Goal: Task Accomplishment & Management: Use online tool/utility

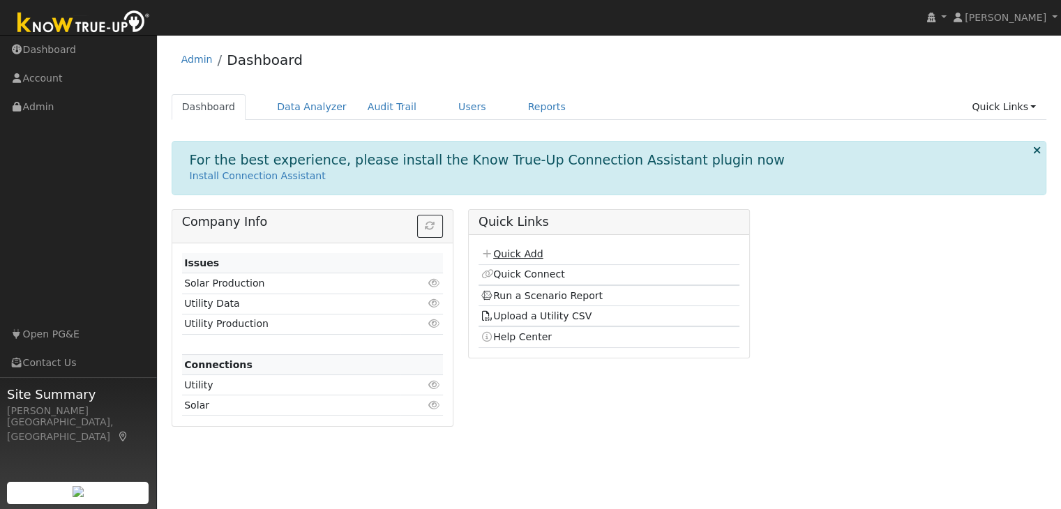
click at [518, 252] on link "Quick Add" at bounding box center [512, 253] width 62 height 11
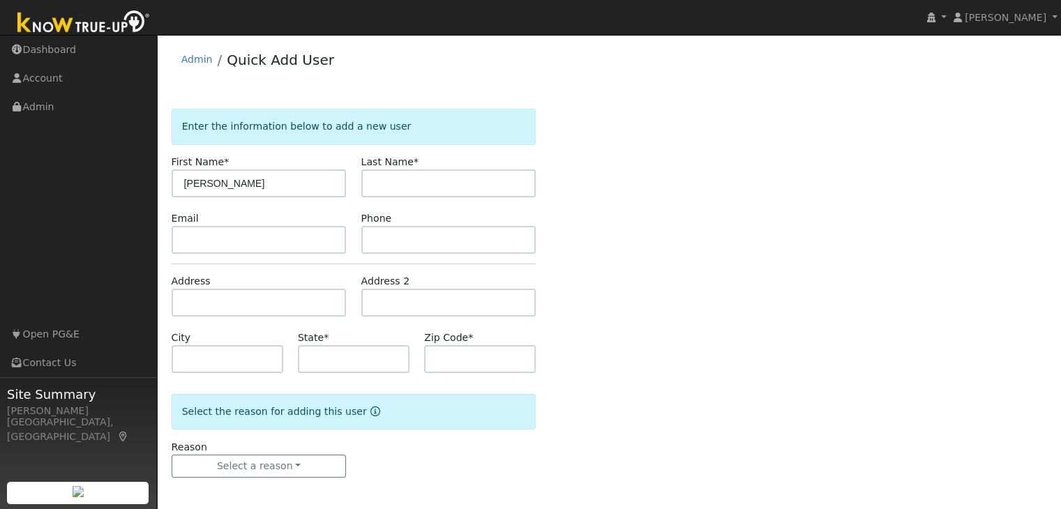
type input "Romulo"
click at [454, 177] on input "text" at bounding box center [448, 184] width 175 height 28
type input "Farah"
click at [391, 250] on input "text" at bounding box center [448, 240] width 175 height 28
type input "4155198865"
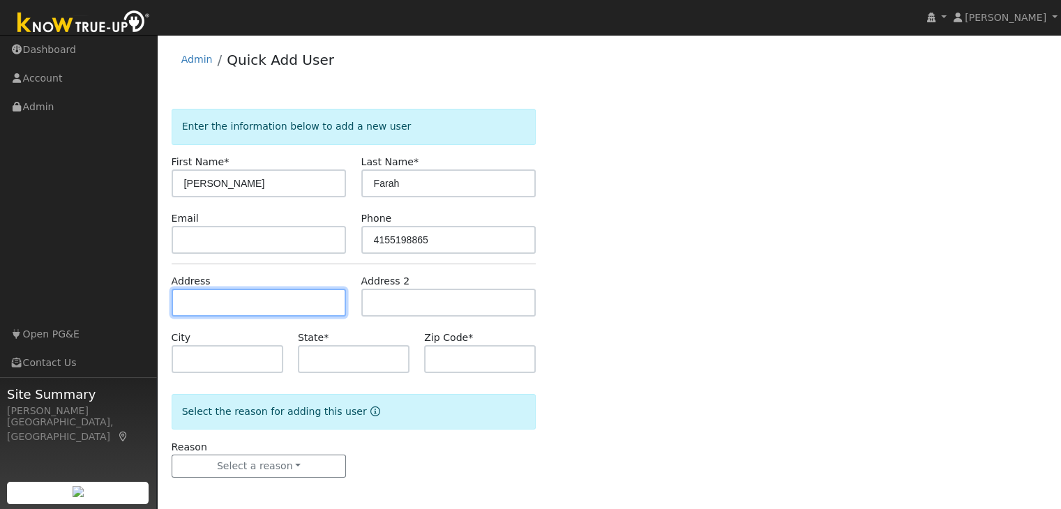
click at [254, 302] on input "text" at bounding box center [259, 303] width 175 height 28
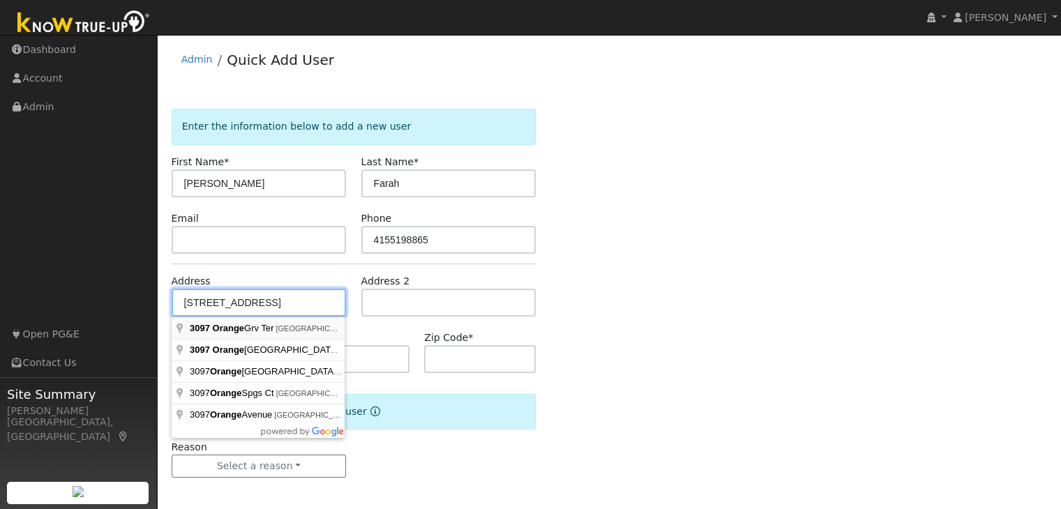
type input "3097 Orange Grove Terrace"
type input "Lincoln"
type input "CA"
type input "95648"
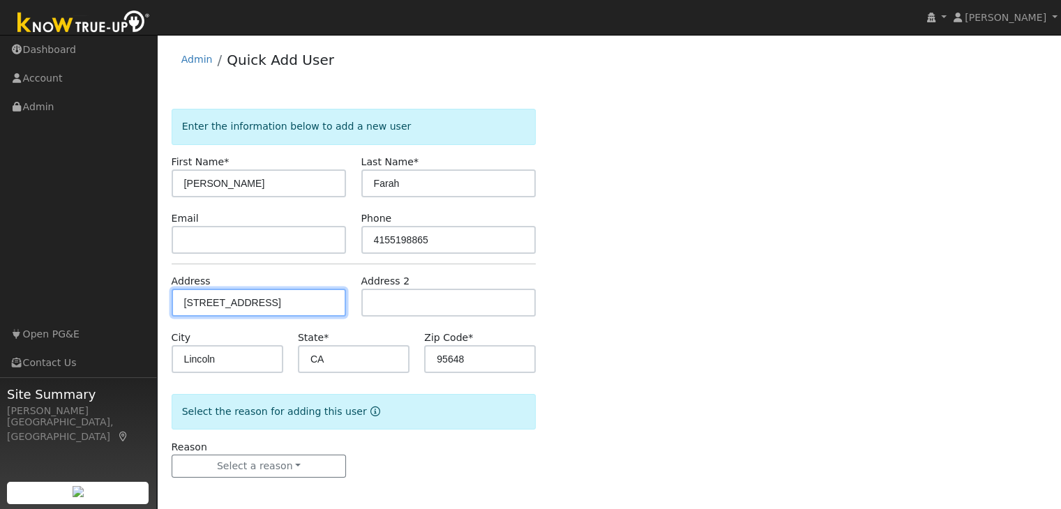
scroll to position [3, 0]
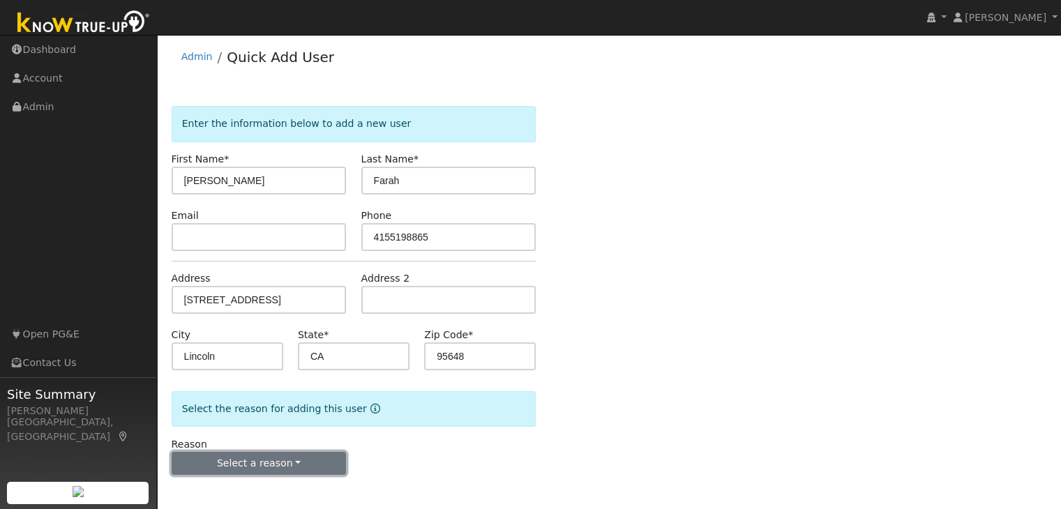
click at [284, 454] on button "Select a reason" at bounding box center [259, 464] width 175 height 24
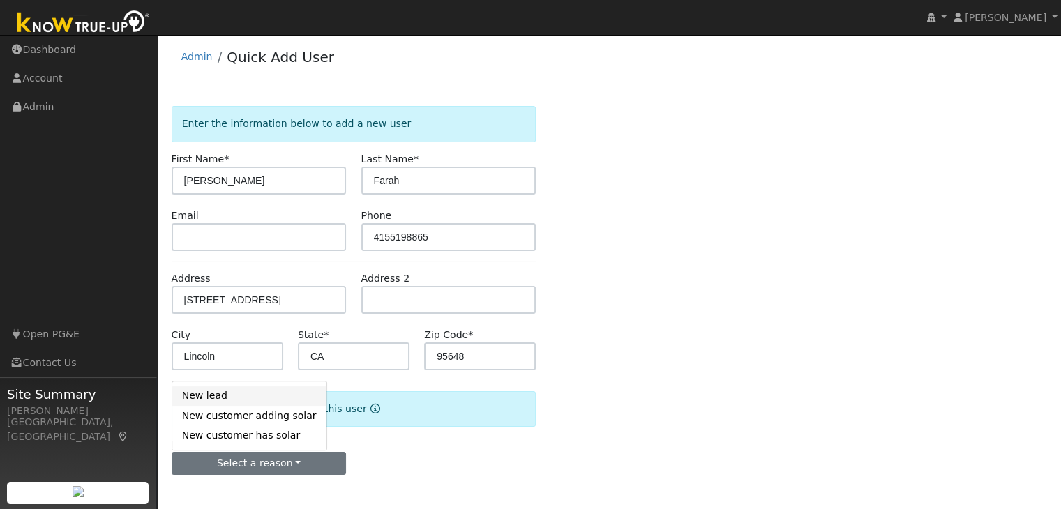
click at [246, 396] on link "New lead" at bounding box center [249, 397] width 154 height 20
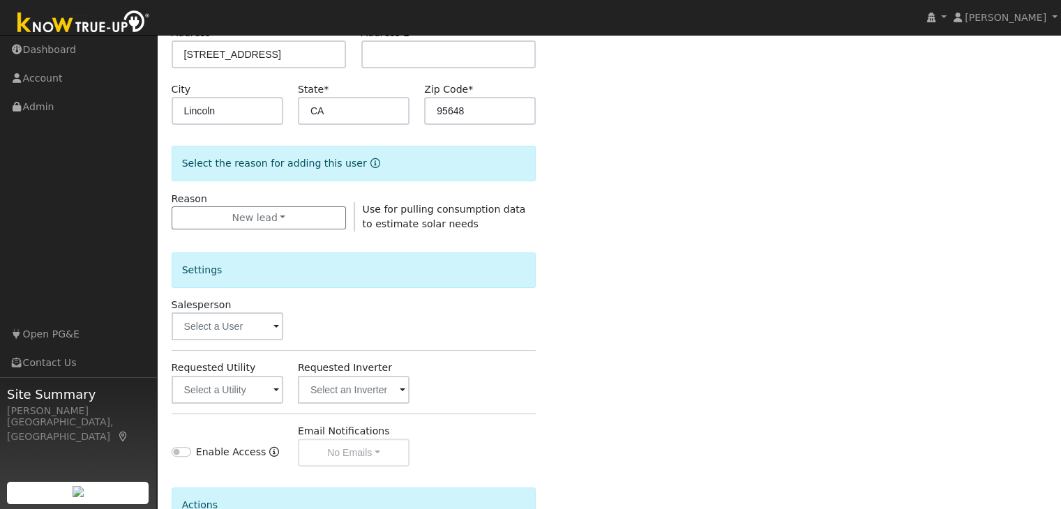
scroll to position [249, 0]
click at [239, 322] on input "text" at bounding box center [228, 326] width 112 height 28
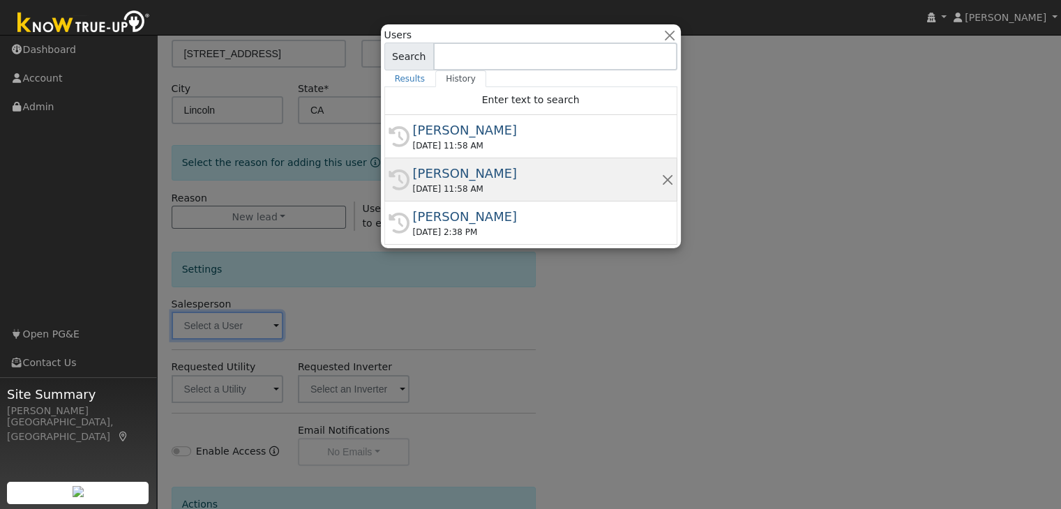
click at [456, 183] on div "08/15/2025 11:58 AM" at bounding box center [537, 189] width 248 height 13
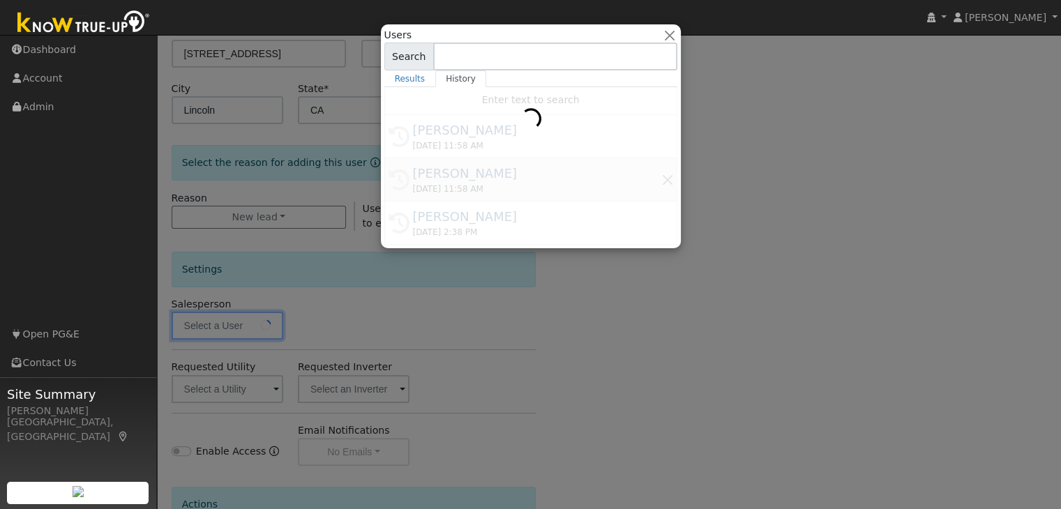
type input "[PERSON_NAME]"
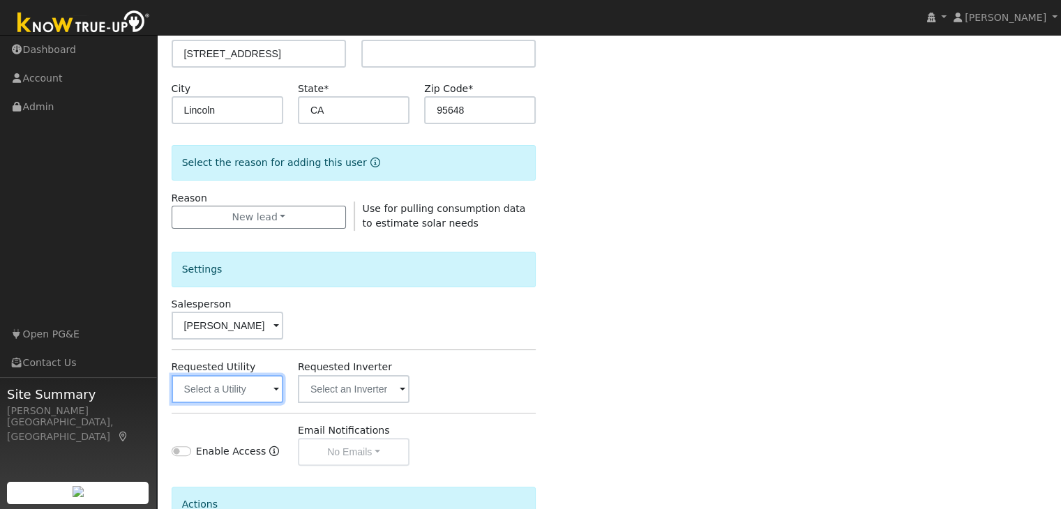
click at [223, 389] on input "text" at bounding box center [228, 389] width 112 height 28
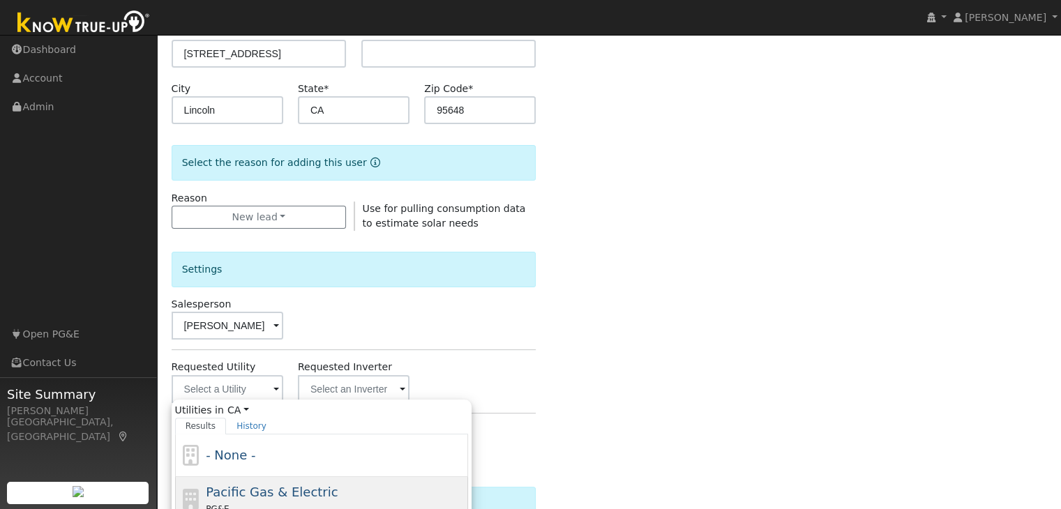
click at [270, 492] on span "Pacific Gas & Electric" at bounding box center [272, 492] width 132 height 15
type input "Pacific Gas & Electric"
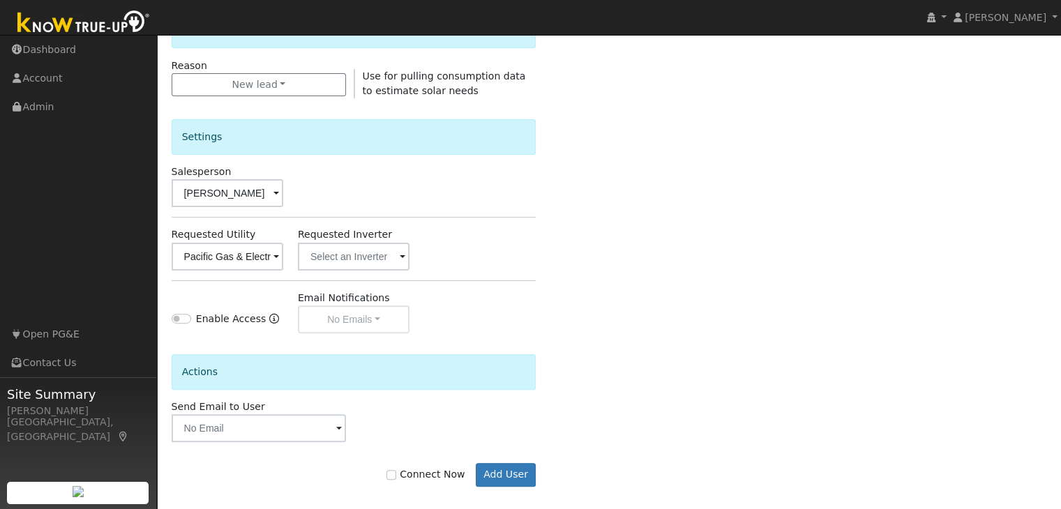
scroll to position [393, 0]
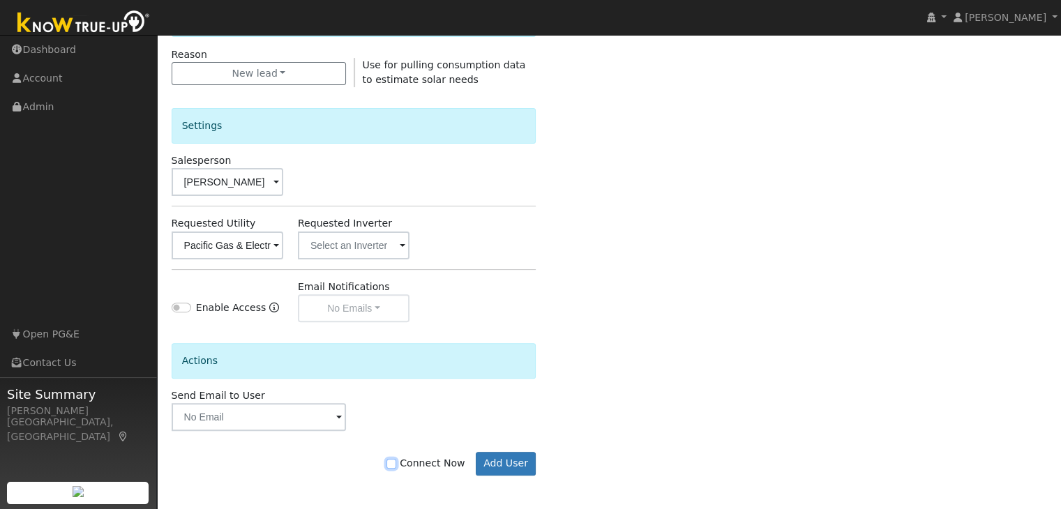
click at [396, 460] on input "Connect Now" at bounding box center [392, 464] width 10 height 10
checkbox input "true"
click at [487, 461] on button "Add User" at bounding box center [506, 464] width 61 height 24
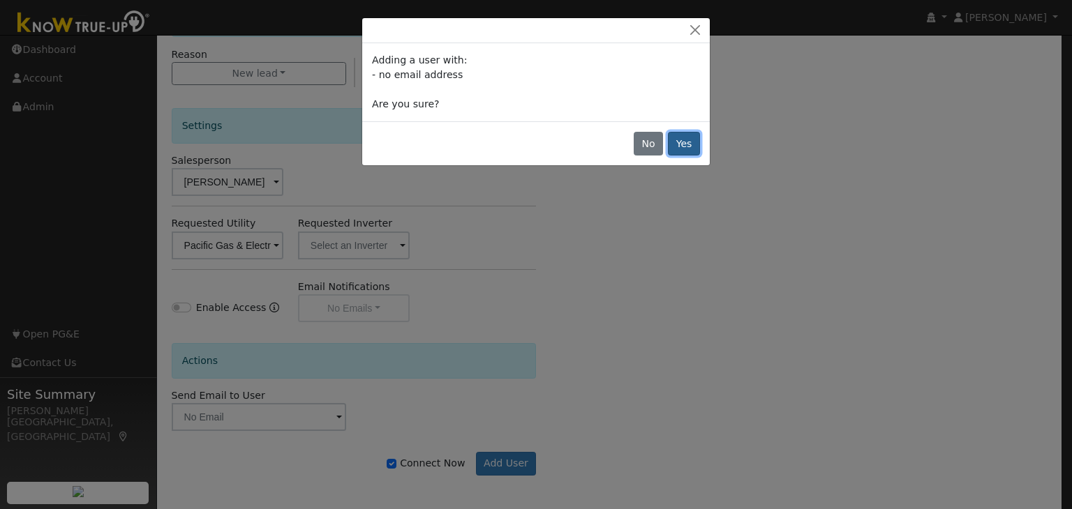
click at [695, 140] on button "Yes" at bounding box center [684, 144] width 32 height 24
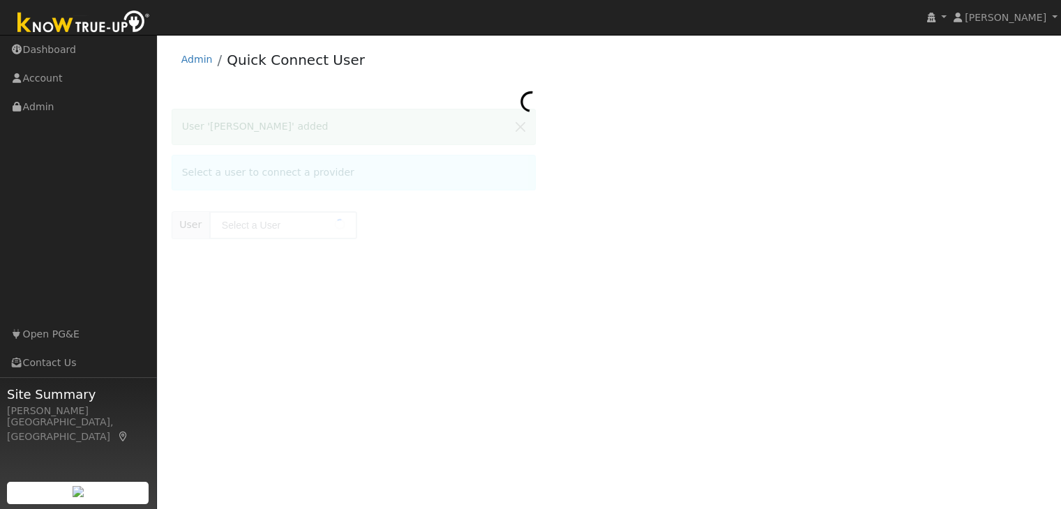
type input "[PERSON_NAME]"
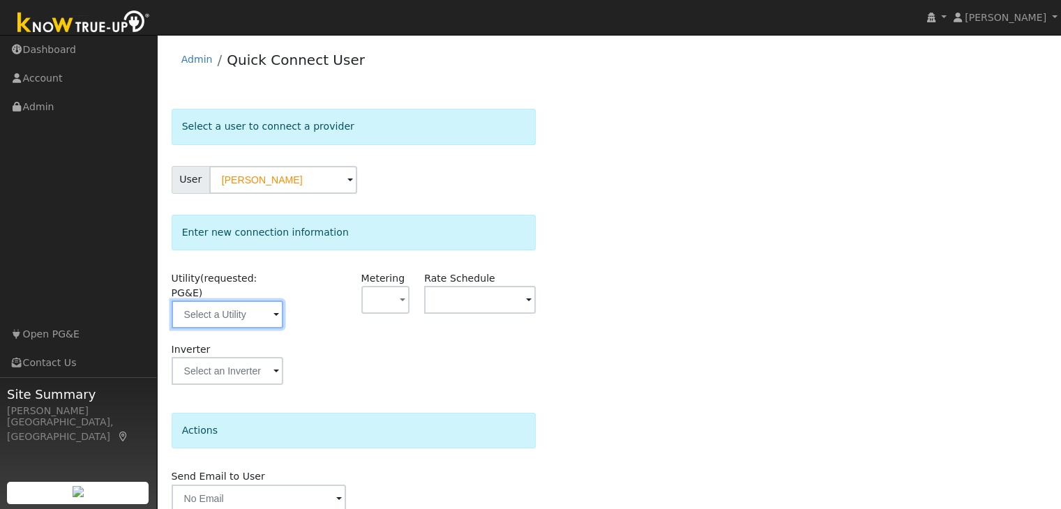
click at [242, 301] on input "text" at bounding box center [228, 315] width 112 height 28
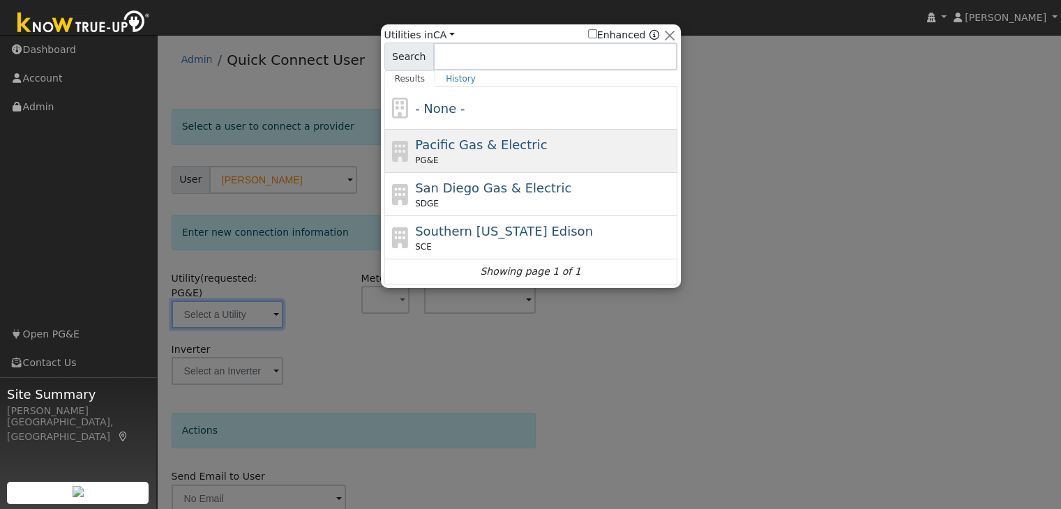
click at [456, 140] on span "Pacific Gas & Electric" at bounding box center [481, 144] width 132 height 15
type input "PG&E"
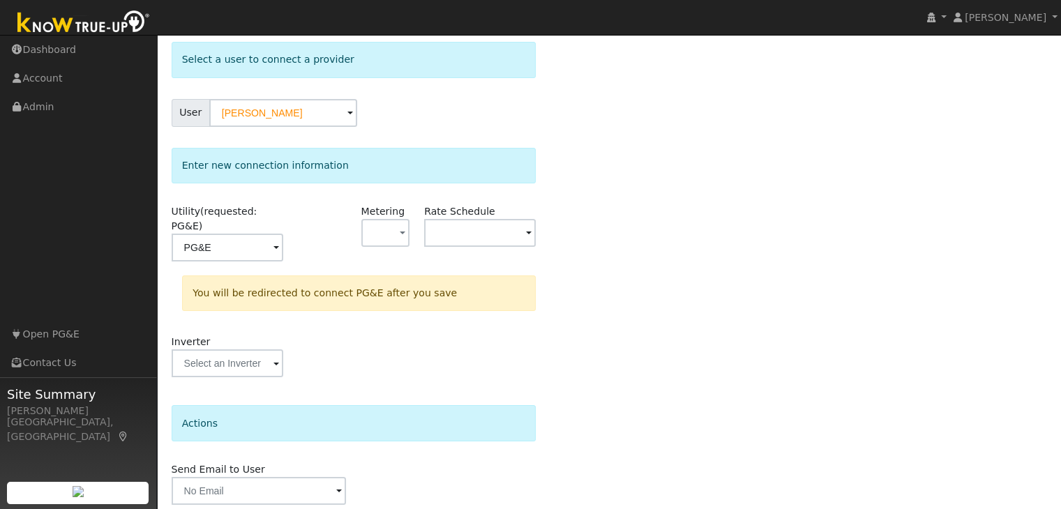
scroll to position [105, 0]
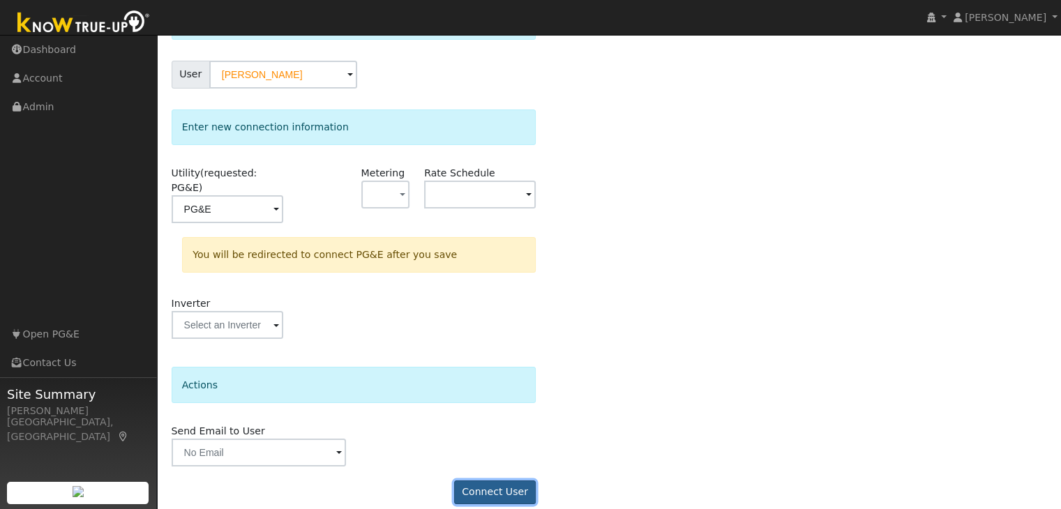
click at [506, 481] on button "Connect User" at bounding box center [495, 493] width 82 height 24
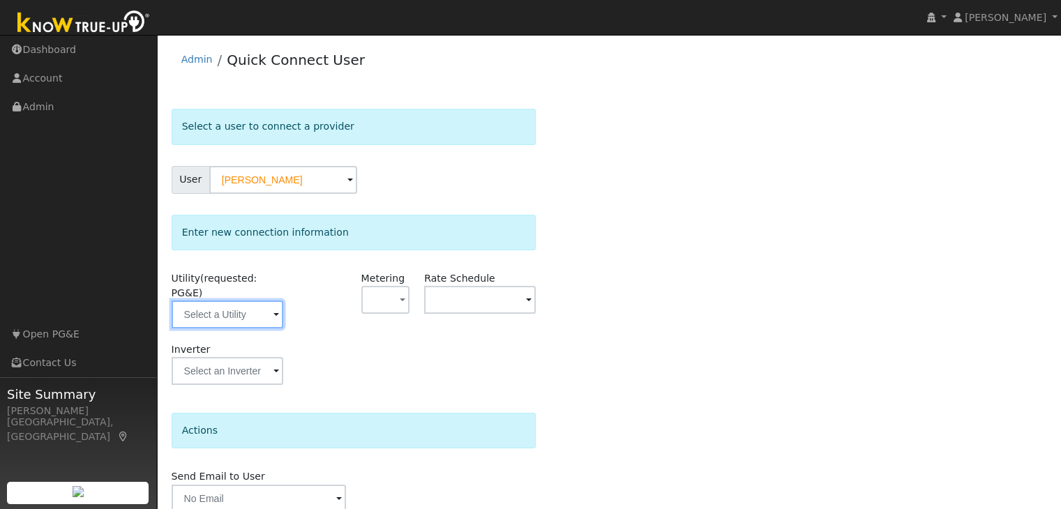
click at [220, 305] on input "text" at bounding box center [228, 315] width 112 height 28
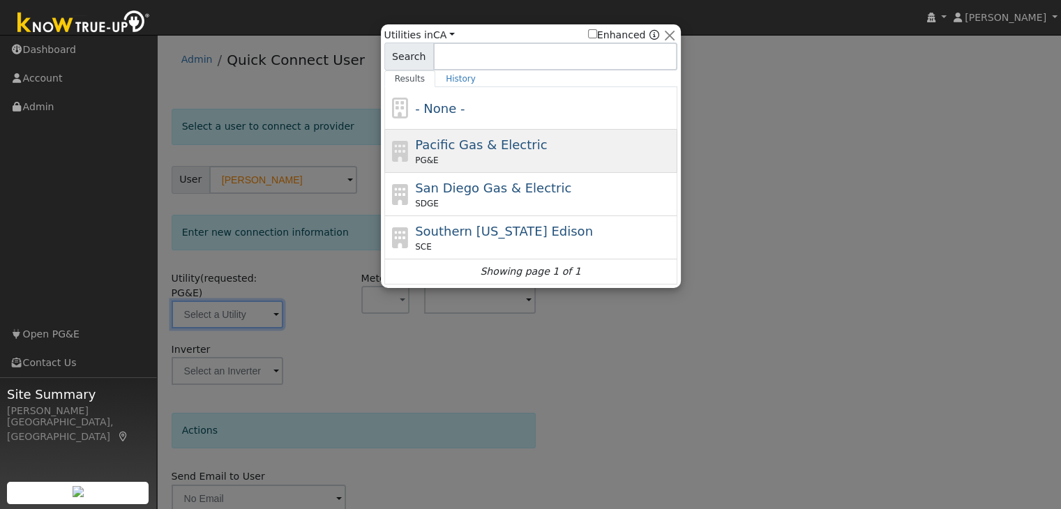
click at [441, 154] on div "Pacific Gas & Electric PG&E" at bounding box center [544, 150] width 259 height 31
type input "PG&E"
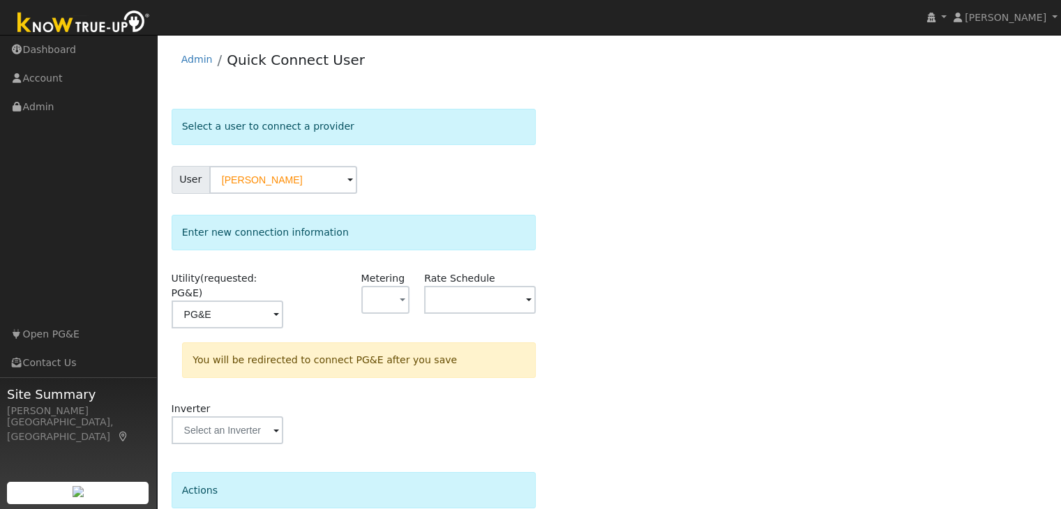
scroll to position [105, 0]
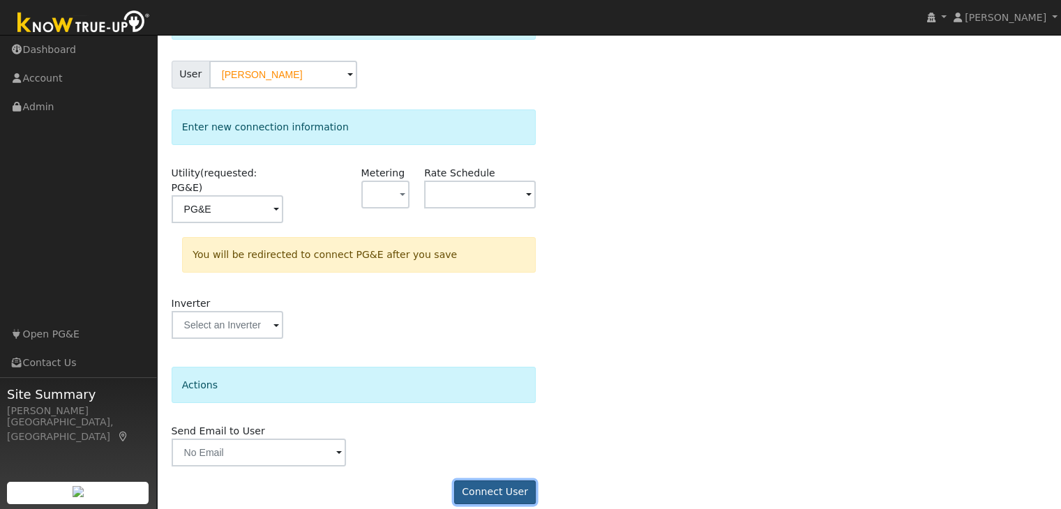
click at [505, 481] on button "Connect User" at bounding box center [495, 493] width 82 height 24
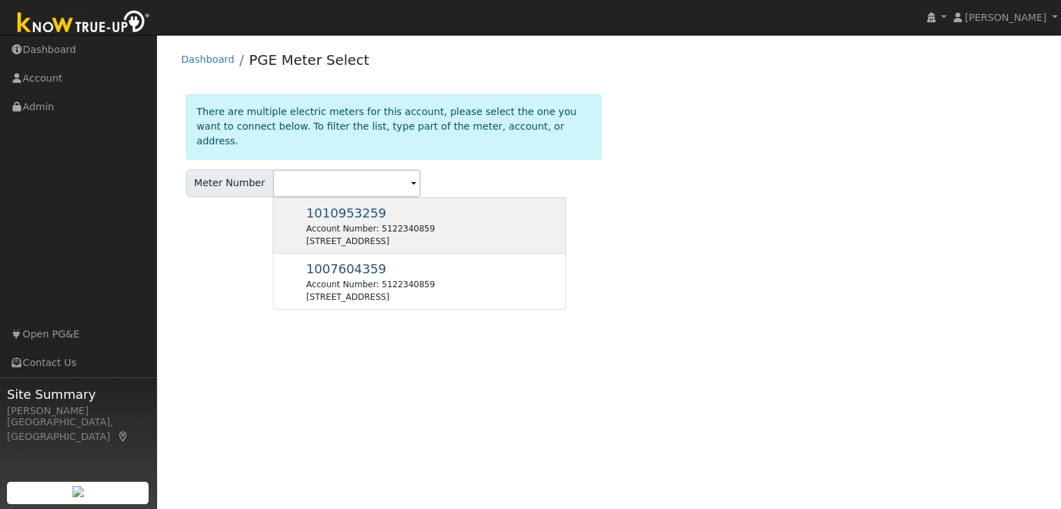
click at [407, 223] on div "Account Number: 5122340859" at bounding box center [370, 229] width 128 height 13
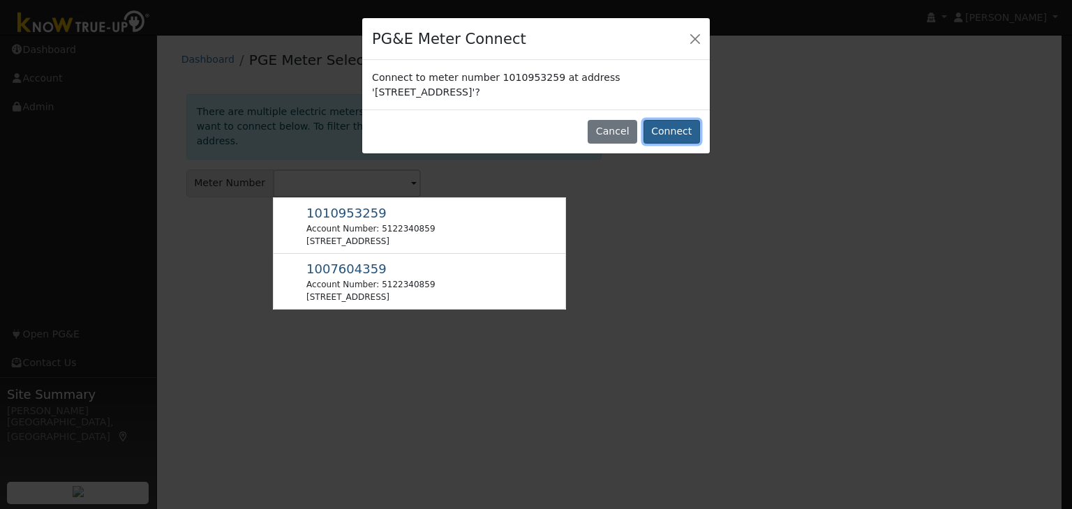
click at [681, 135] on button "Connect" at bounding box center [671, 132] width 57 height 24
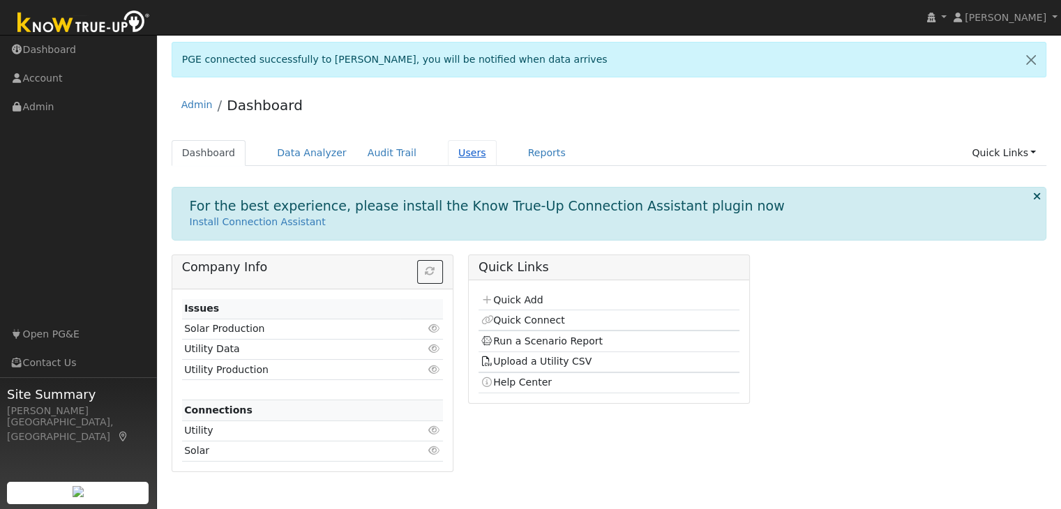
click at [448, 158] on link "Users" at bounding box center [472, 153] width 49 height 26
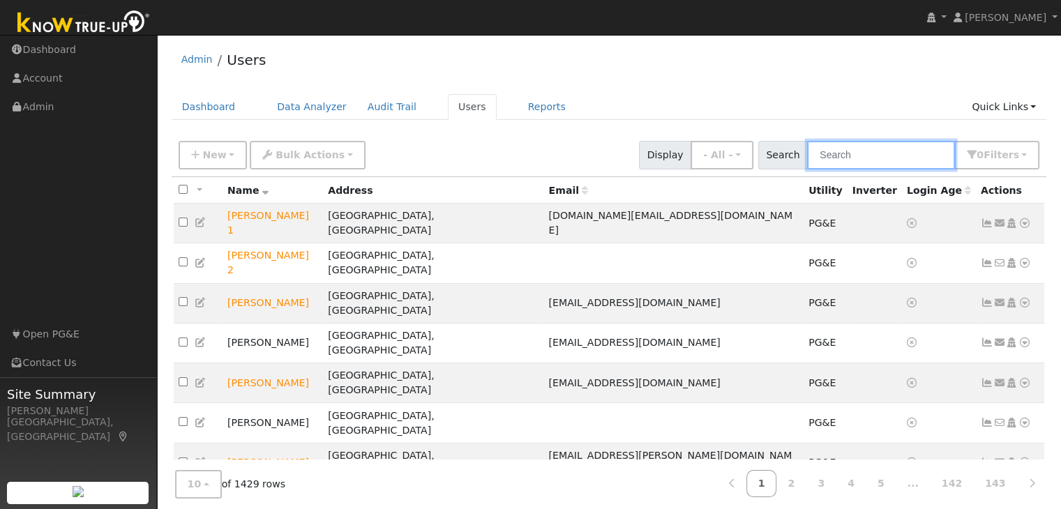
click at [879, 157] on input "text" at bounding box center [881, 155] width 148 height 29
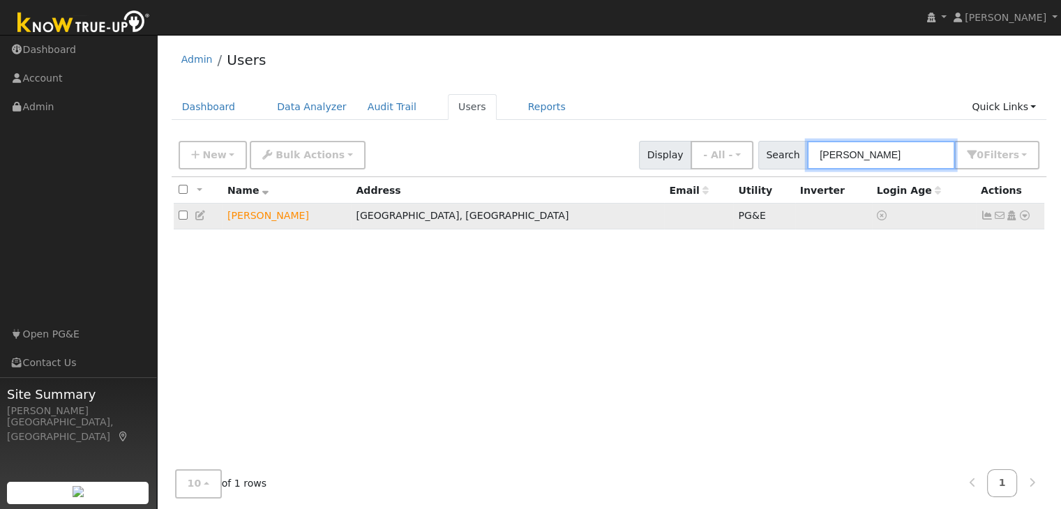
type input "romulo"
click at [1030, 220] on icon at bounding box center [1025, 216] width 13 height 10
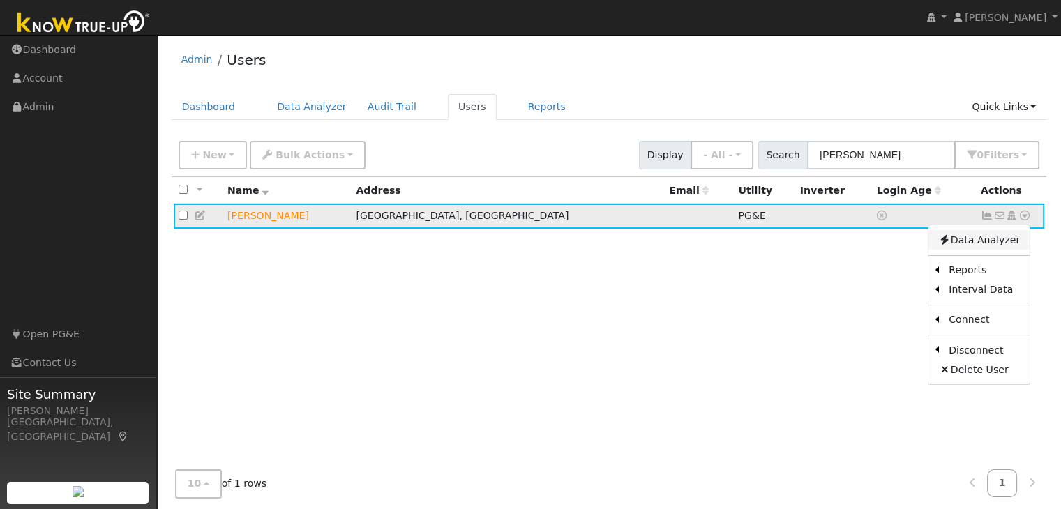
click at [1001, 241] on link "Data Analyzer" at bounding box center [979, 240] width 101 height 20
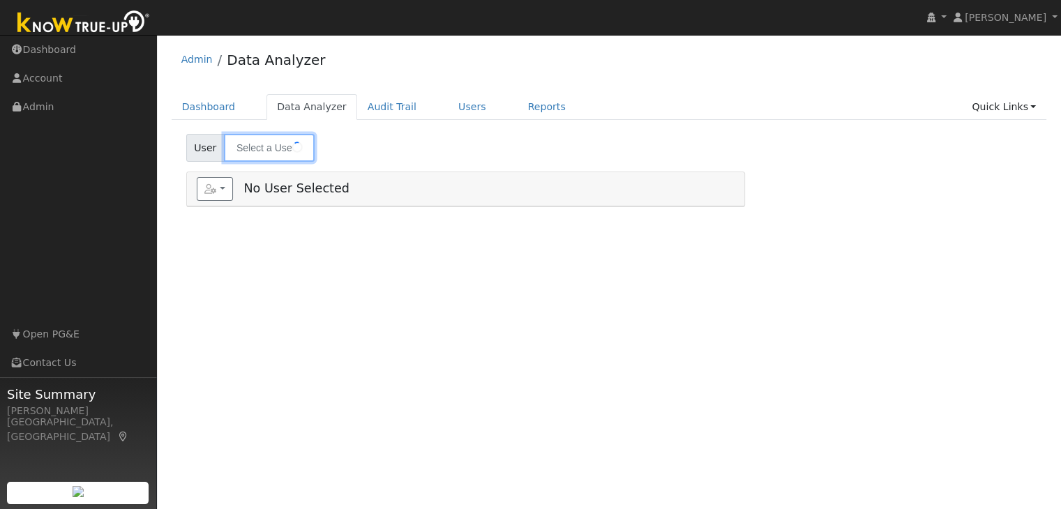
type input "[PERSON_NAME]"
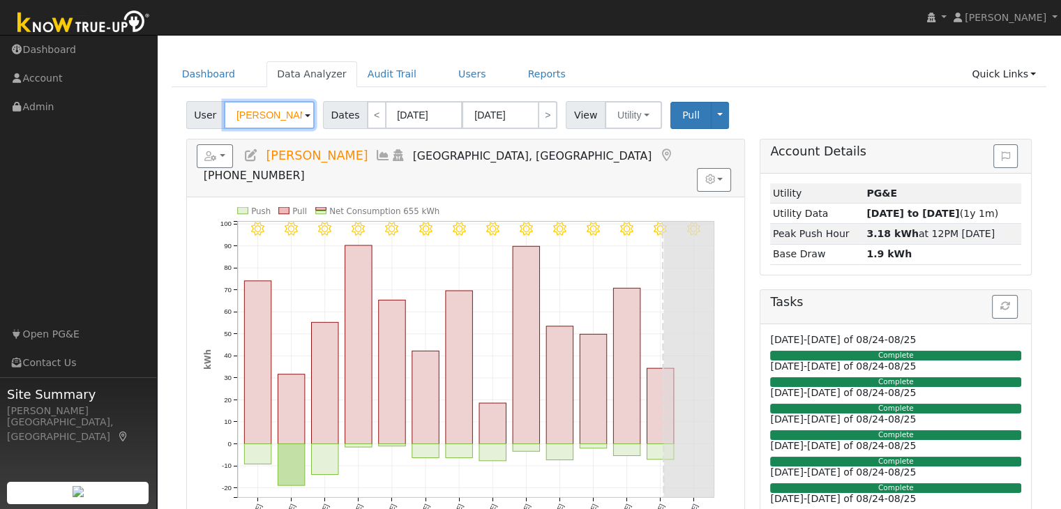
scroll to position [32, 0]
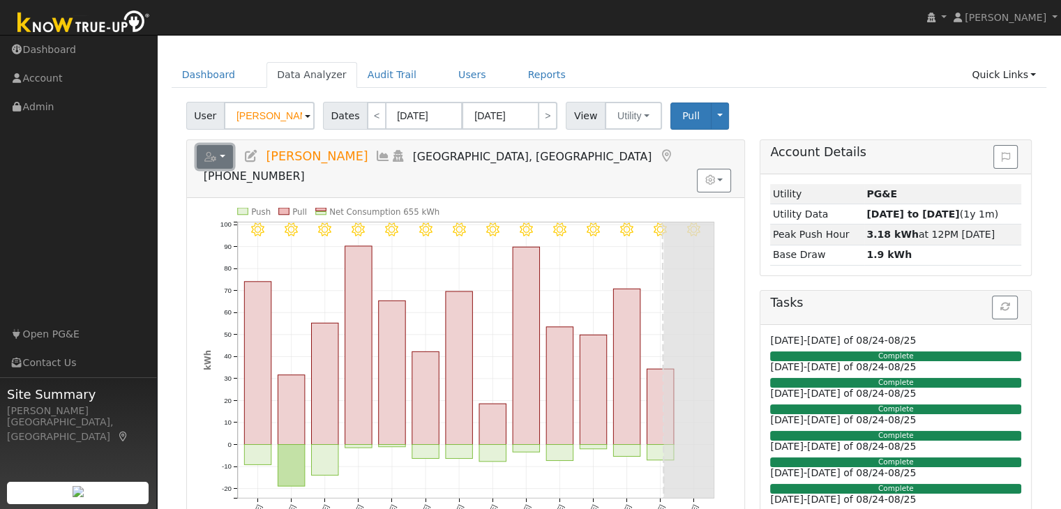
click at [220, 157] on button "button" at bounding box center [215, 157] width 37 height 24
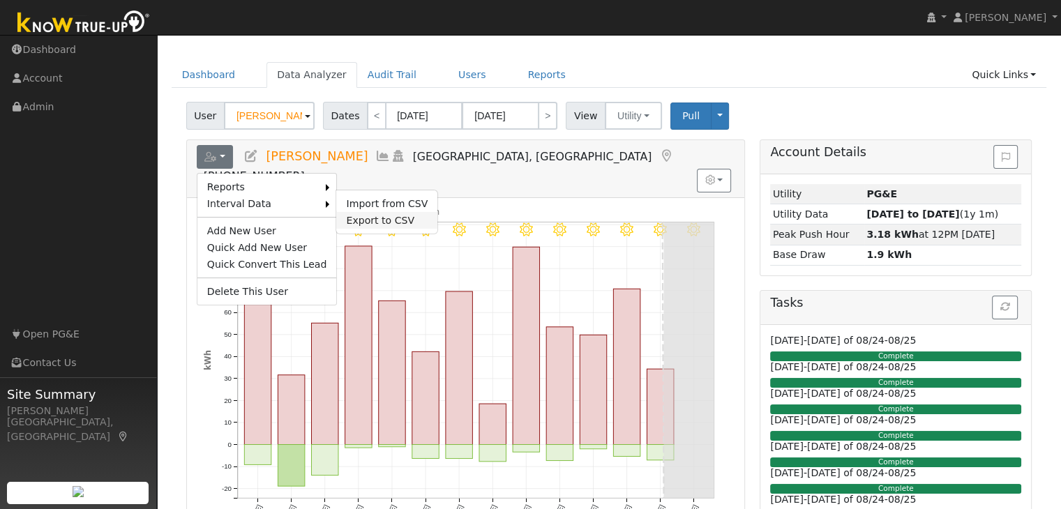
click at [342, 216] on link "Export to CSV" at bounding box center [386, 220] width 101 height 17
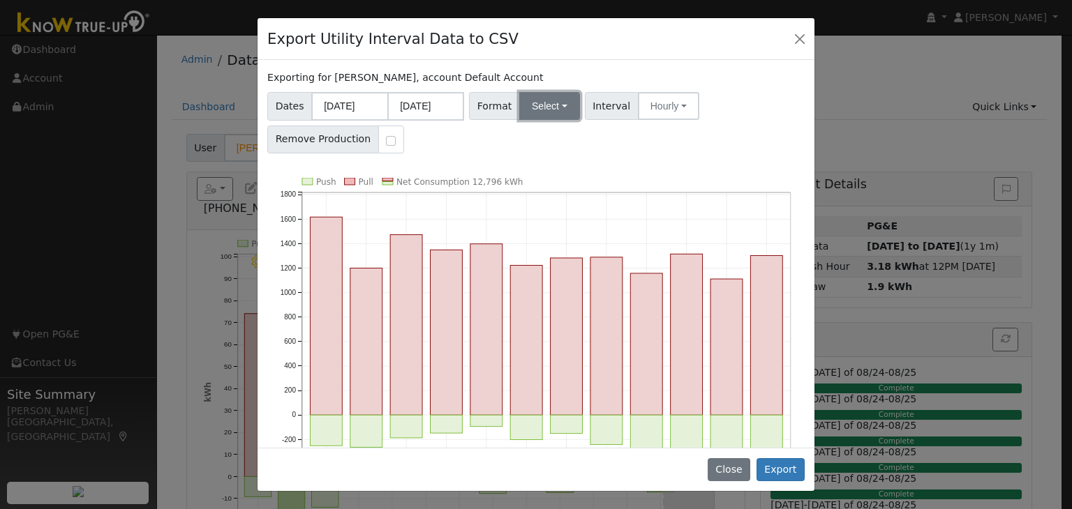
click at [533, 105] on button "Select" at bounding box center [549, 106] width 61 height 28
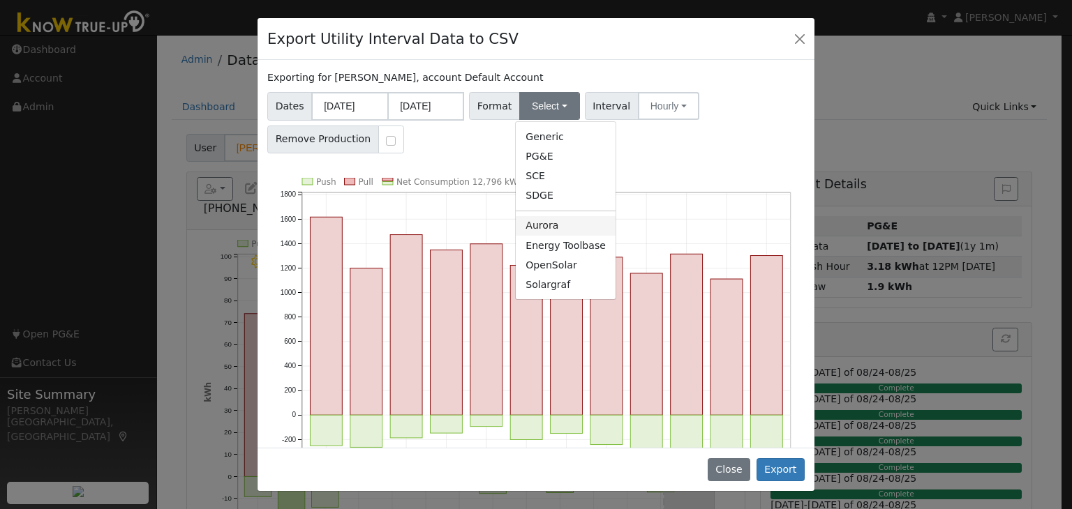
click at [536, 224] on link "Aurora" at bounding box center [566, 226] width 100 height 20
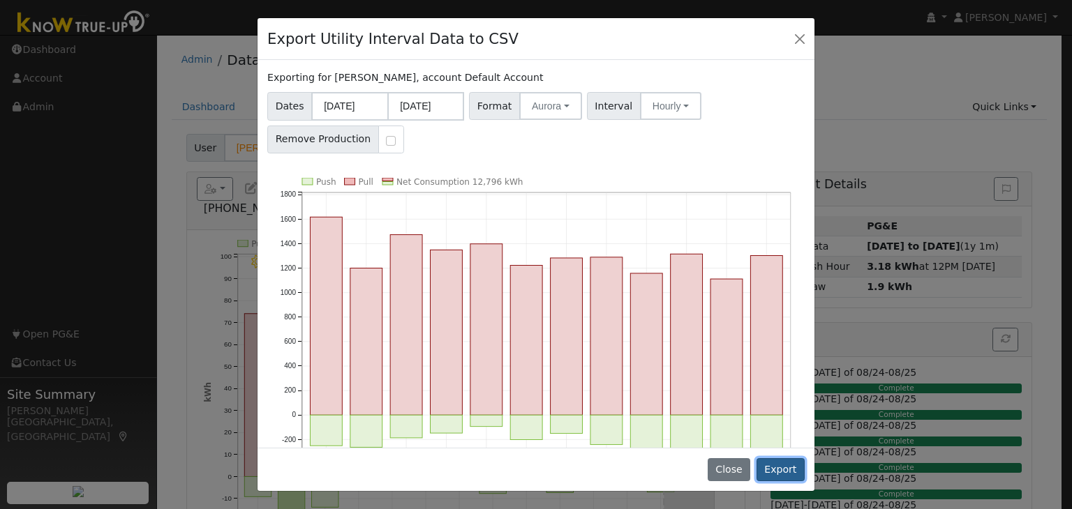
click at [786, 472] on button "Export" at bounding box center [780, 470] width 48 height 24
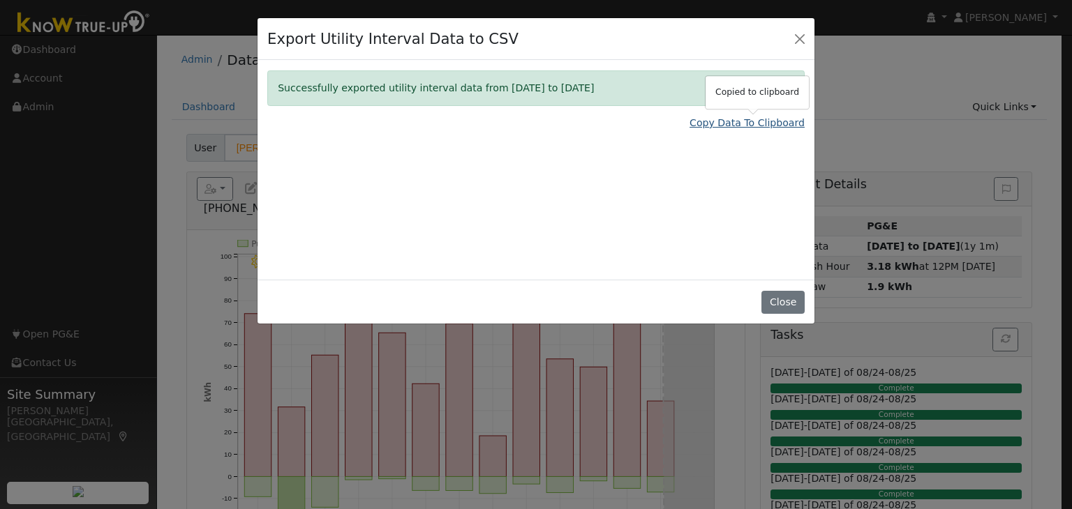
click at [748, 124] on link "Copy Data To Clipboard" at bounding box center [746, 123] width 115 height 15
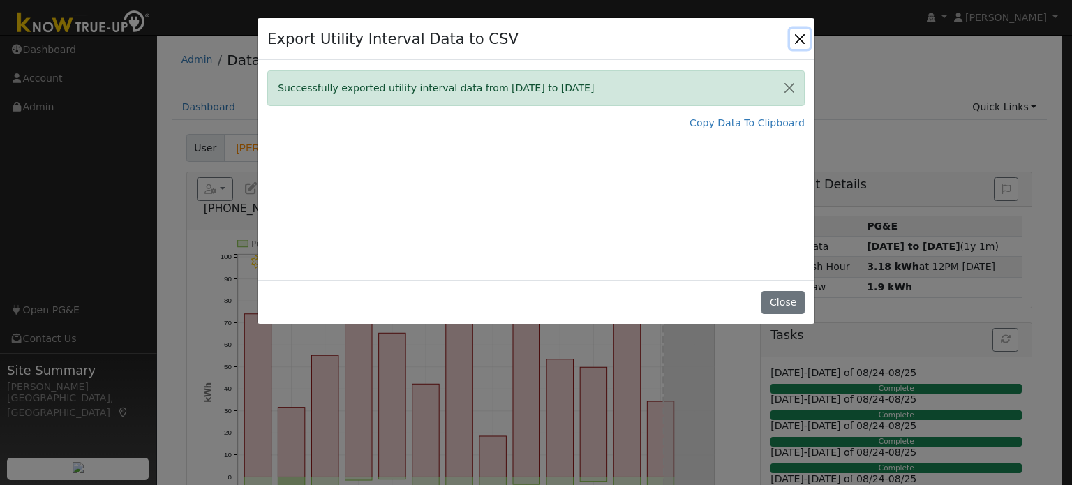
click at [802, 40] on button "Close" at bounding box center [800, 39] width 20 height 20
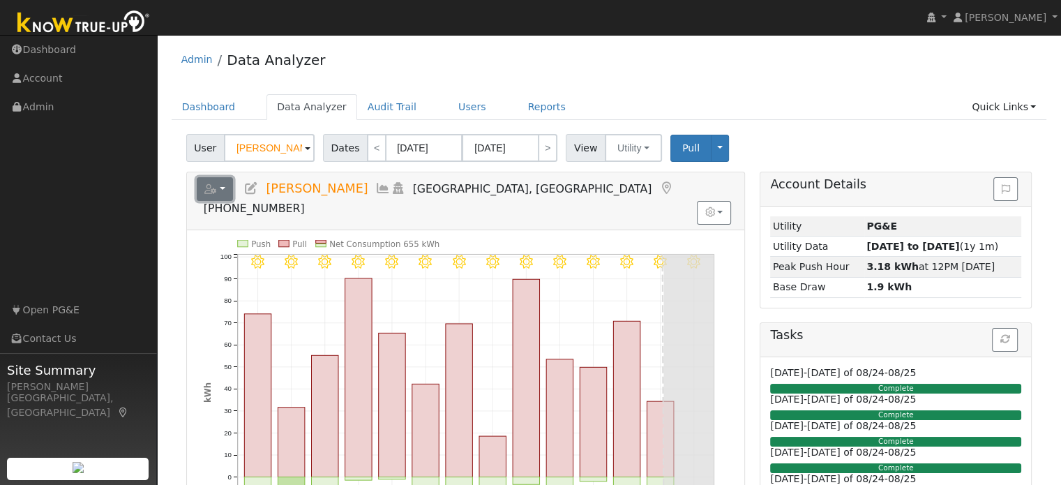
click at [223, 194] on button "button" at bounding box center [215, 189] width 37 height 24
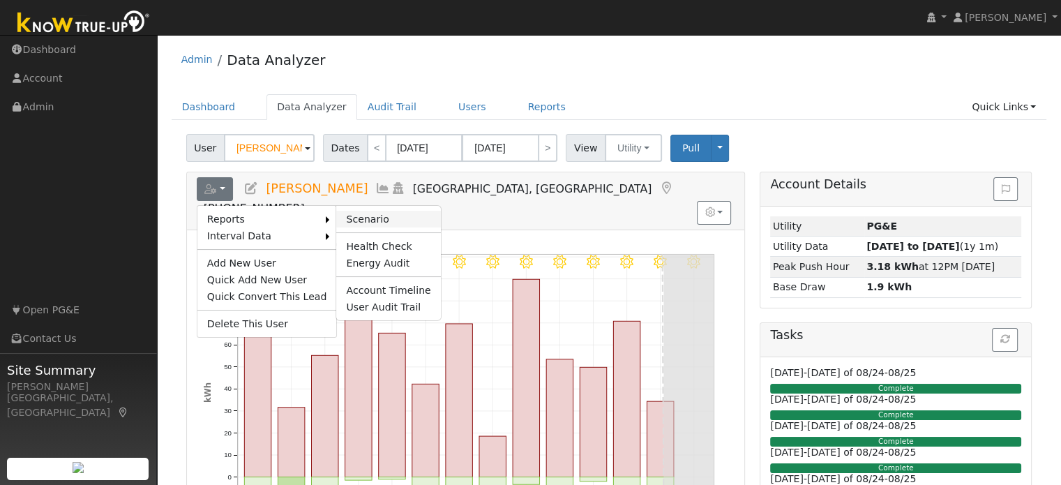
click at [356, 211] on link "Scenario" at bounding box center [388, 219] width 104 height 17
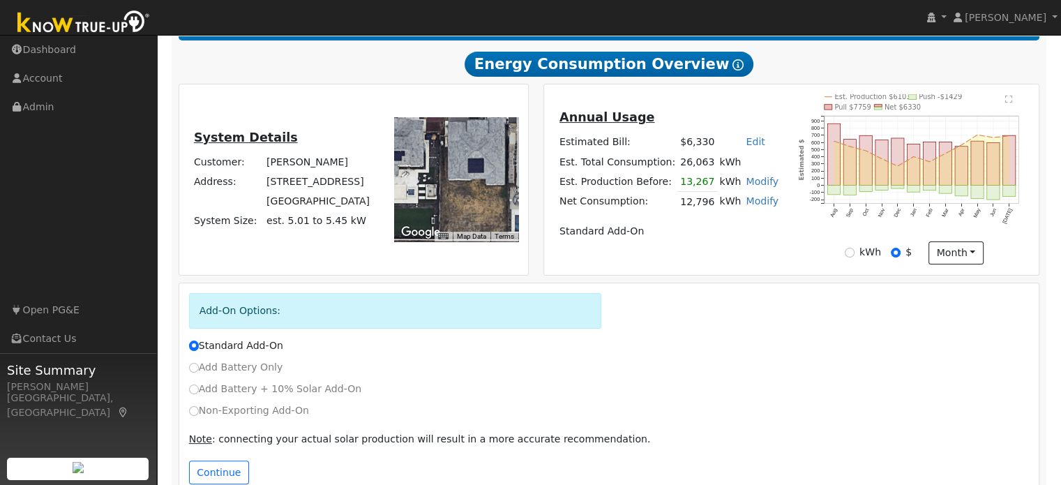
scroll to position [263, 0]
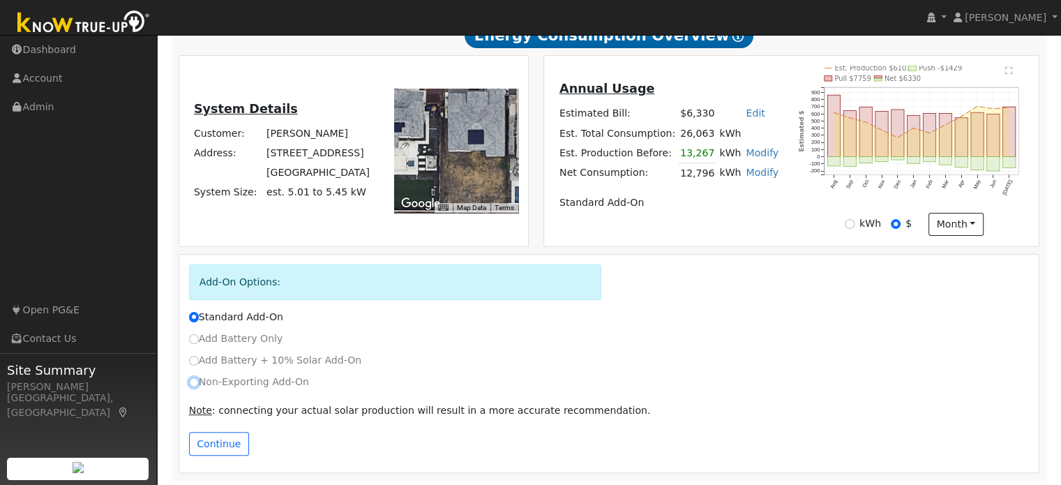
click at [193, 383] on input "Non-Exporting Add-On" at bounding box center [194, 382] width 10 height 10
radio input "true"
radio input "false"
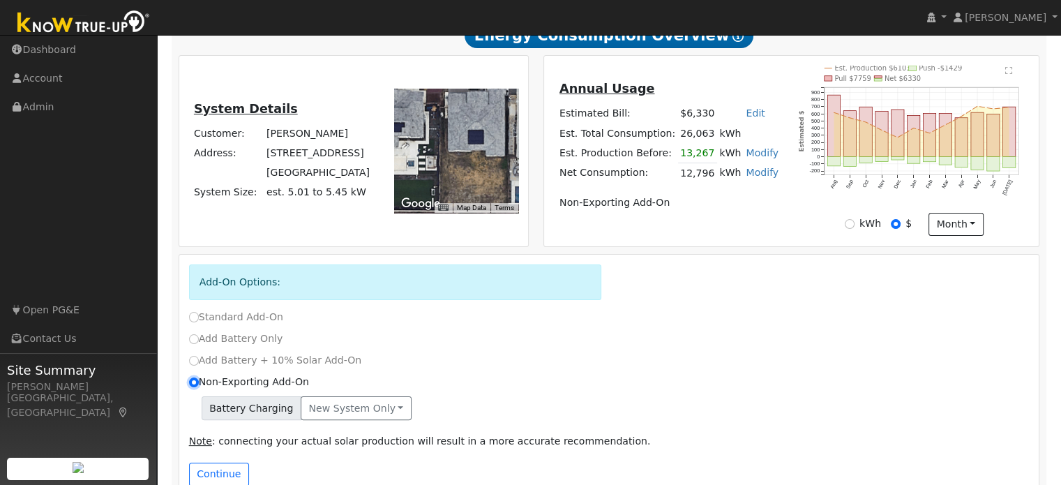
scroll to position [293, 0]
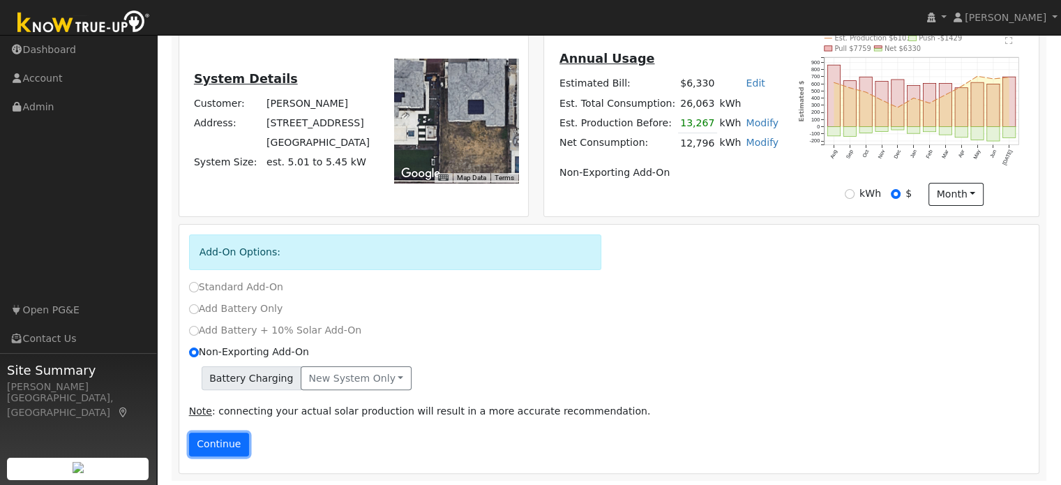
click at [223, 446] on button "Continue" at bounding box center [219, 445] width 60 height 24
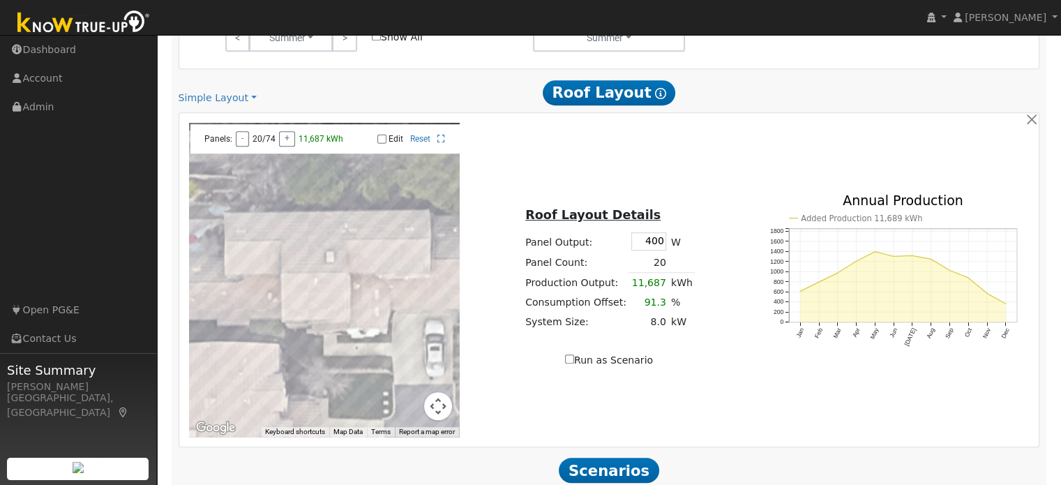
scroll to position [1034, 0]
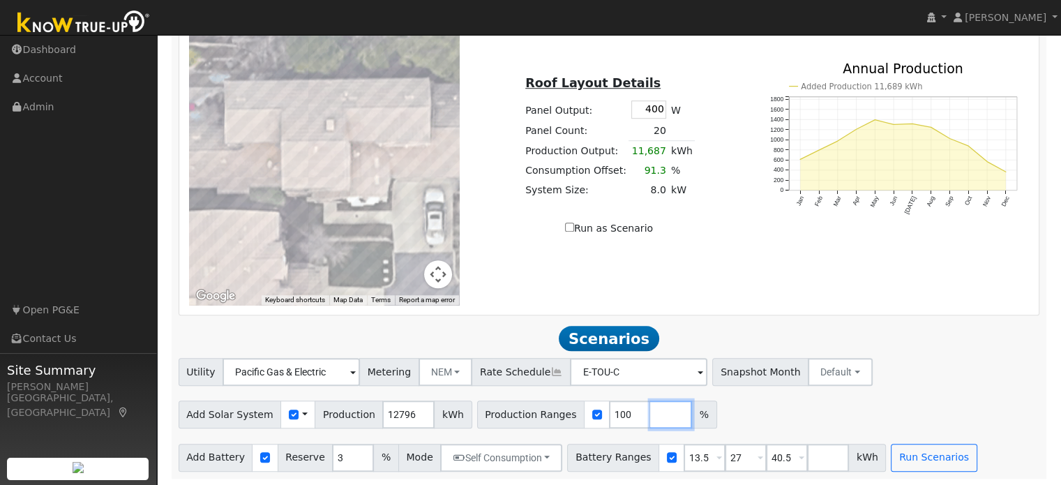
click at [650, 410] on input "number" at bounding box center [671, 415] width 42 height 28
type input "156"
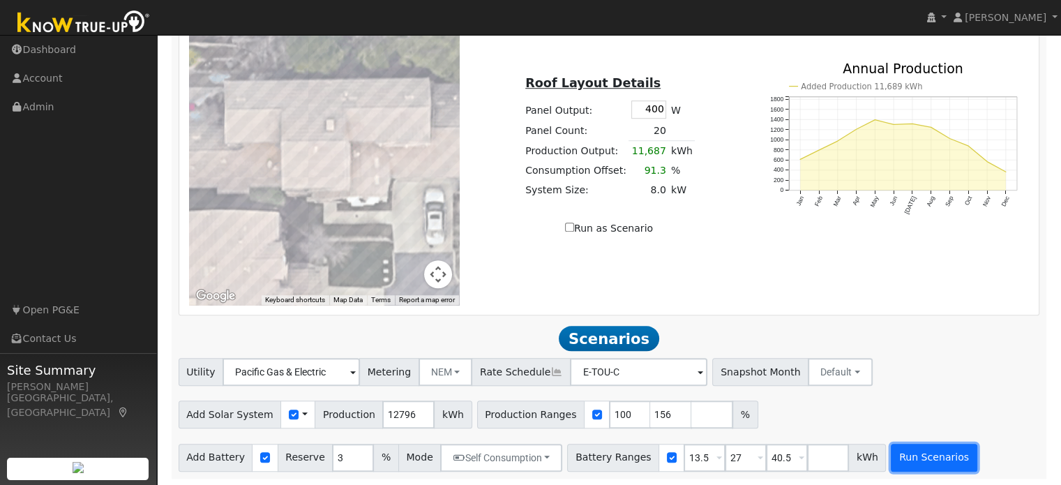
click at [891, 452] on button "Run Scenarios" at bounding box center [934, 458] width 86 height 28
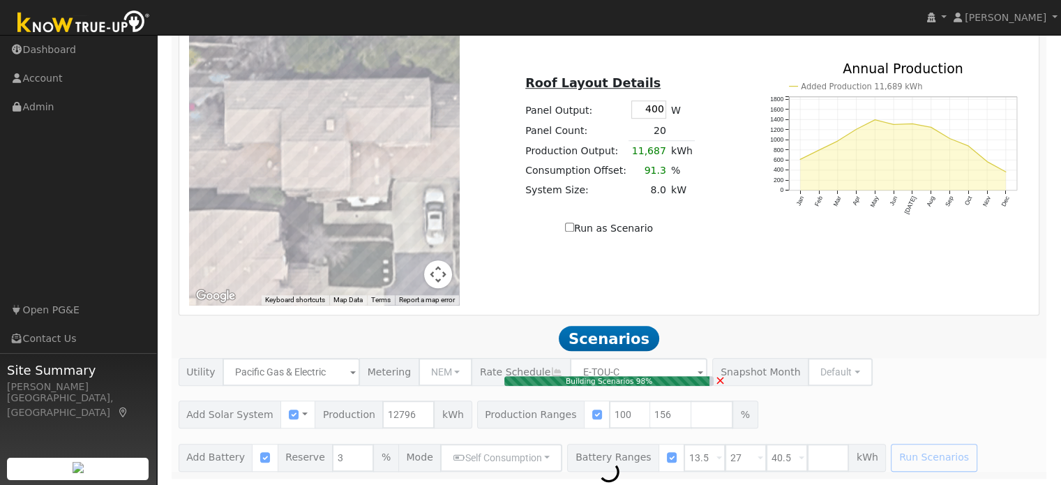
type input "13.3"
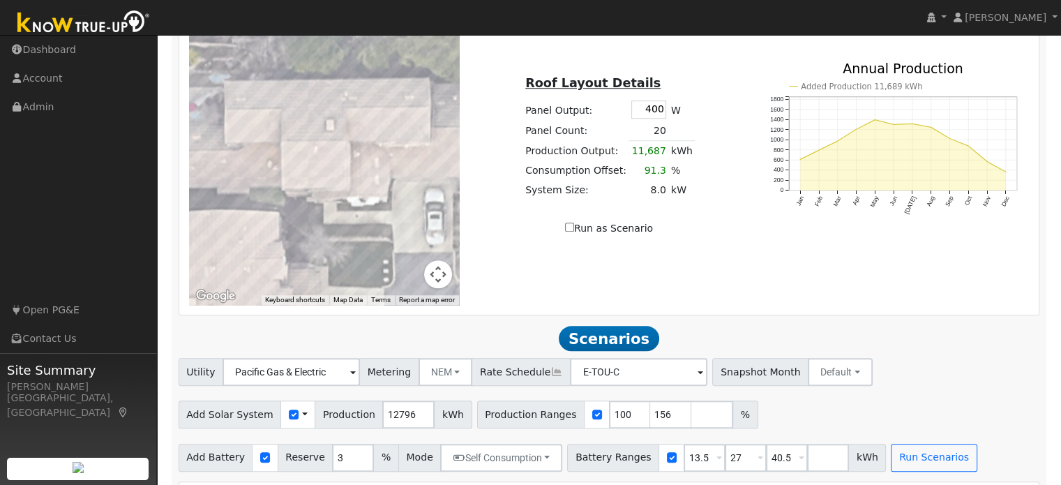
scroll to position [1317, 0]
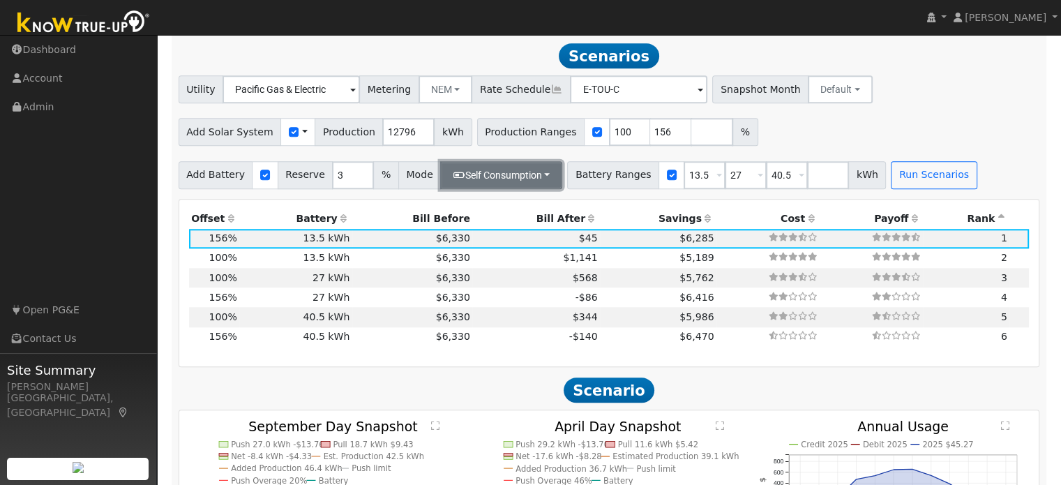
click at [458, 176] on button "Self Consumption" at bounding box center [501, 175] width 122 height 28
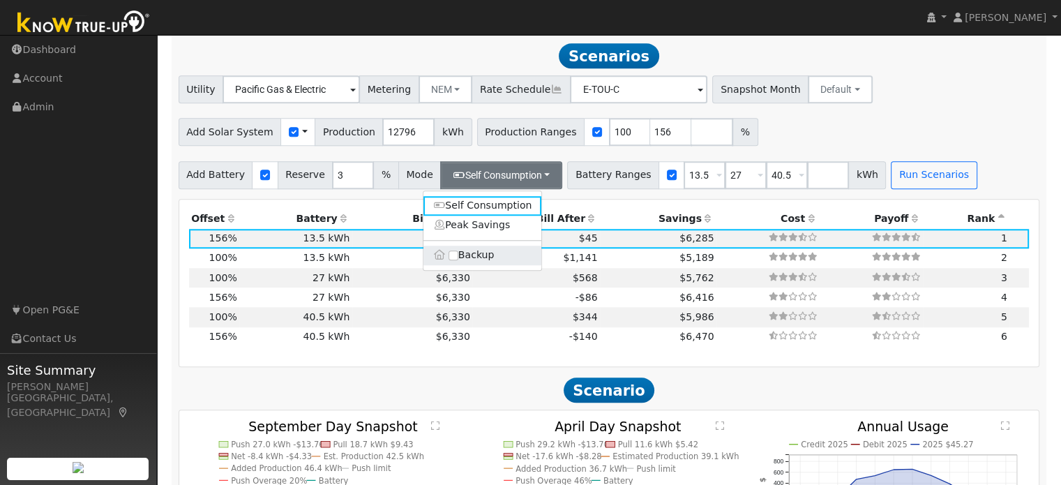
click at [481, 264] on label "Backup" at bounding box center [483, 256] width 119 height 20
click at [458, 260] on input "Backup" at bounding box center [454, 255] width 10 height 10
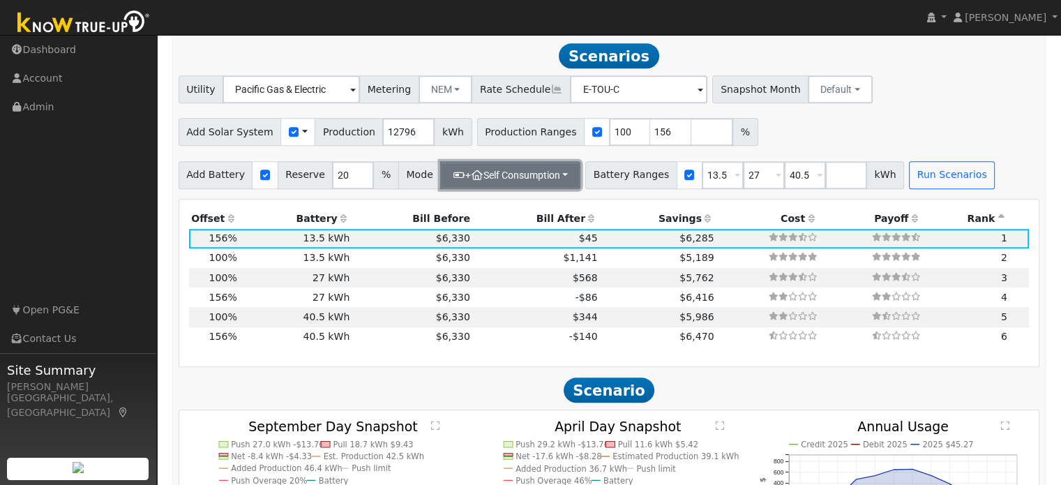
click at [495, 167] on button "+ Self Consumption" at bounding box center [510, 175] width 140 height 28
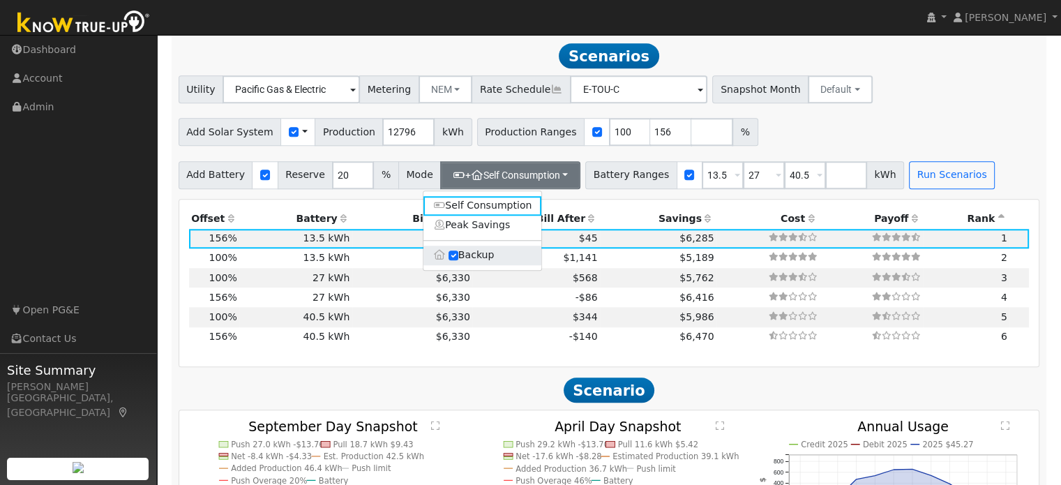
click at [480, 253] on label "Backup" at bounding box center [483, 256] width 119 height 20
click at [458, 253] on input "Backup" at bounding box center [454, 255] width 10 height 10
type input "3"
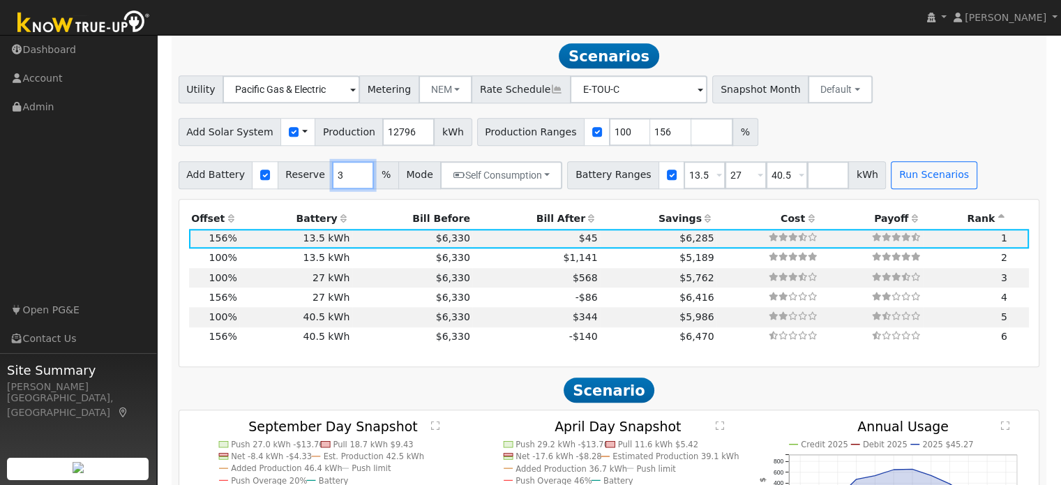
click at [338, 172] on input "3" at bounding box center [353, 175] width 42 height 28
type input "10"
click at [895, 167] on button "Run Scenarios" at bounding box center [934, 175] width 86 height 28
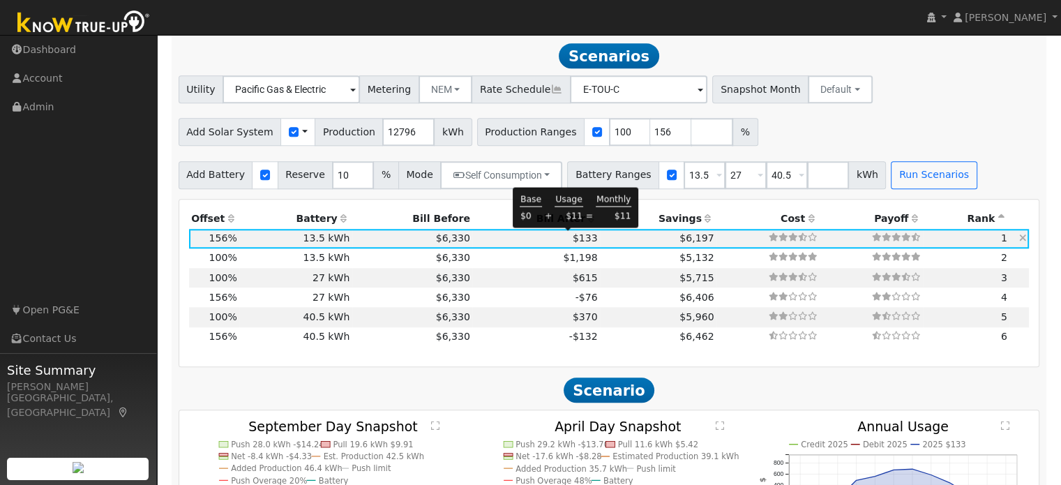
click at [578, 239] on span "$133" at bounding box center [585, 237] width 25 height 11
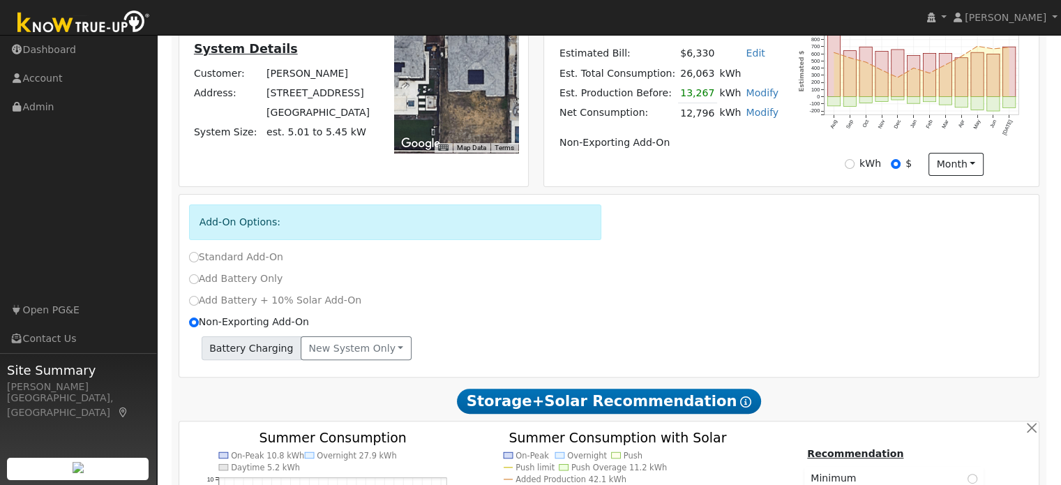
scroll to position [322, 0]
click at [193, 257] on input "Standard Add-On" at bounding box center [194, 258] width 10 height 10
radio input "true"
radio input "false"
type input "E-ELEC"
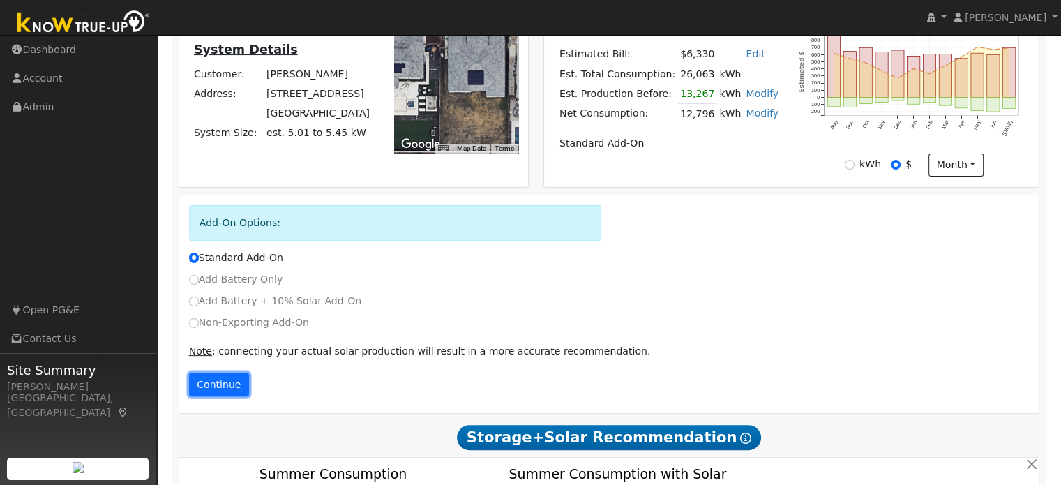
click at [223, 376] on button "Continue" at bounding box center [219, 385] width 60 height 24
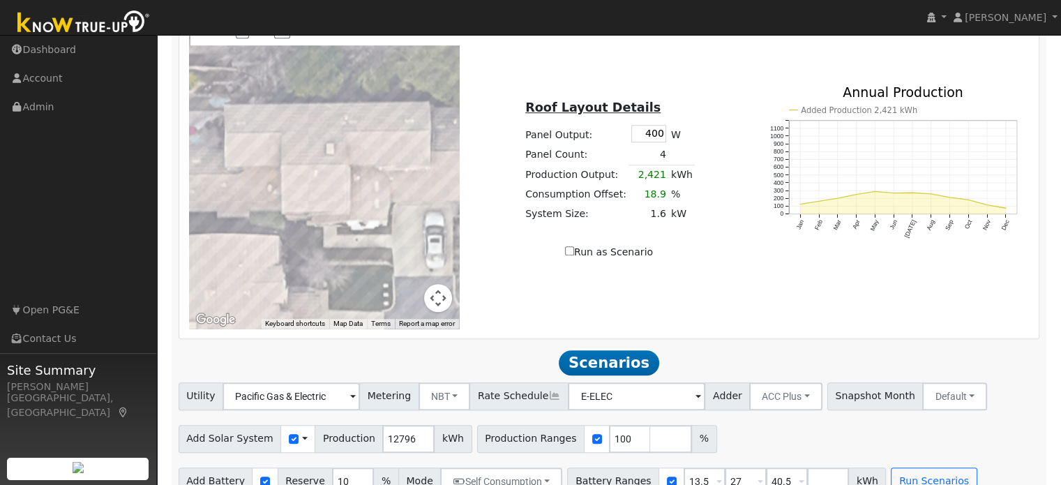
scroll to position [1004, 0]
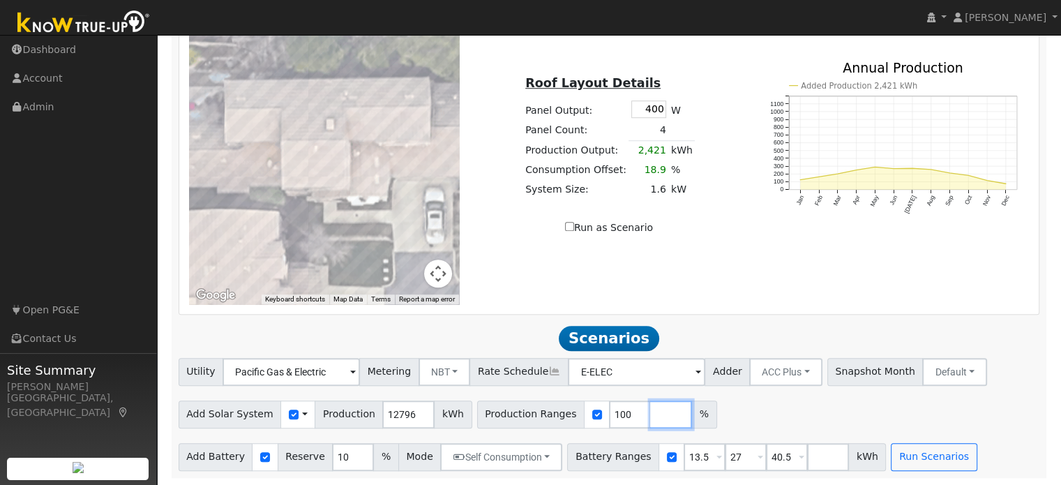
click at [650, 412] on input "number" at bounding box center [671, 415] width 42 height 28
type input "156"
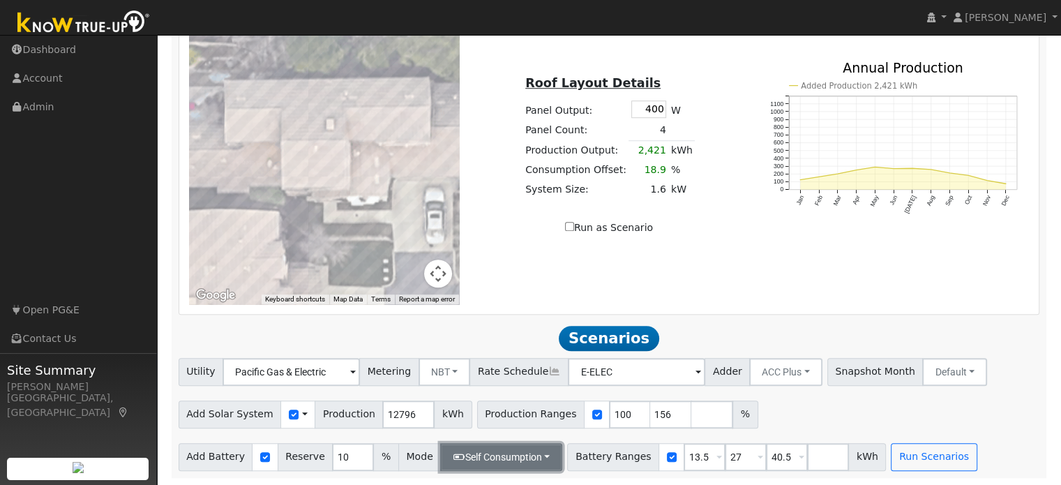
click at [515, 456] on button "Self Consumption" at bounding box center [501, 457] width 122 height 28
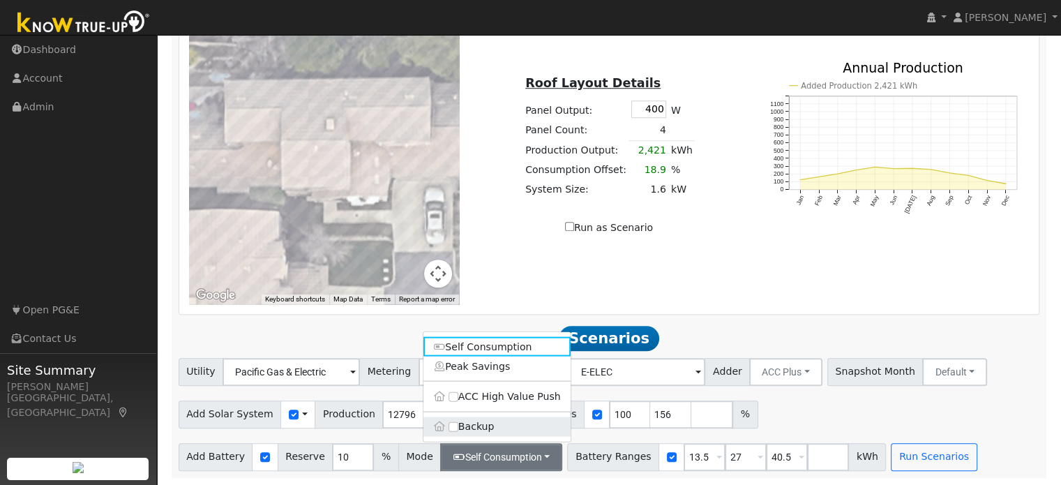
click at [485, 426] on label "Backup" at bounding box center [497, 427] width 147 height 20
click at [458, 426] on input "Backup" at bounding box center [454, 426] width 10 height 10
type input "20"
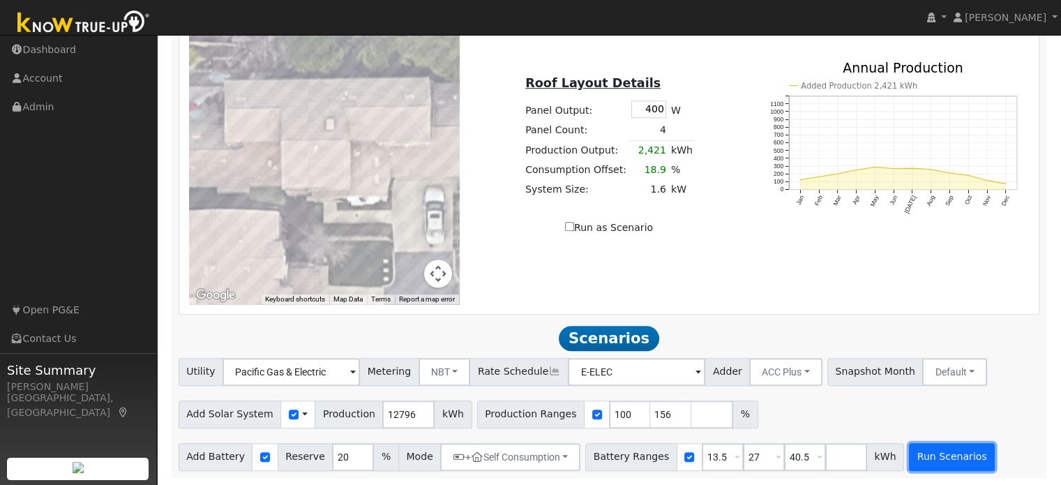
click at [909, 448] on button "Run Scenarios" at bounding box center [952, 457] width 86 height 28
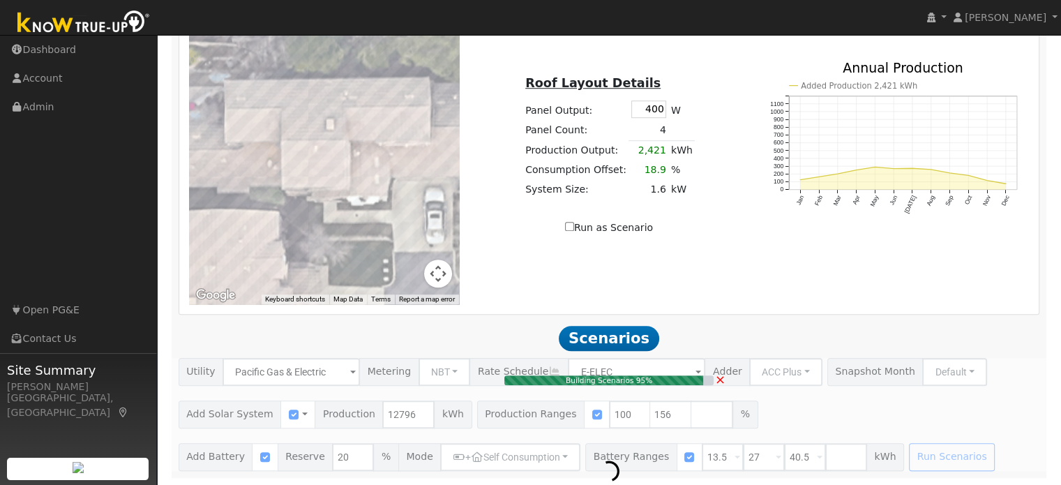
type input "8.5"
type input "$29,857"
type input "$37,400"
type input "$20,177"
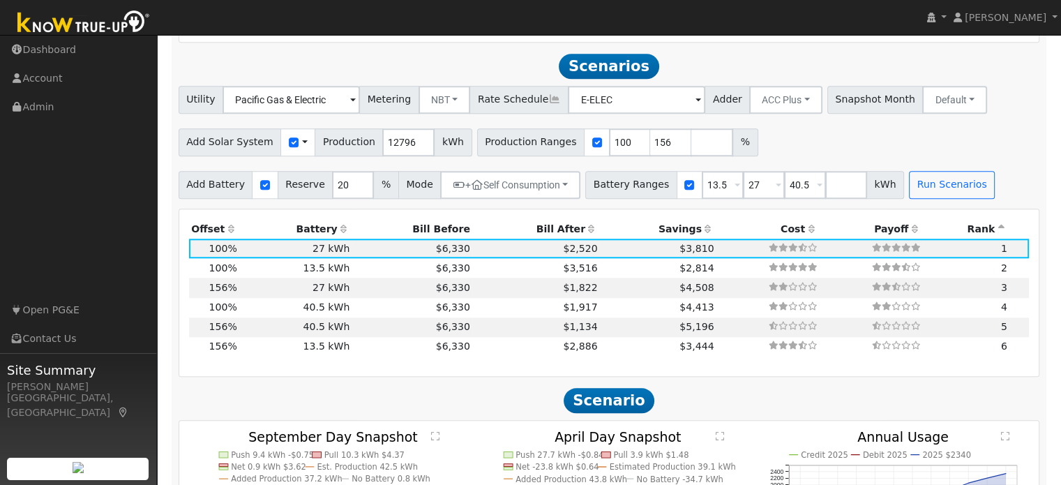
scroll to position [1287, 0]
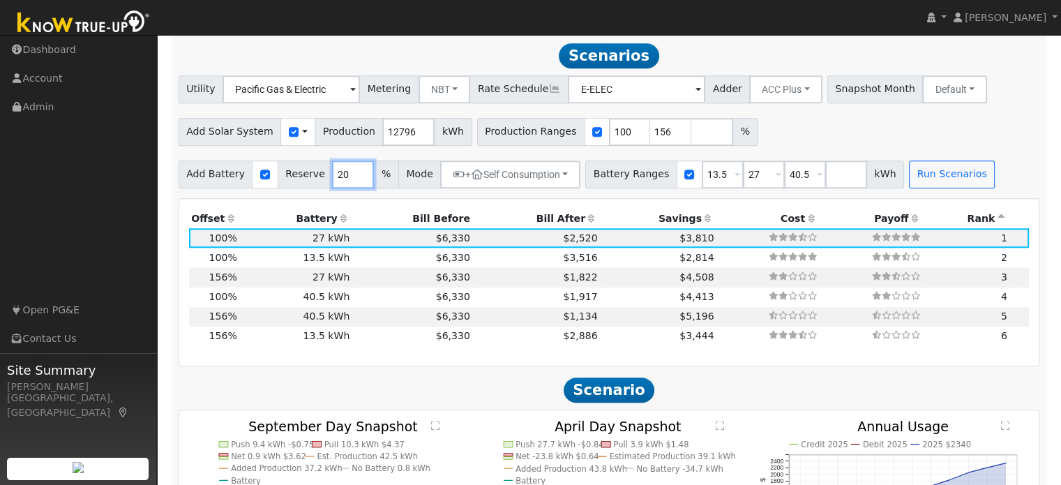
click at [337, 173] on input "20" at bounding box center [353, 174] width 42 height 28
type input "2"
type input "10"
click at [486, 198] on div "Production Offset Battery Reserve Mode ACC Push Incentive Bill Before Bill Afte…" at bounding box center [610, 282] width 862 height 168
click at [925, 180] on button "Run Scenarios" at bounding box center [952, 174] width 86 height 28
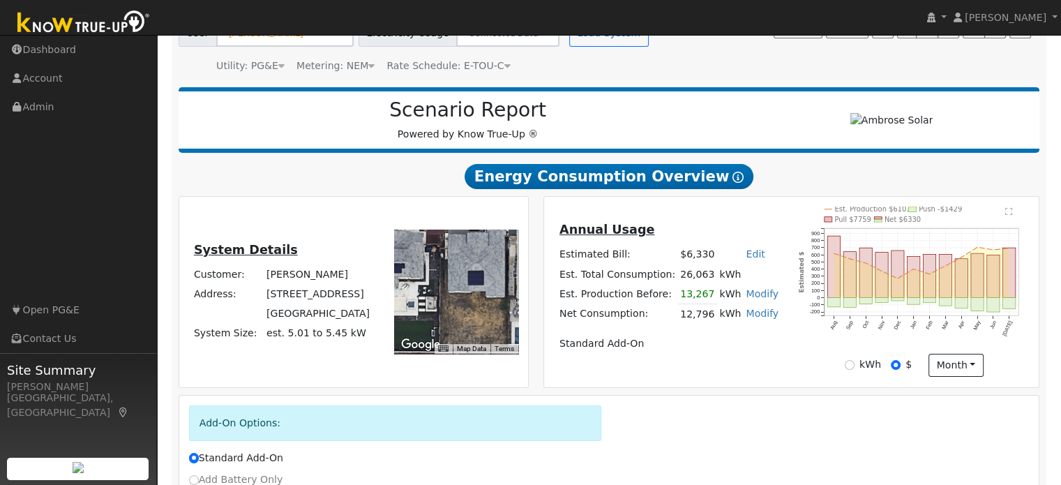
scroll to position [147, 0]
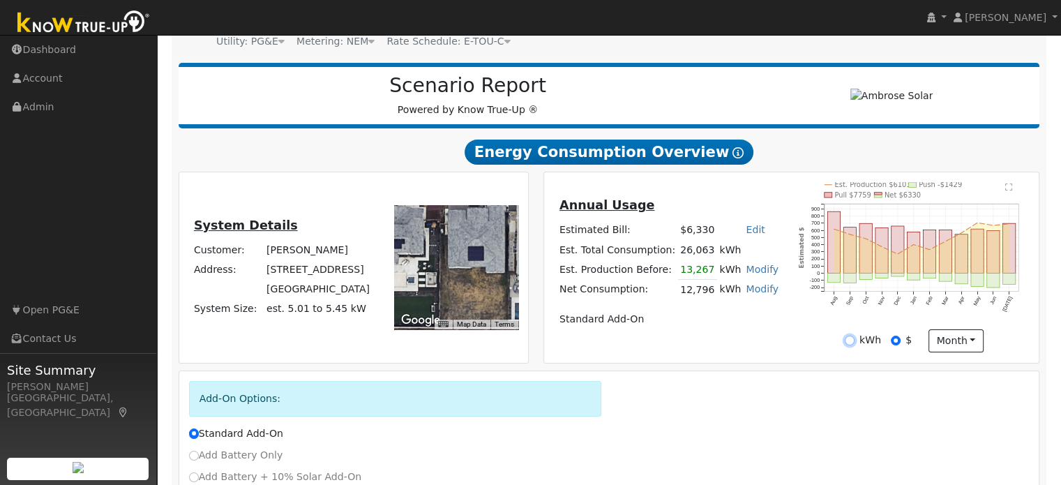
click at [851, 340] on input "kWh" at bounding box center [850, 341] width 10 height 10
radio input "true"
radio input "false"
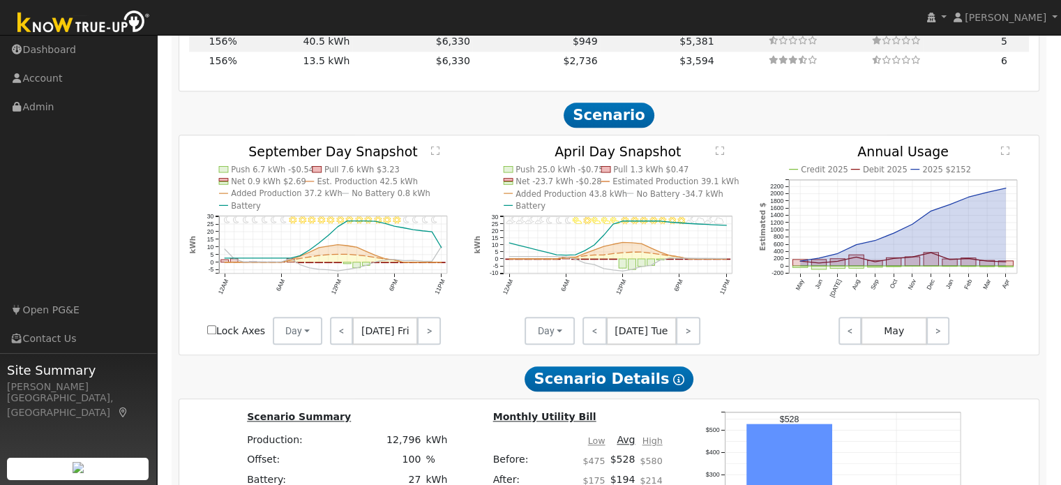
scroll to position [1601, 0]
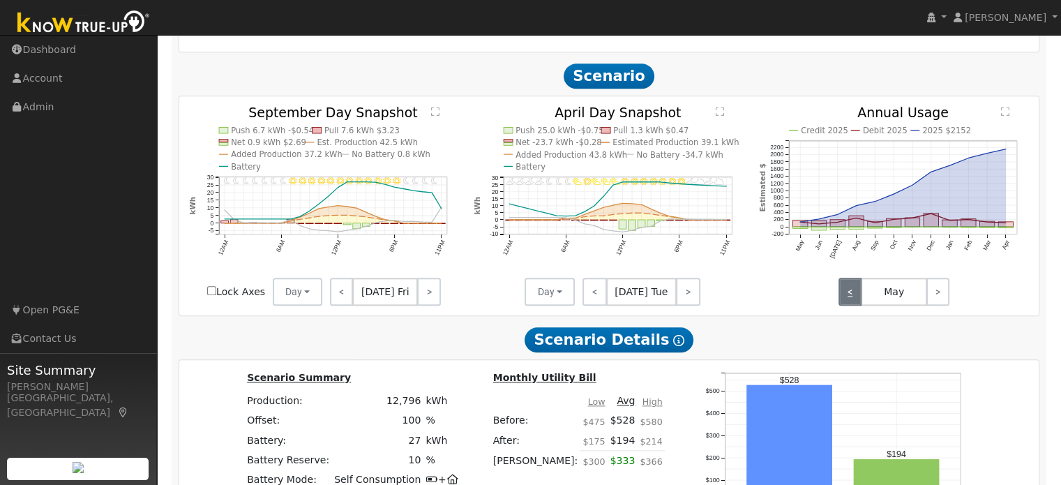
click at [855, 294] on link "<" at bounding box center [850, 292] width 23 height 28
click at [857, 295] on link "<" at bounding box center [850, 292] width 23 height 28
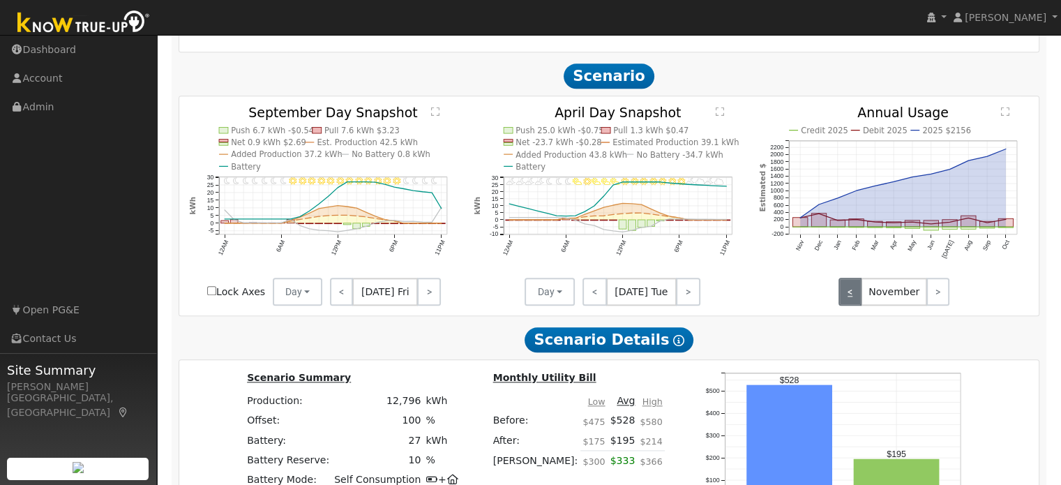
click at [857, 295] on link "<" at bounding box center [850, 292] width 23 height 28
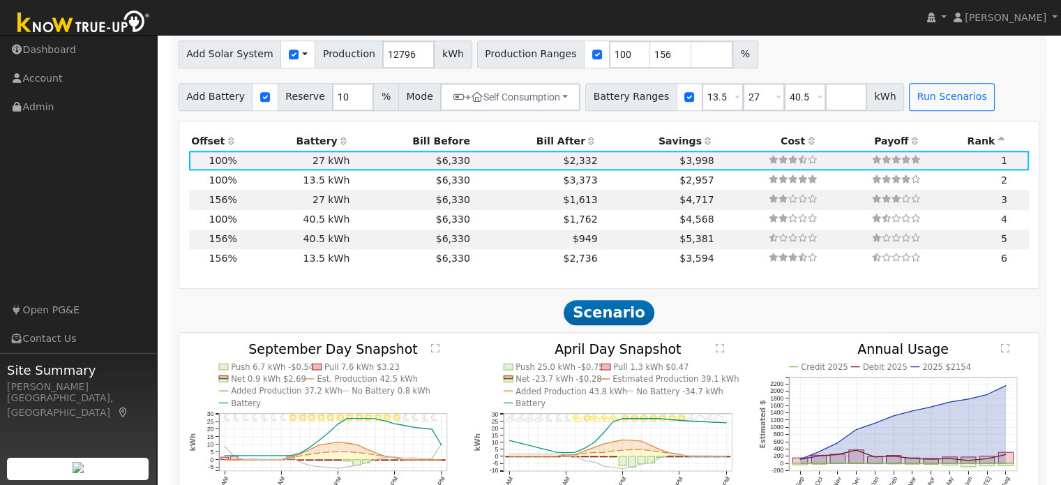
scroll to position [1363, 0]
click at [472, 242] on td "$949" at bounding box center [536, 240] width 128 height 20
type input "13.3"
type input "$46,578"
type input "$53,600"
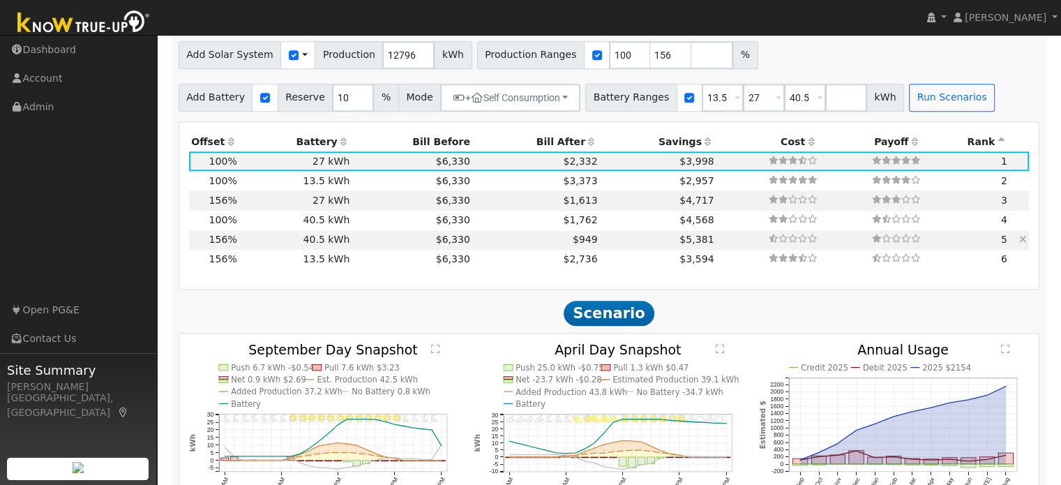
type input "$30,053"
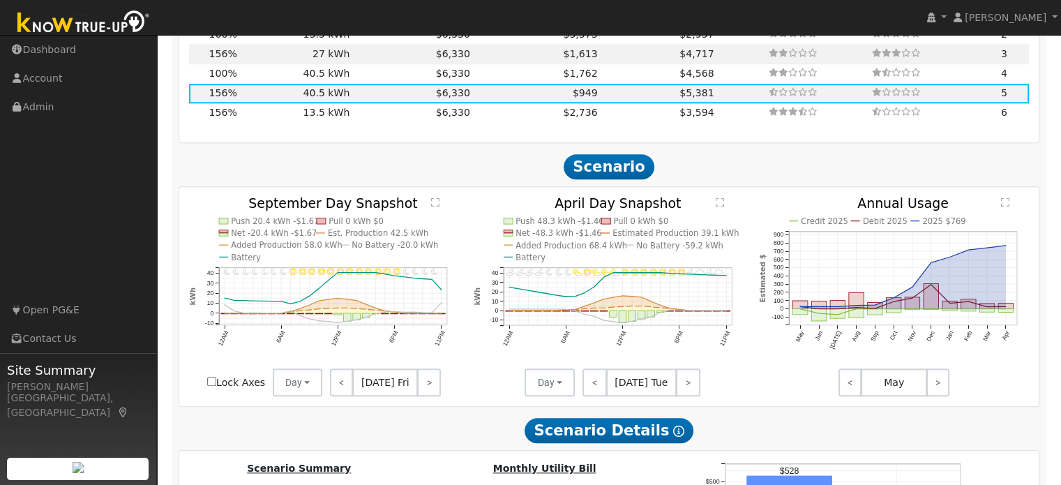
scroll to position [1515, 0]
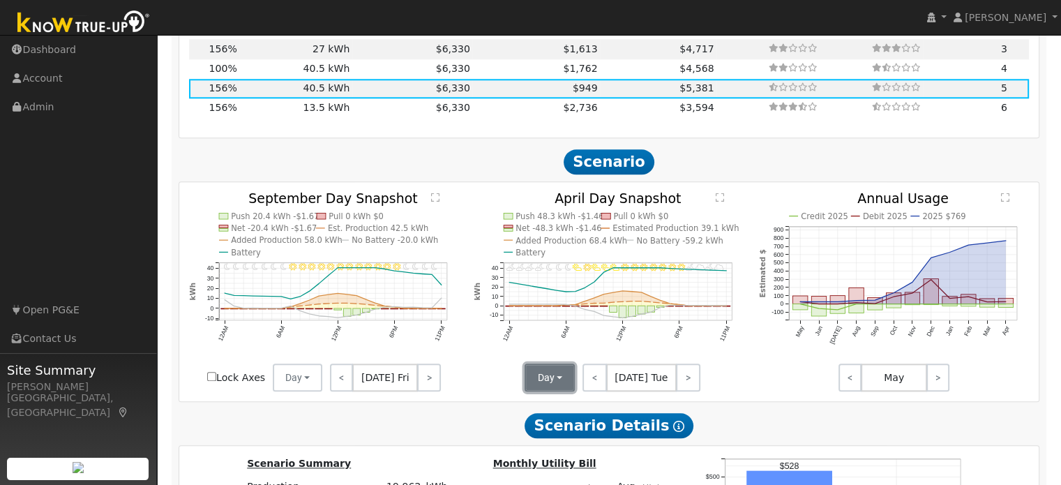
click at [541, 375] on button "Day" at bounding box center [550, 378] width 50 height 28
click at [558, 426] on link "Month Average" at bounding box center [573, 428] width 97 height 20
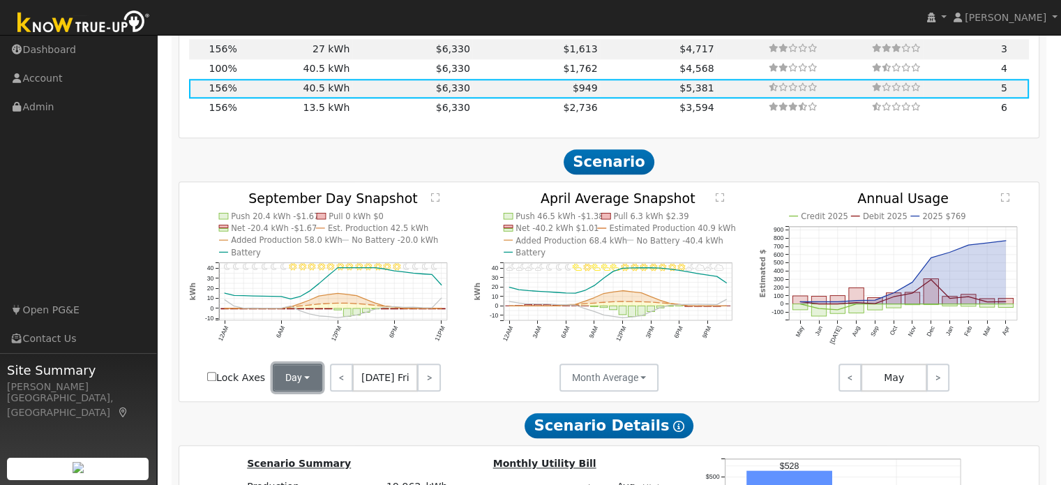
click at [295, 374] on button "Day" at bounding box center [298, 378] width 50 height 28
click at [301, 428] on link "Month Average" at bounding box center [321, 428] width 97 height 20
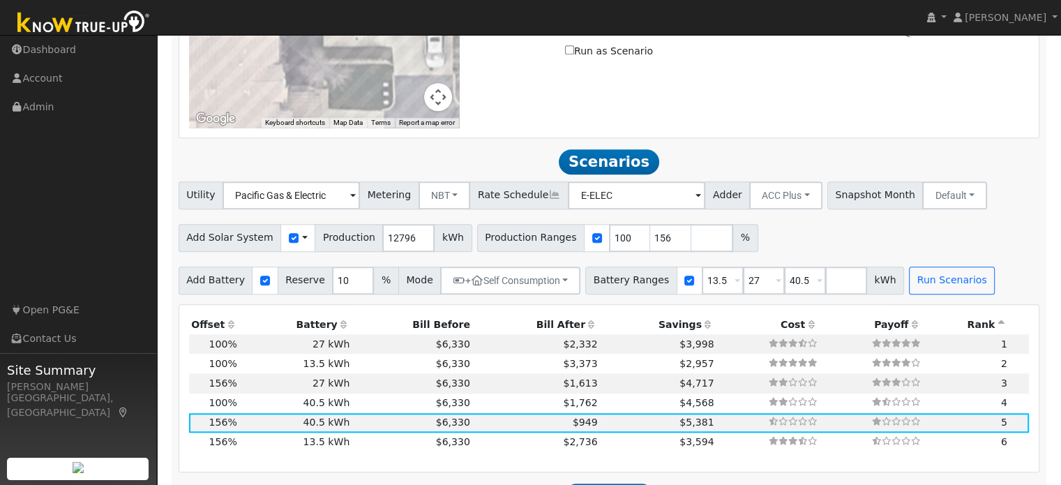
scroll to position [1183, 0]
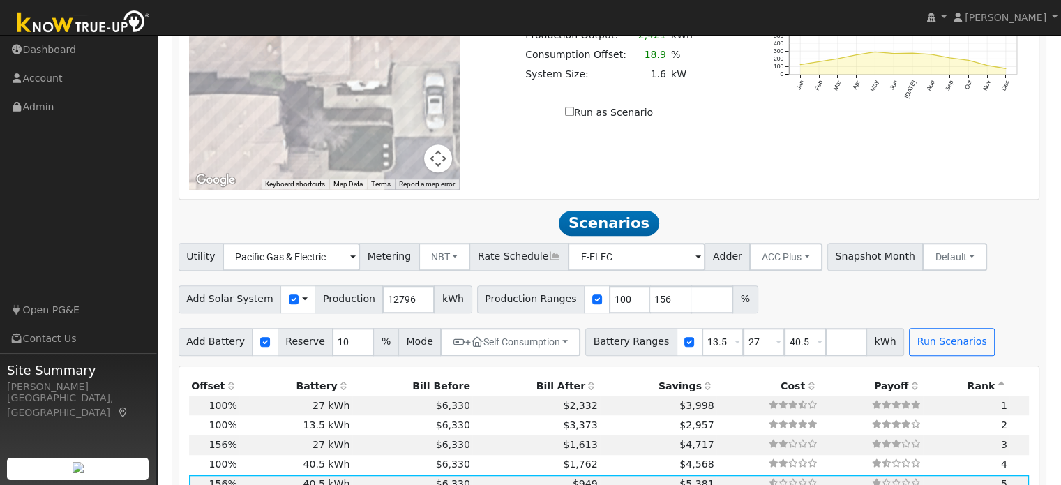
scroll to position [1144, 0]
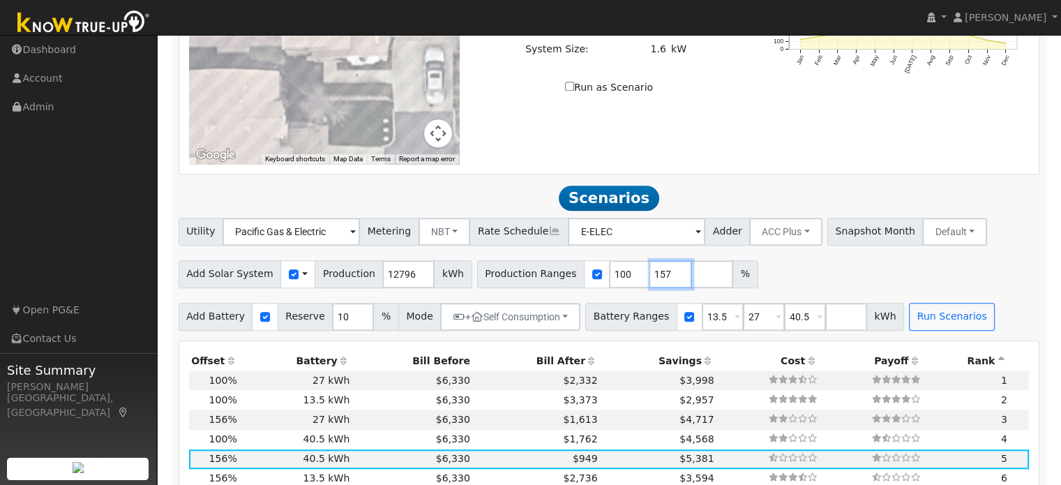
type input "157"
click at [650, 273] on input "157" at bounding box center [671, 274] width 42 height 28
click at [691, 276] on input "number" at bounding box center [712, 274] width 42 height 28
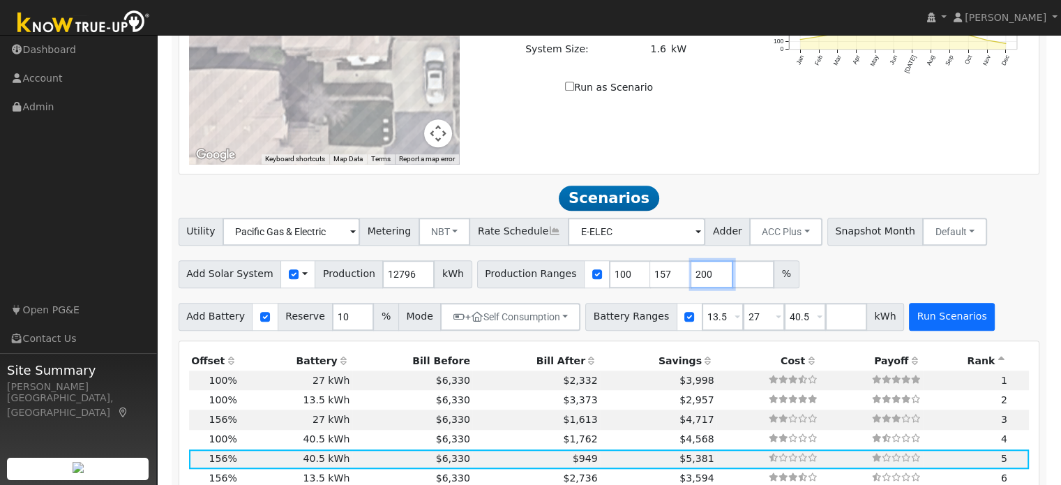
type input "200"
click at [922, 313] on button "Run Scenarios" at bounding box center [952, 317] width 86 height 28
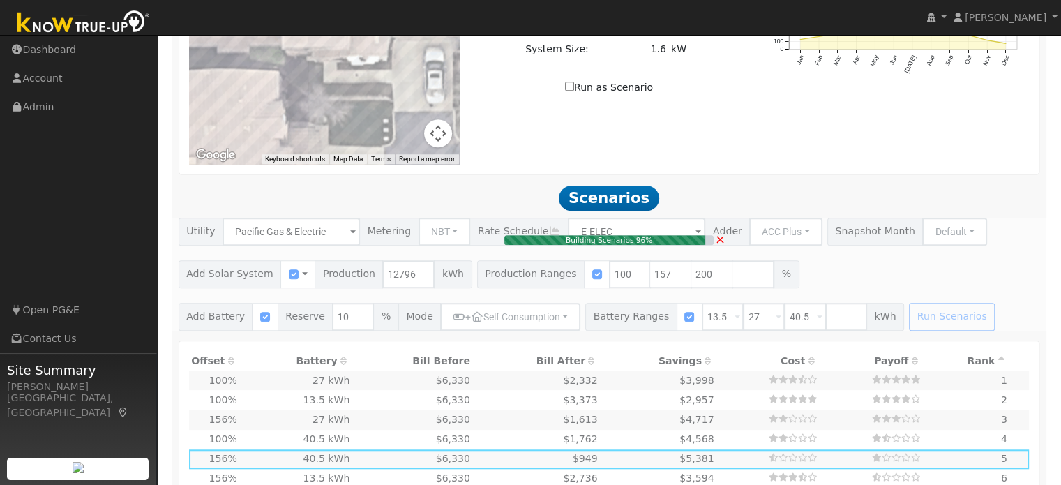
type input "8.5"
type input "$29,857"
type input "$37,400"
type input "$20,177"
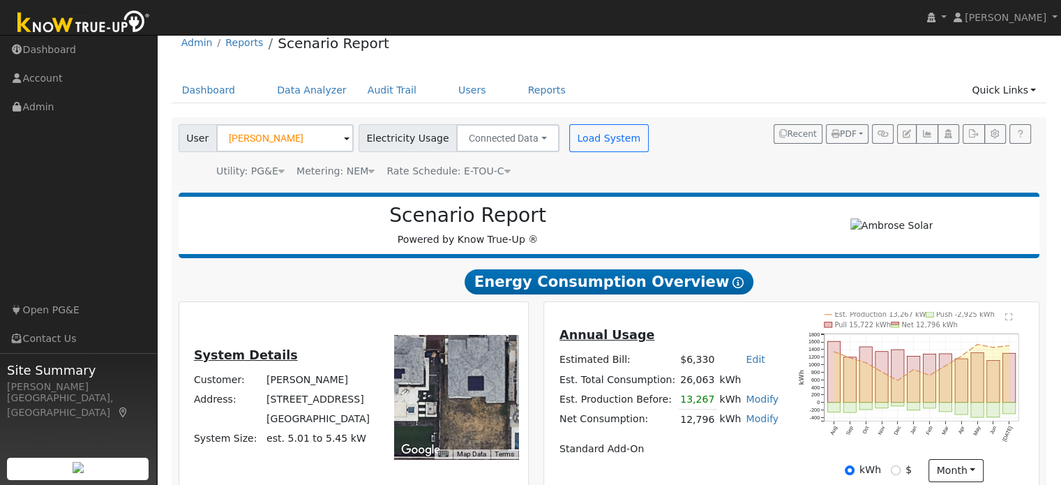
scroll to position [0, 0]
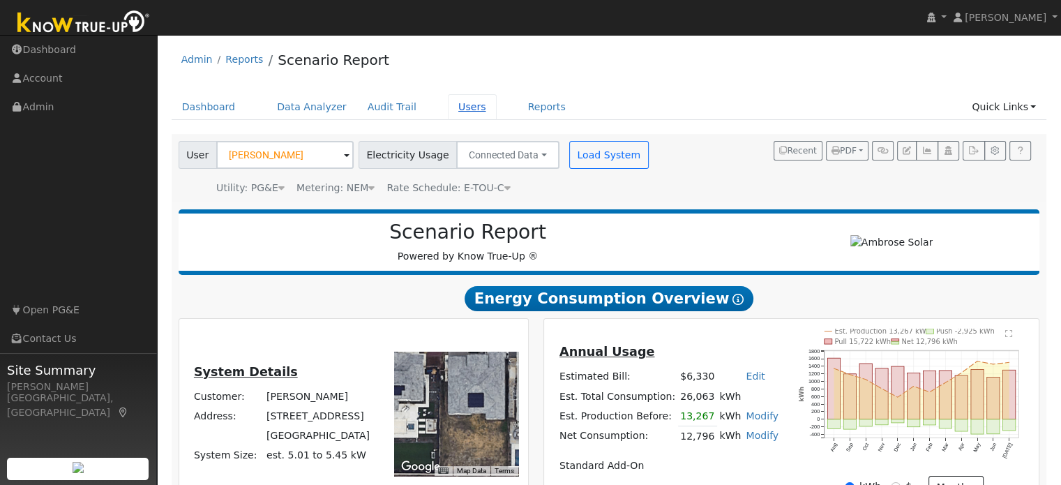
click at [448, 110] on link "Users" at bounding box center [472, 107] width 49 height 26
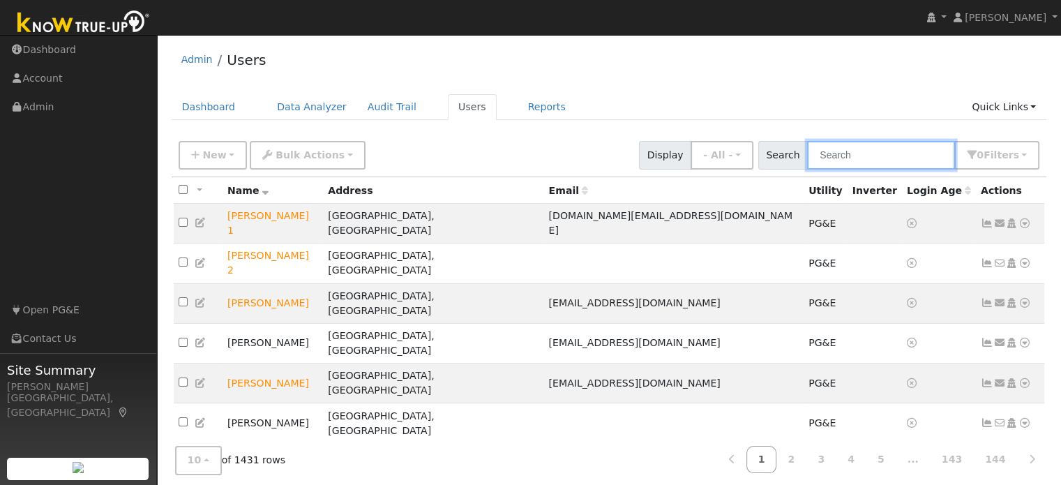
click at [857, 151] on input "text" at bounding box center [881, 155] width 148 height 29
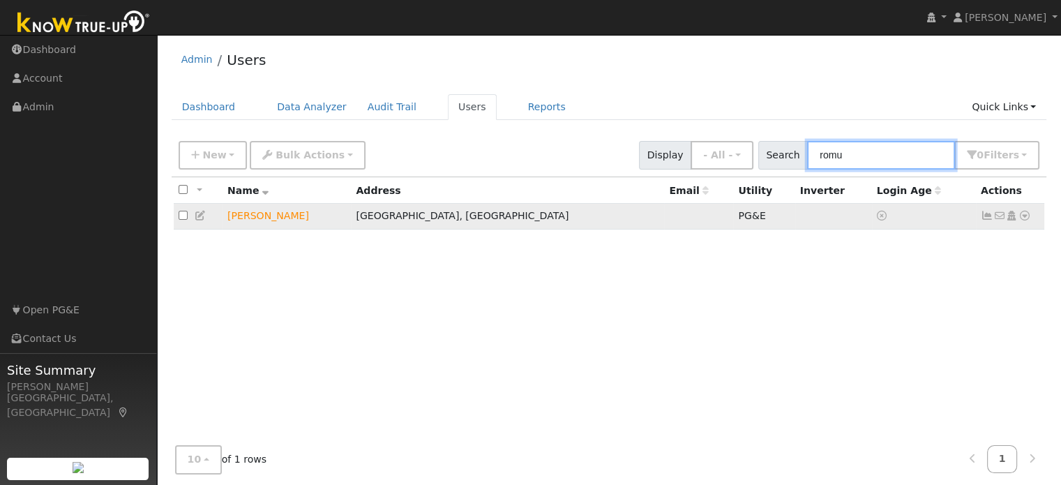
type input "romu"
click at [1024, 216] on icon at bounding box center [1025, 216] width 13 height 10
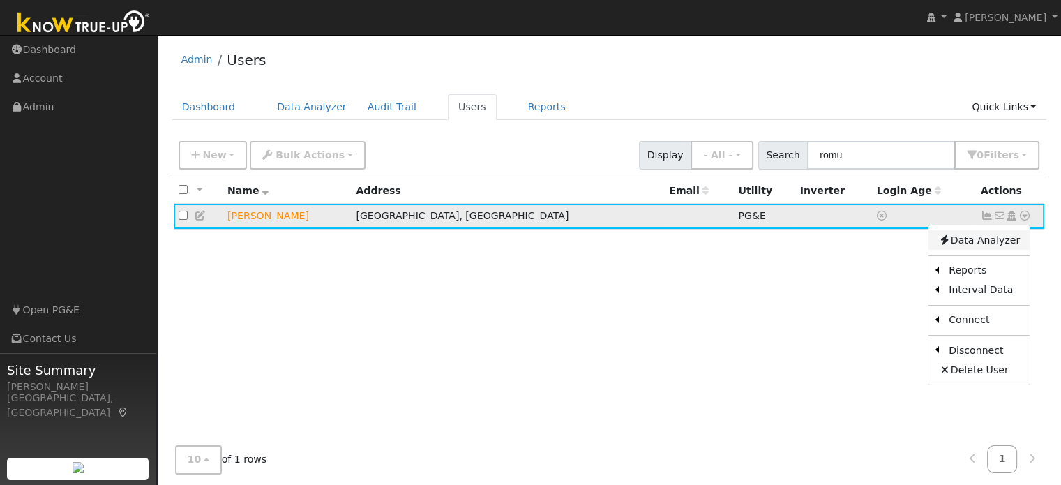
click at [965, 239] on link "Data Analyzer" at bounding box center [979, 240] width 101 height 20
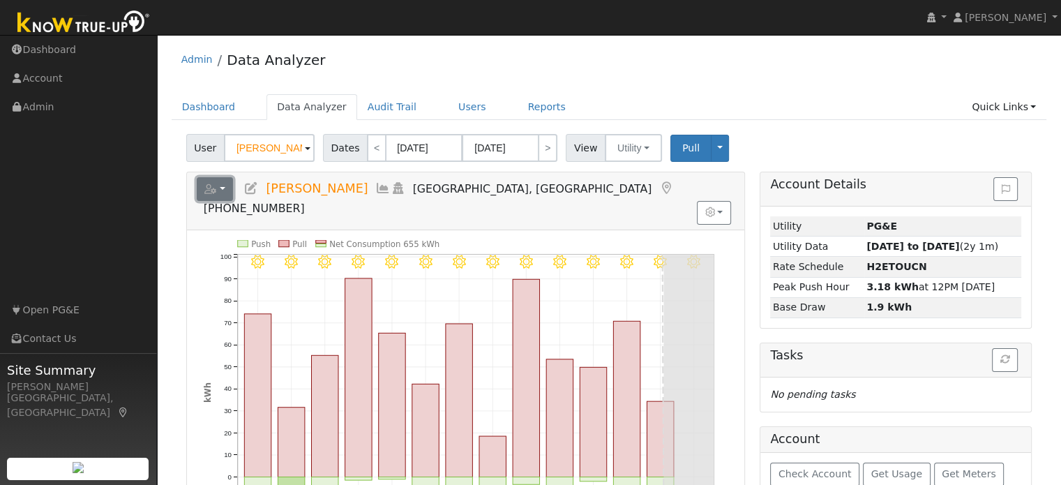
click at [222, 190] on button "button" at bounding box center [215, 189] width 37 height 24
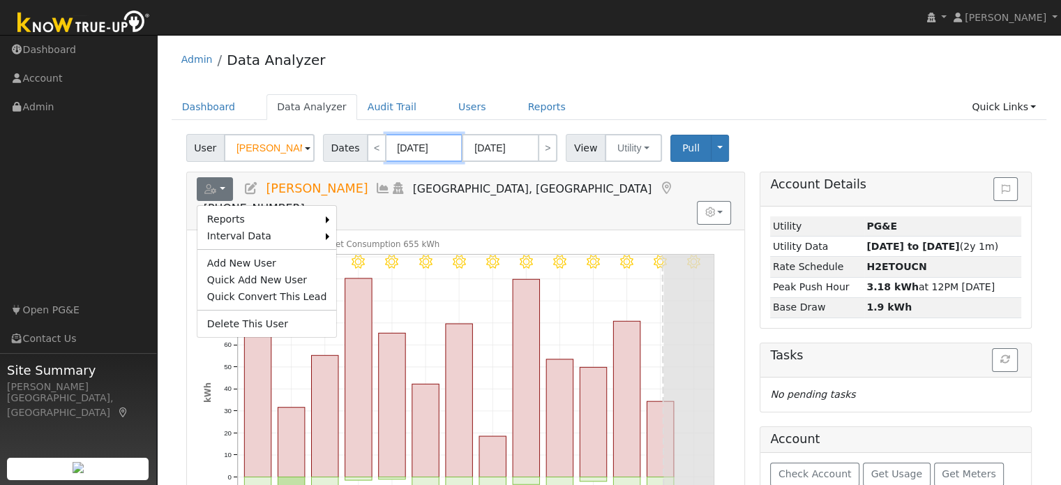
click at [399, 144] on input "[DATE]" at bounding box center [424, 148] width 77 height 28
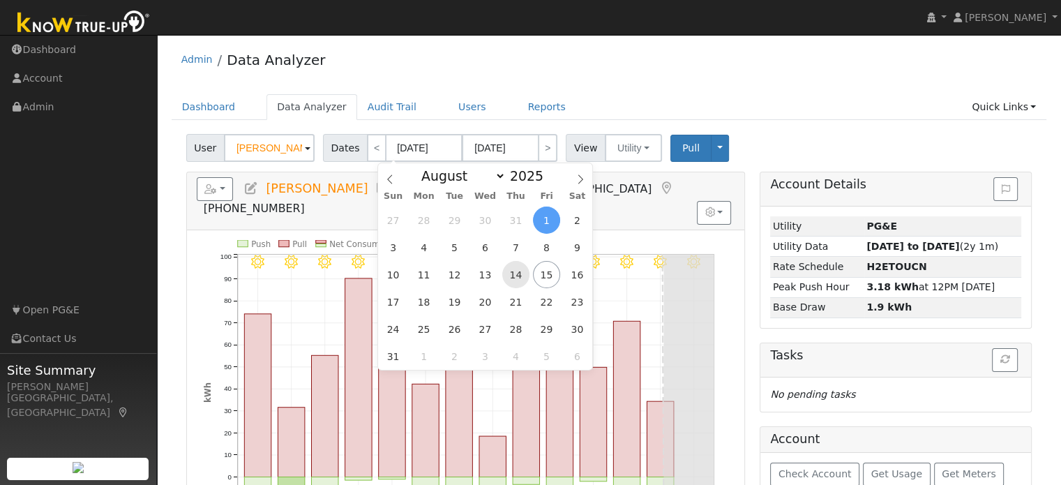
click at [514, 271] on span "14" at bounding box center [515, 274] width 27 height 27
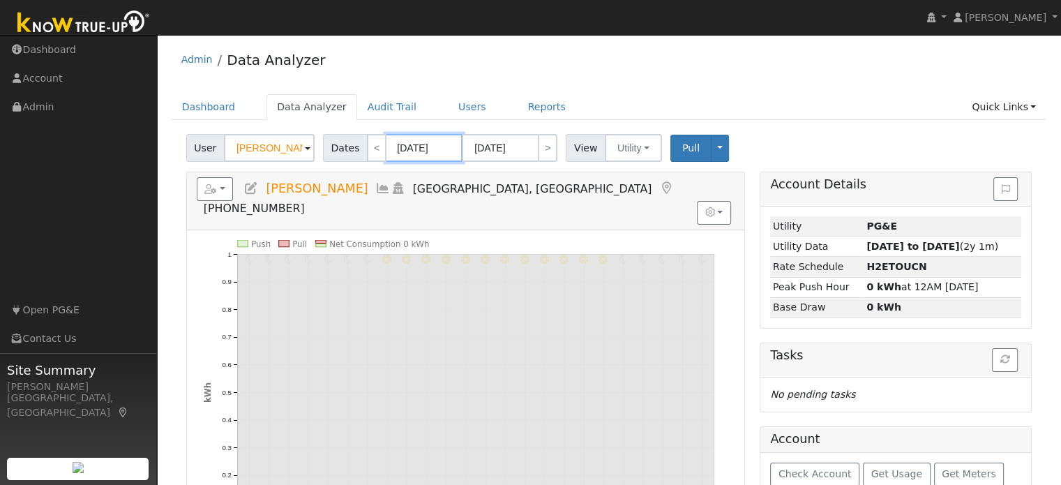
click at [406, 144] on input "[DATE]" at bounding box center [424, 148] width 77 height 28
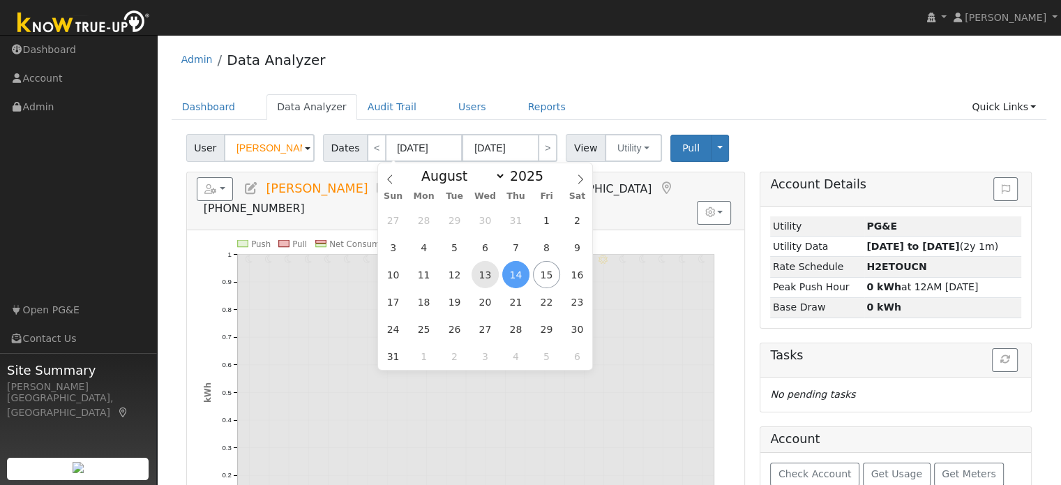
click at [486, 277] on span "13" at bounding box center [485, 274] width 27 height 27
type input "[DATE]"
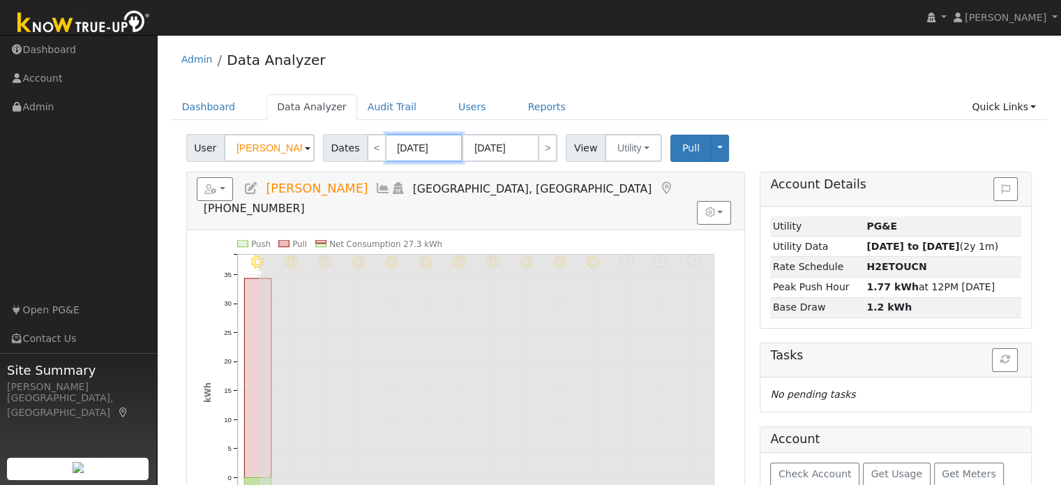
click at [442, 148] on input "[DATE]" at bounding box center [424, 148] width 77 height 28
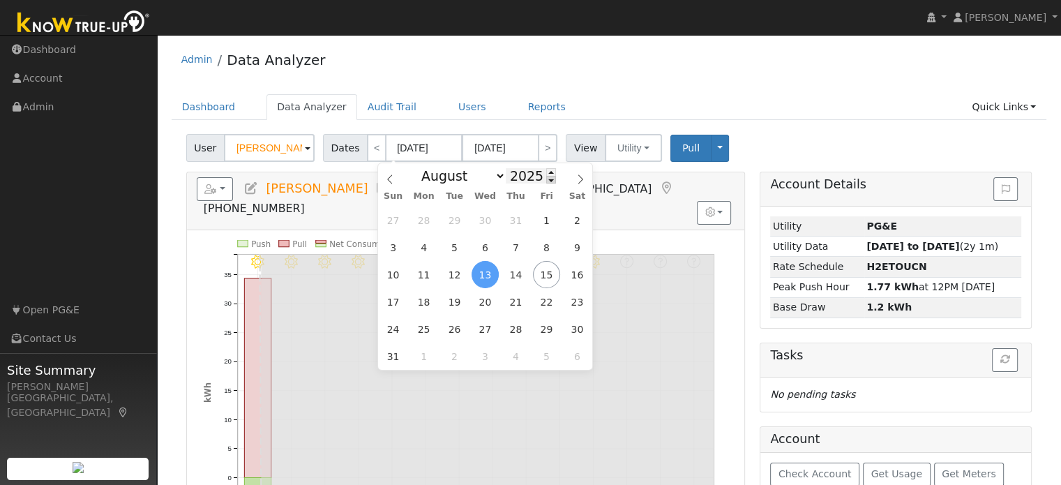
click at [546, 181] on span at bounding box center [551, 180] width 10 height 8
type input "2024"
click at [425, 146] on input "[DATE]" at bounding box center [424, 148] width 77 height 28
click at [454, 276] on span "13" at bounding box center [454, 274] width 27 height 27
type input "08/13/2024"
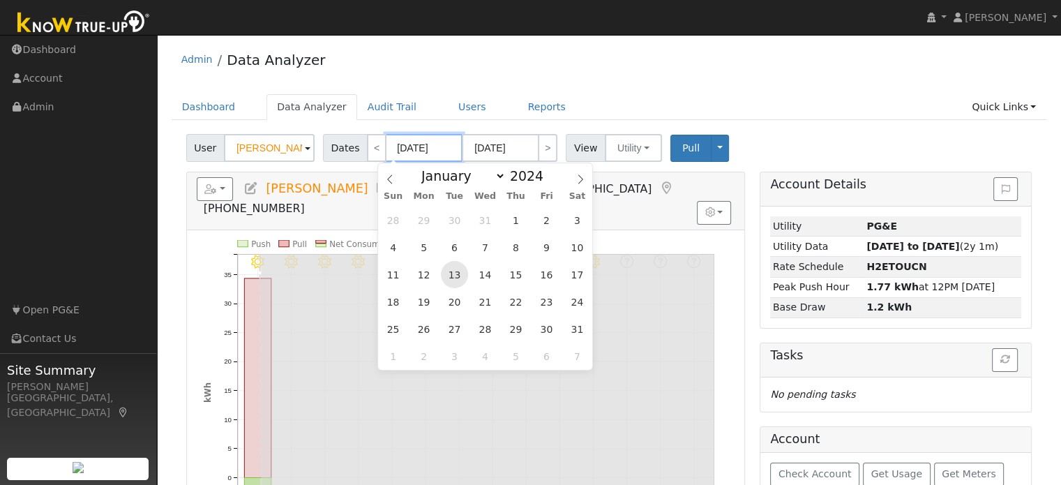
type input "08/26/2024"
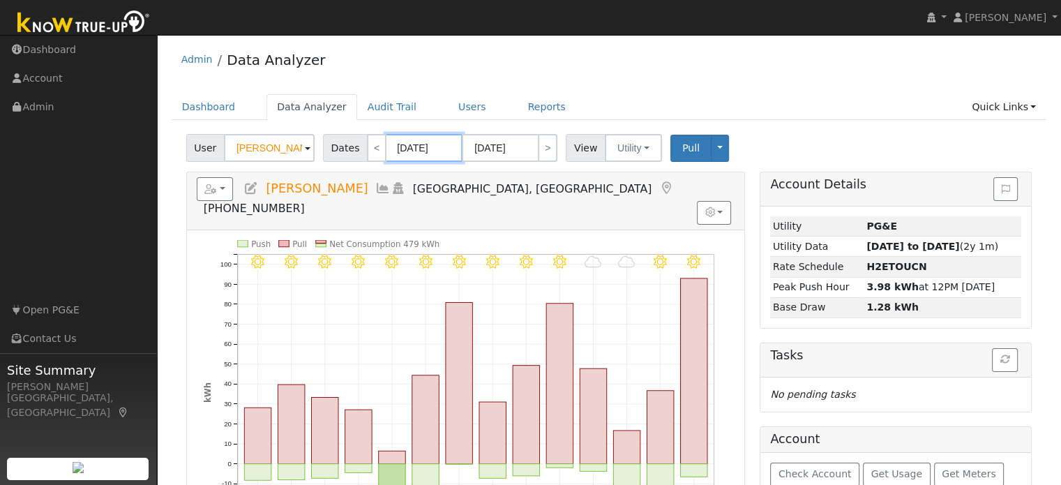
click at [416, 145] on input "08/13/2024" at bounding box center [424, 148] width 77 height 28
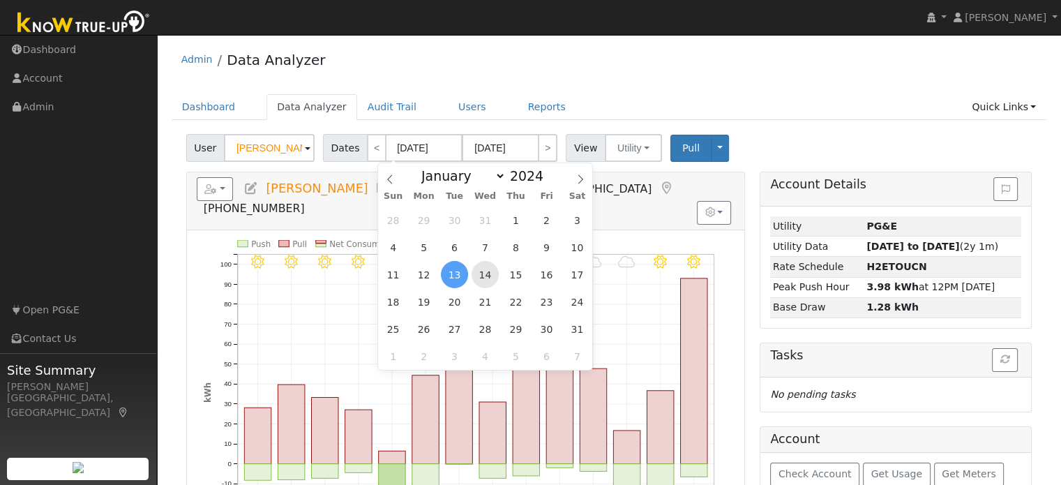
click at [484, 278] on span "14" at bounding box center [485, 274] width 27 height 27
type input "08/14/2024"
type input "08/27/2024"
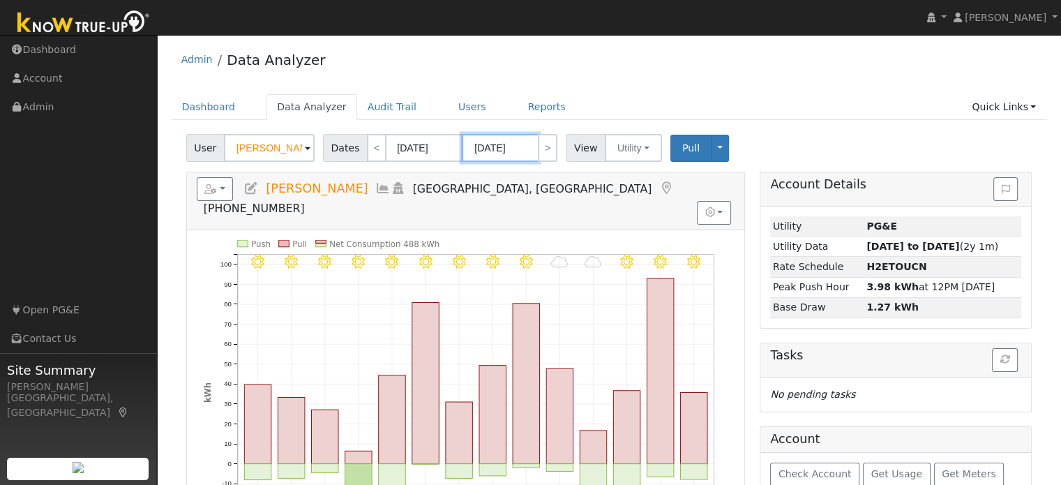
click at [508, 147] on input "08/27/2024" at bounding box center [500, 148] width 77 height 28
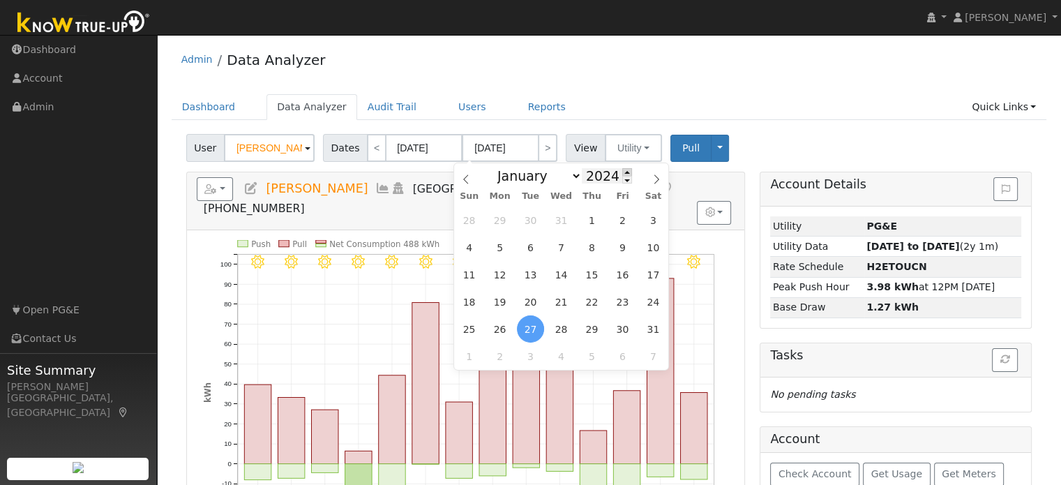
click at [622, 170] on span at bounding box center [627, 172] width 10 height 8
click at [622, 172] on span at bounding box center [627, 172] width 10 height 8
click at [622, 178] on span at bounding box center [627, 180] width 10 height 8
type input "2025"
click at [623, 272] on span "15" at bounding box center [622, 274] width 27 height 27
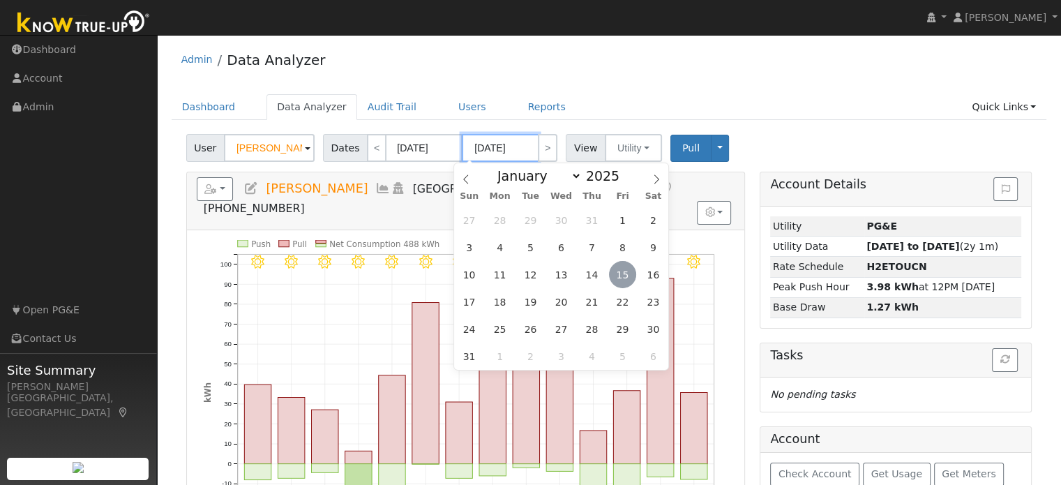
type input "08/15/2025"
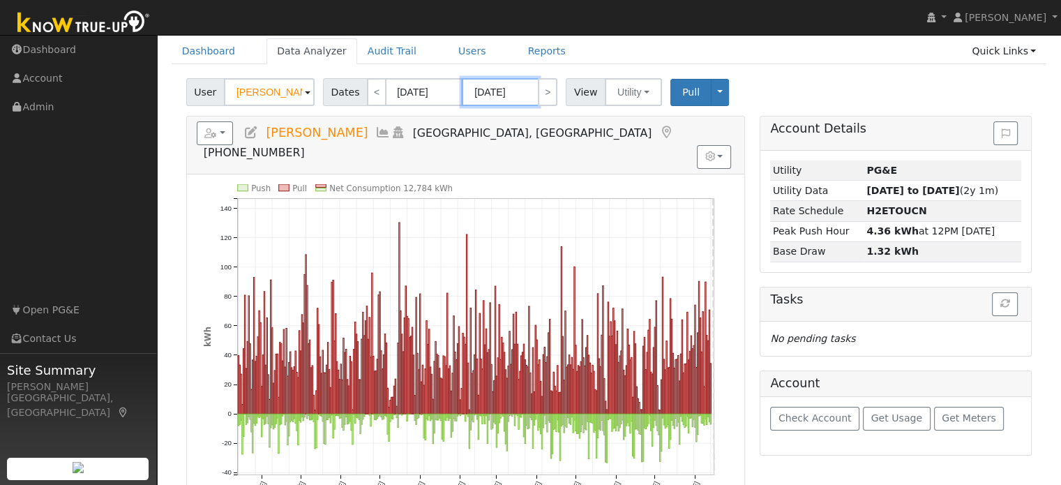
scroll to position [56, 0]
click at [224, 135] on button "button" at bounding box center [215, 133] width 37 height 24
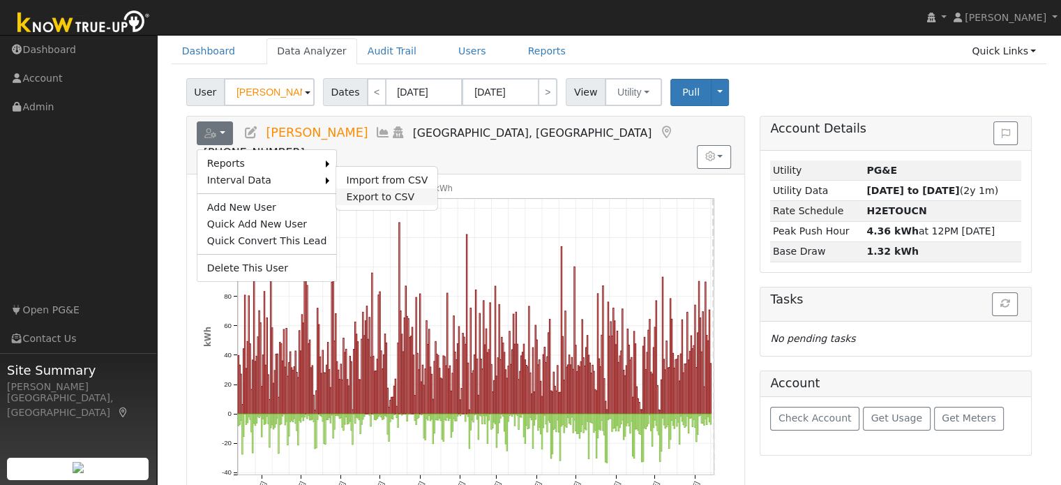
click at [357, 195] on link "Export to CSV" at bounding box center [386, 196] width 101 height 17
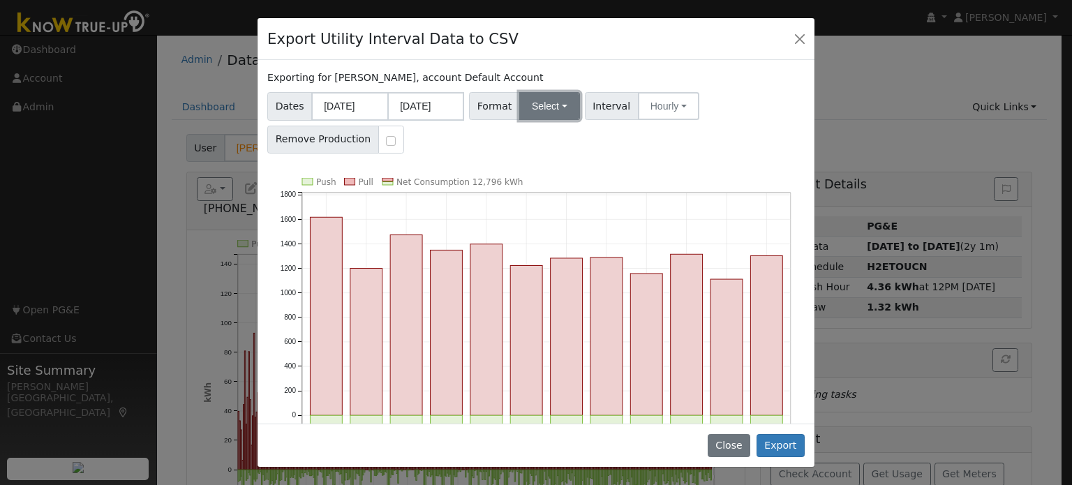
click at [535, 103] on button "Select" at bounding box center [549, 106] width 61 height 28
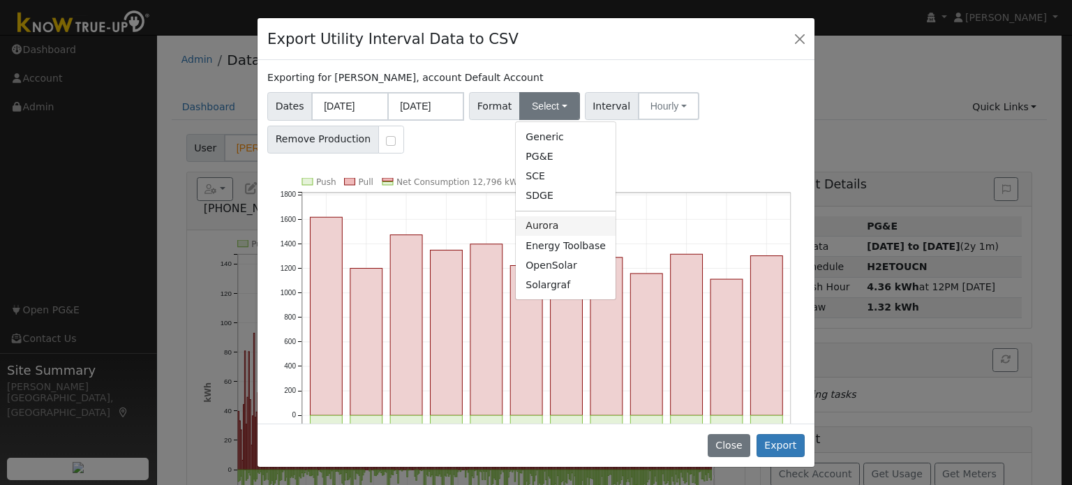
click at [539, 227] on link "Aurora" at bounding box center [566, 226] width 100 height 20
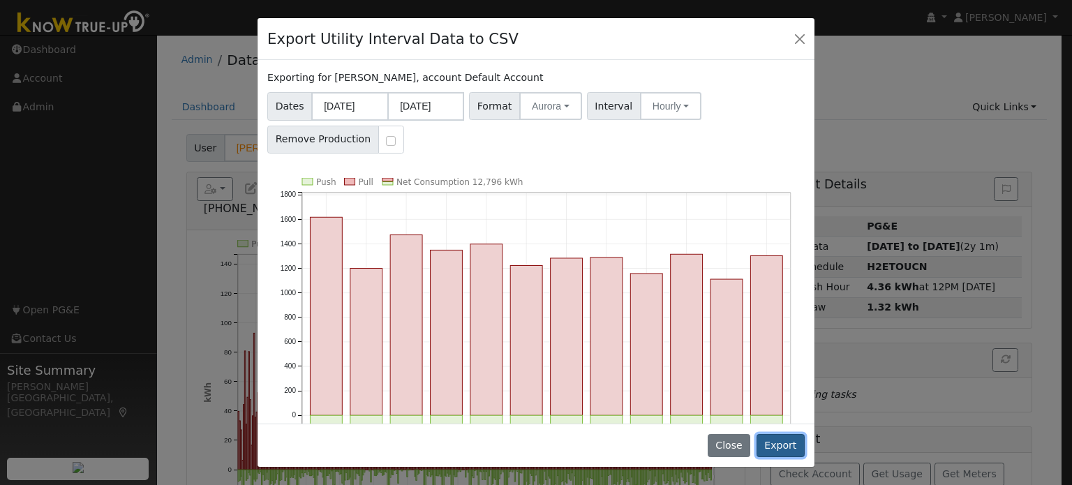
click at [791, 448] on button "Export" at bounding box center [780, 446] width 48 height 24
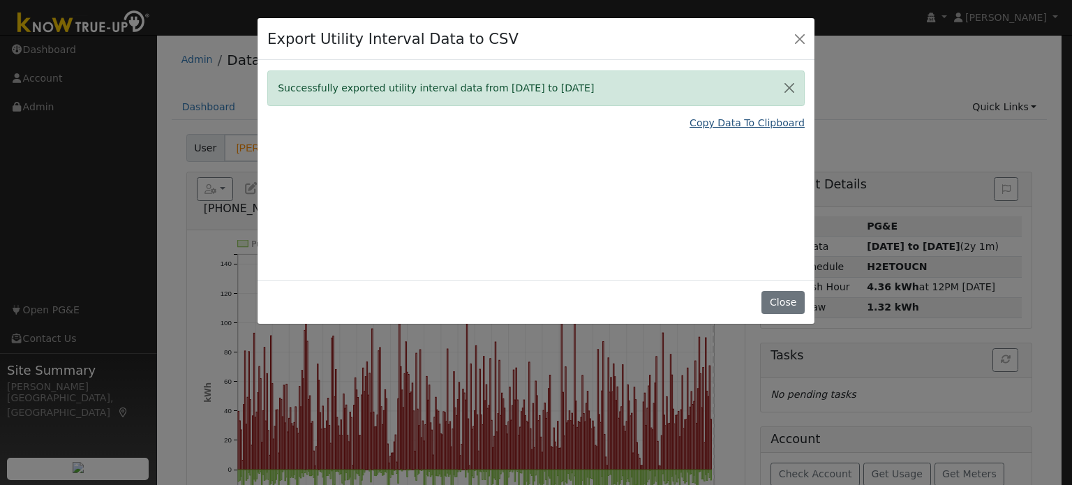
click at [733, 116] on link "Copy Data To Clipboard" at bounding box center [746, 123] width 115 height 15
click at [797, 36] on button "Close" at bounding box center [800, 39] width 20 height 20
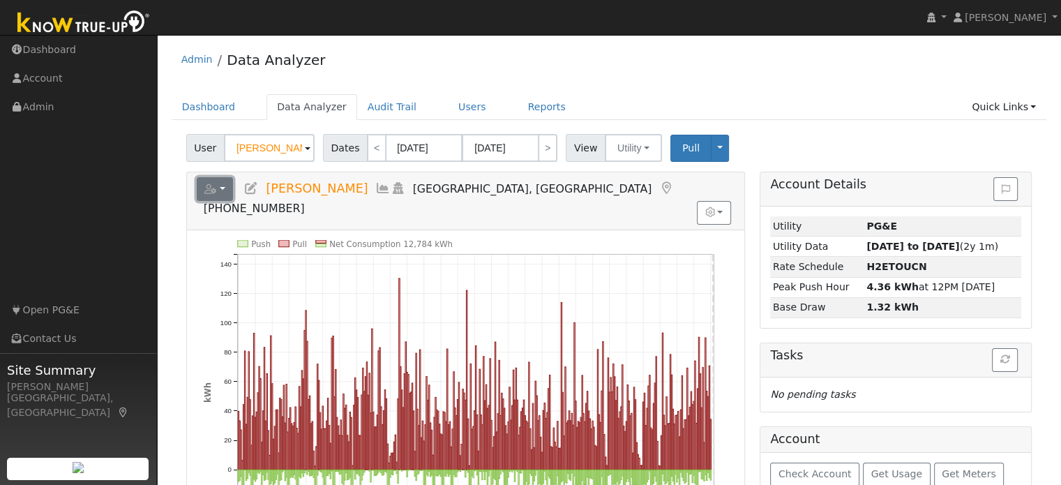
click at [222, 184] on button "button" at bounding box center [215, 189] width 37 height 24
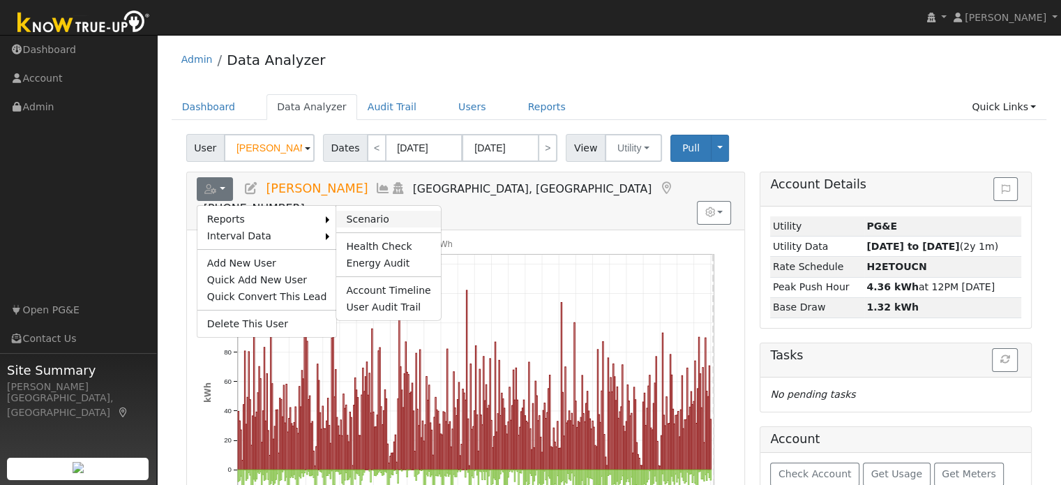
click at [350, 216] on link "Scenario" at bounding box center [388, 219] width 104 height 17
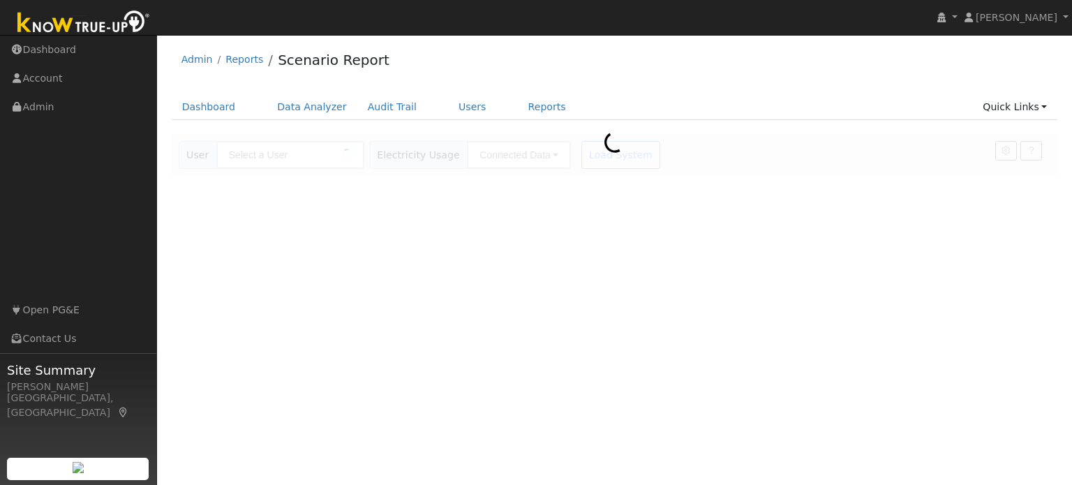
type input "[PERSON_NAME]"
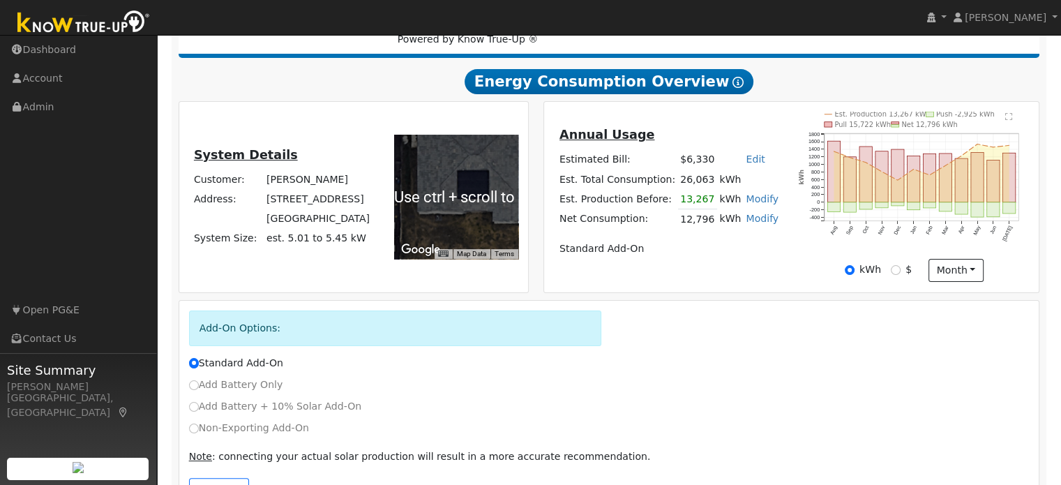
scroll to position [263, 0]
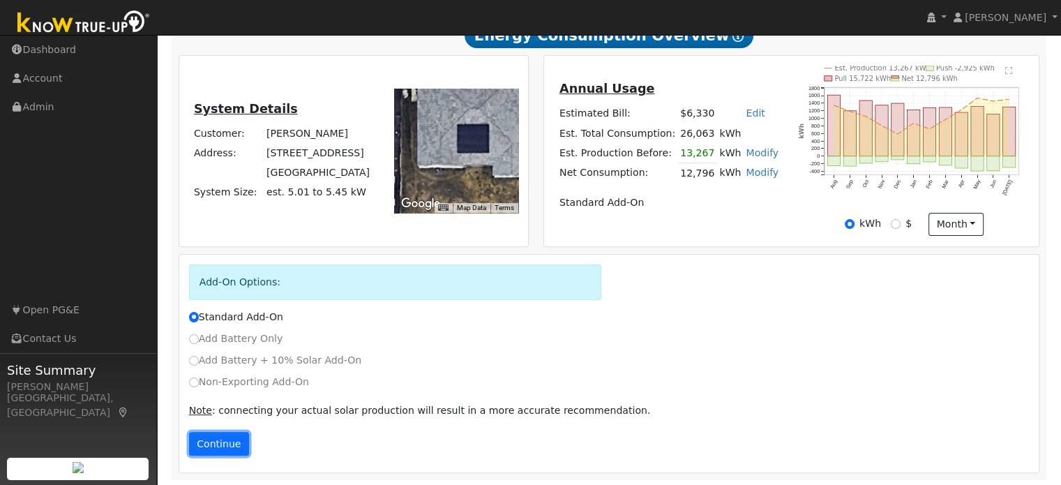
click at [225, 443] on button "Continue" at bounding box center [219, 444] width 60 height 24
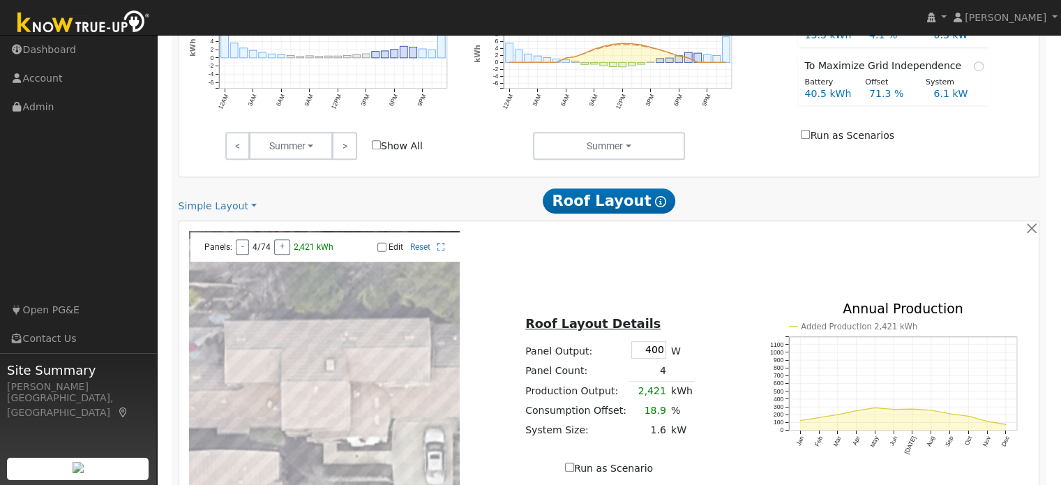
scroll to position [766, 0]
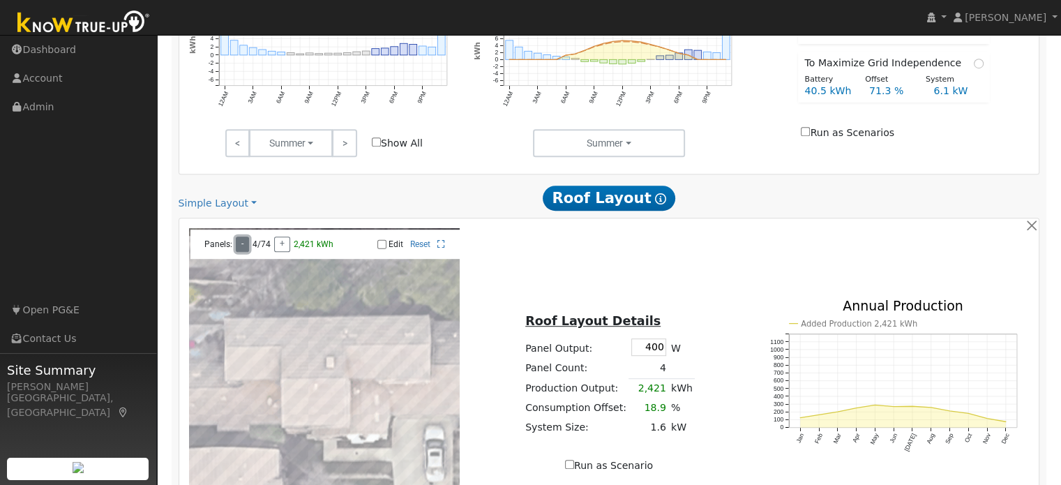
click at [243, 244] on button "-" at bounding box center [242, 244] width 13 height 15
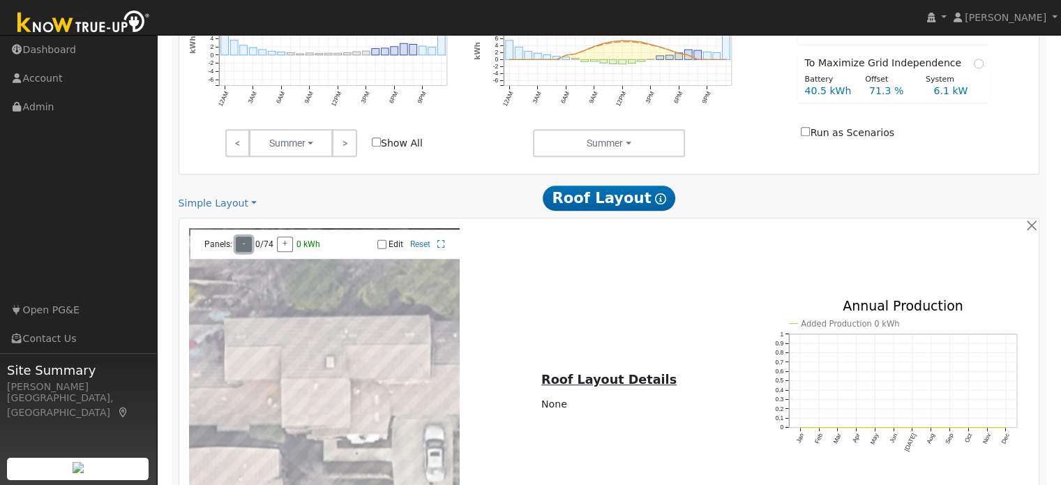
click at [243, 244] on button "-" at bounding box center [244, 244] width 16 height 15
click at [381, 241] on input "Edit" at bounding box center [381, 244] width 9 height 10
checkbox input "false"
click at [216, 207] on link "Simple Layout" at bounding box center [218, 203] width 78 height 15
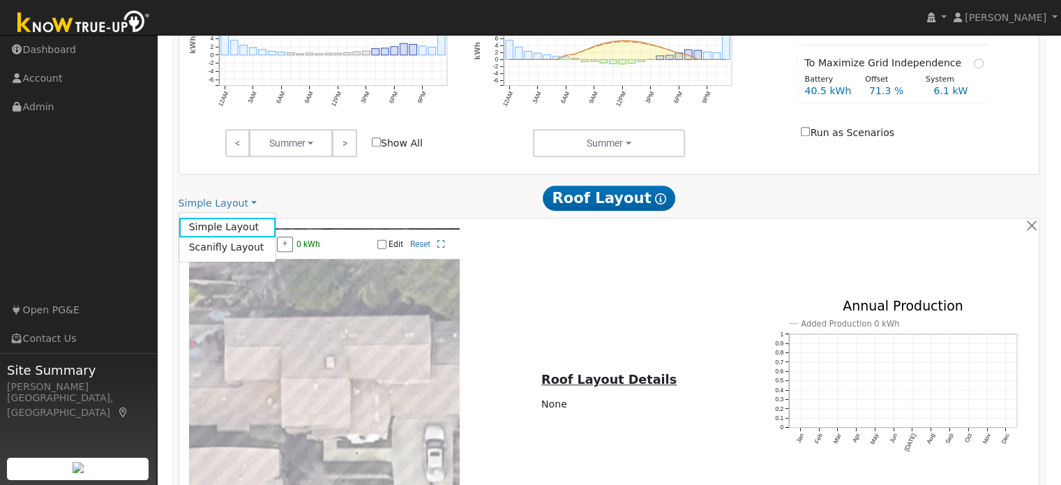
click at [304, 211] on div "Scenario Report Powered by Know True-Up ® Energy Consumption Overview Show Help…" at bounding box center [610, 75] width 876 height 1279
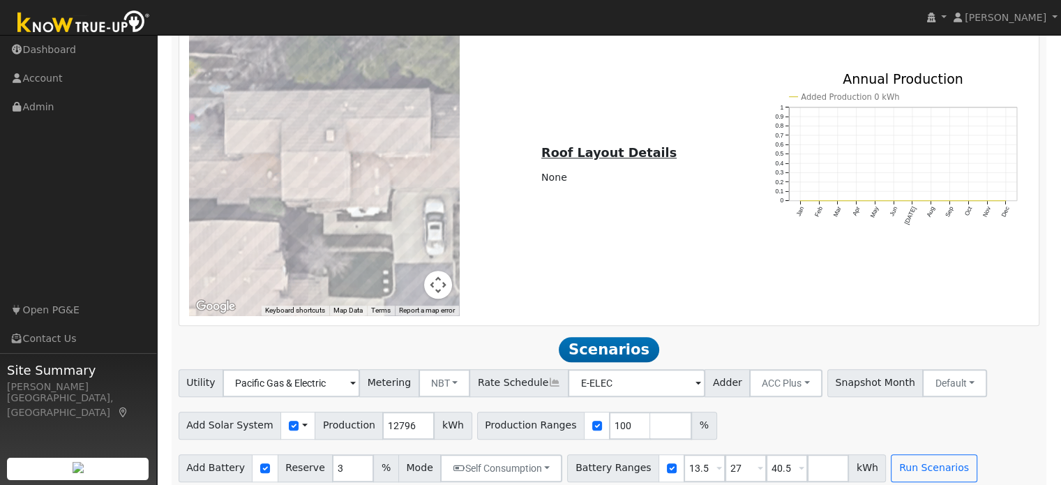
scroll to position [1004, 0]
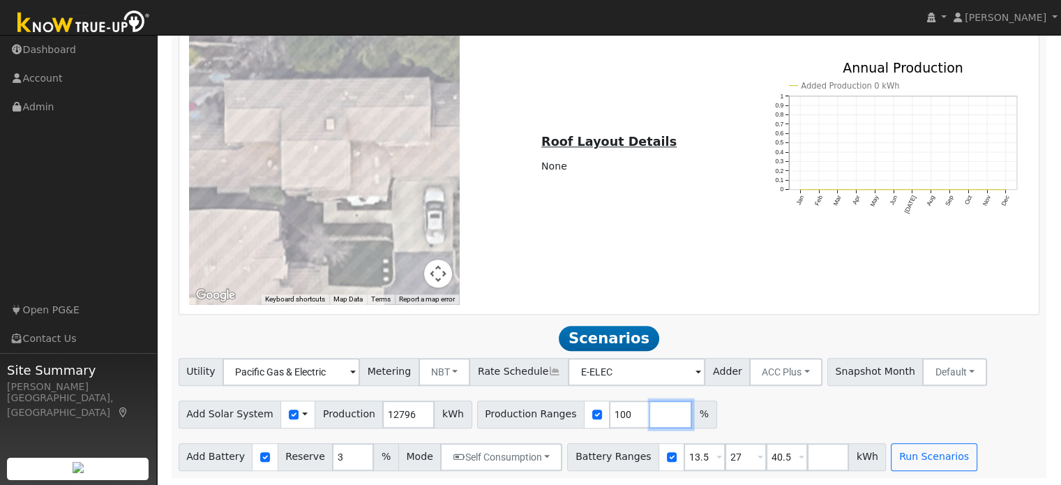
click at [650, 415] on input "number" at bounding box center [671, 415] width 42 height 28
type input "201"
click at [691, 425] on input "number" at bounding box center [712, 415] width 42 height 28
type input "156"
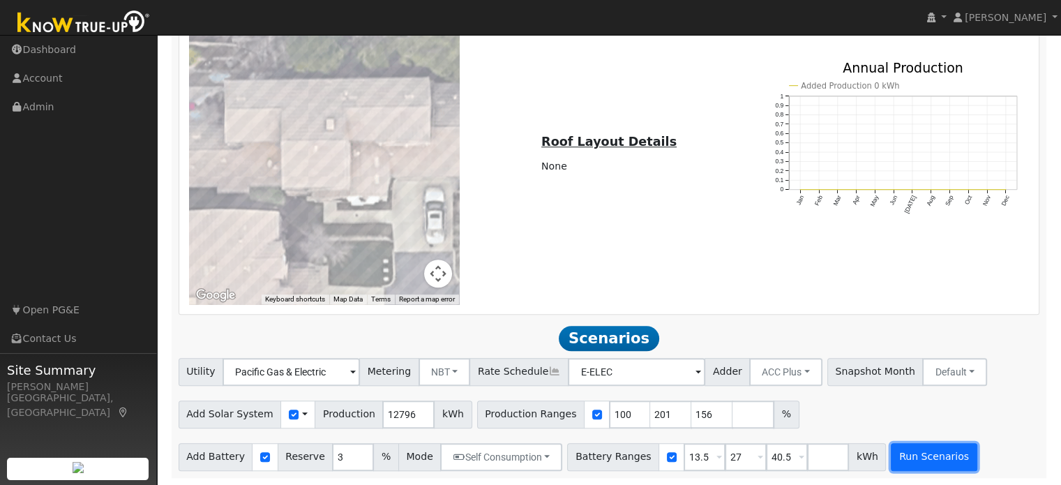
type input "156"
type input "201"
click at [891, 454] on button "Run Scenarios" at bounding box center [934, 457] width 86 height 28
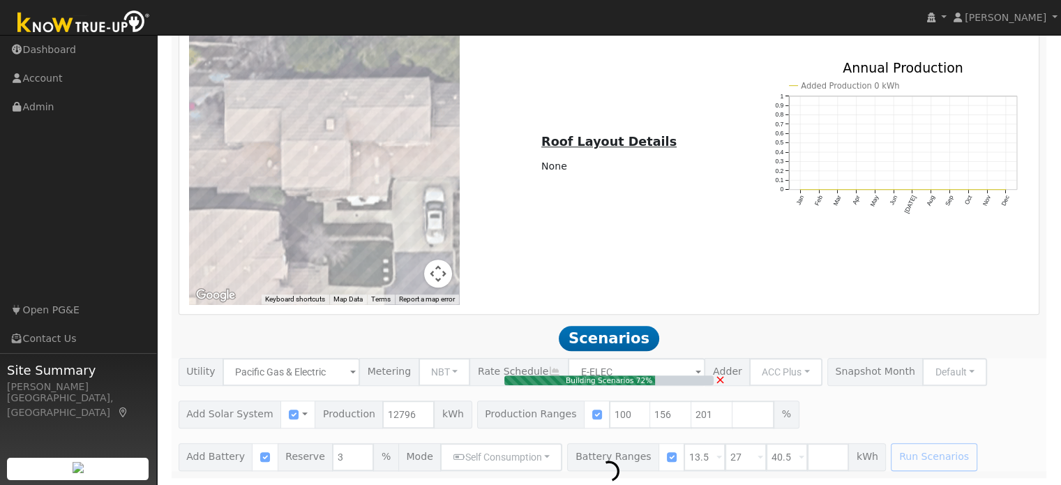
click at [652, 368] on div "Building Scenarios 72% ×" at bounding box center [609, 414] width 876 height 113
type input "8.5"
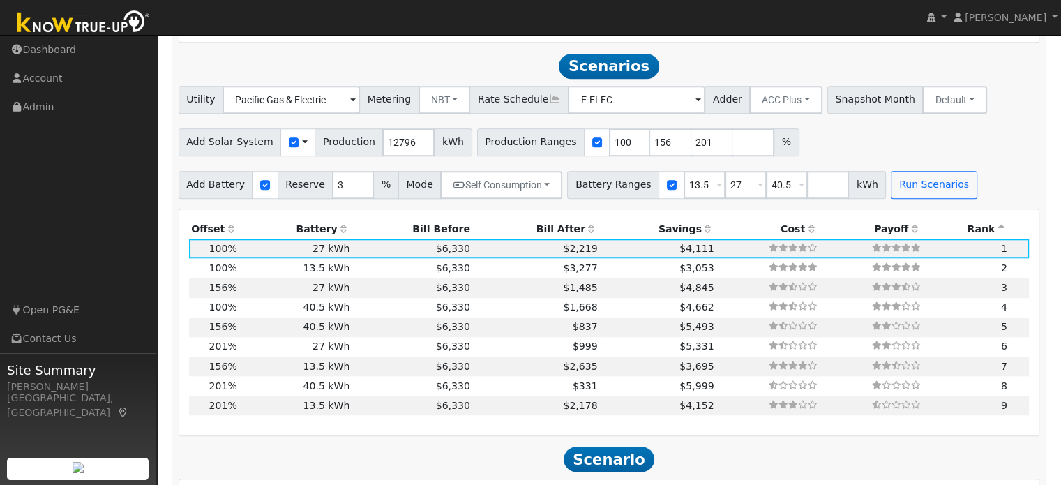
scroll to position [1287, 0]
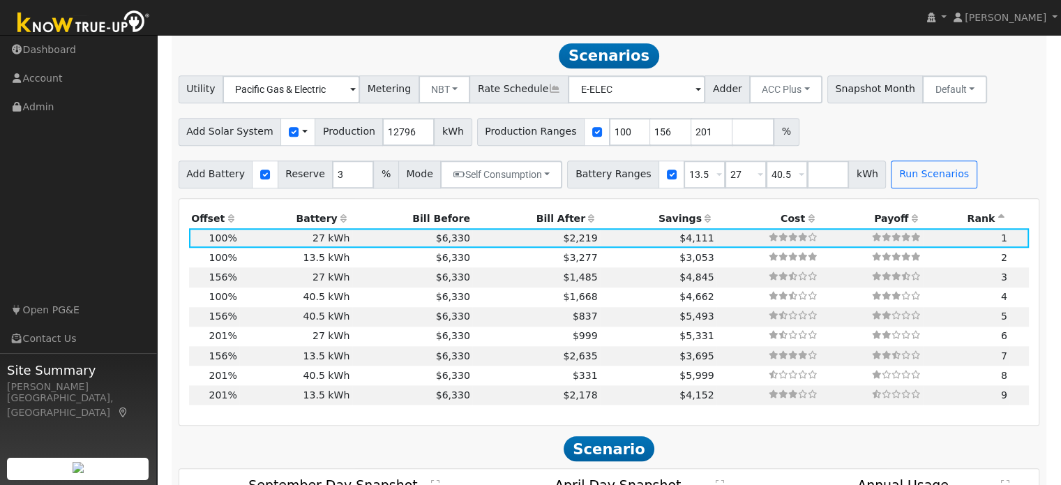
click at [356, 90] on span at bounding box center [353, 90] width 6 height 16
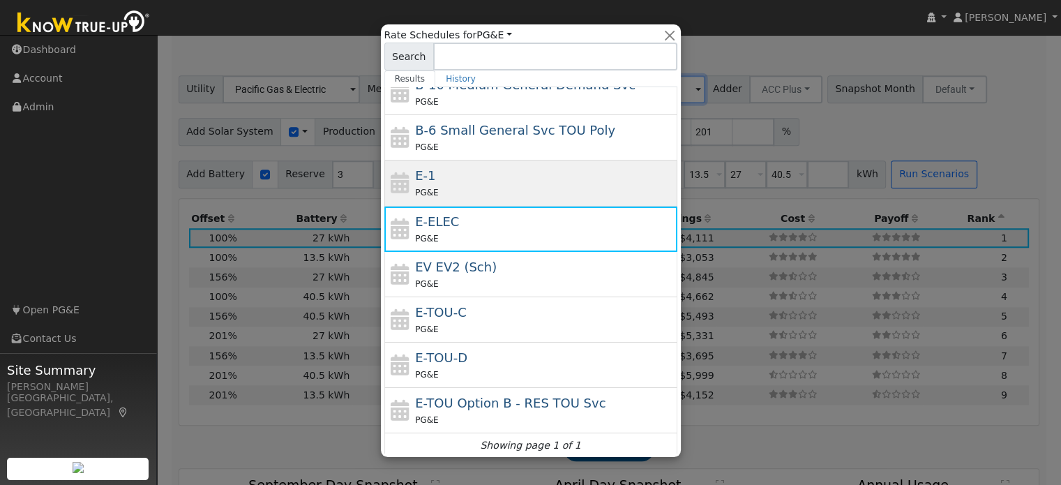
scroll to position [151, 0]
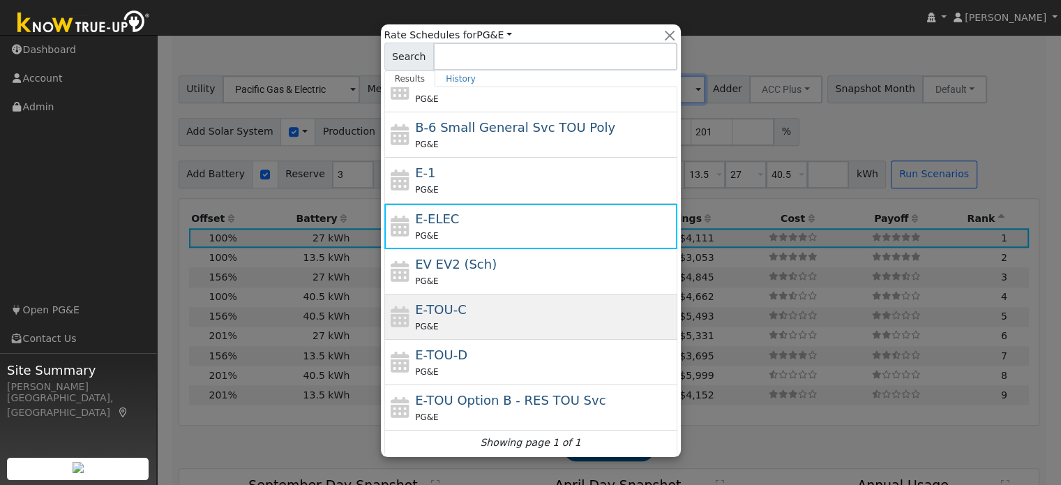
click at [468, 315] on div "E-TOU-C PG&E" at bounding box center [544, 316] width 259 height 33
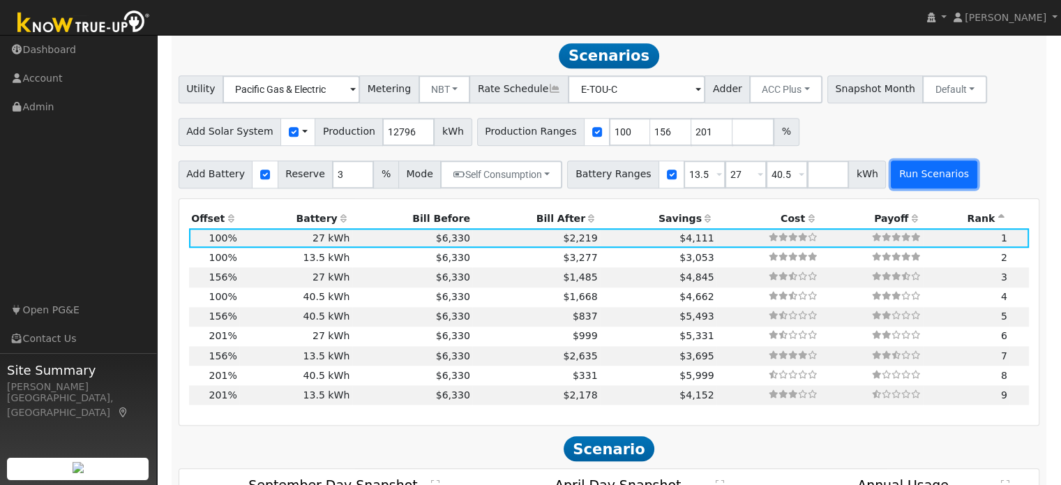
click at [914, 173] on button "Run Scenarios" at bounding box center [934, 174] width 86 height 28
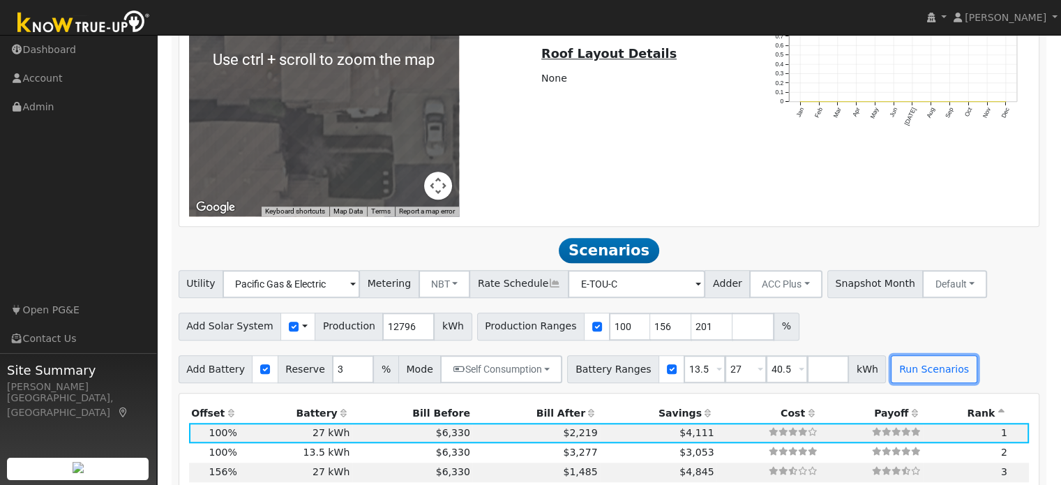
scroll to position [1139, 0]
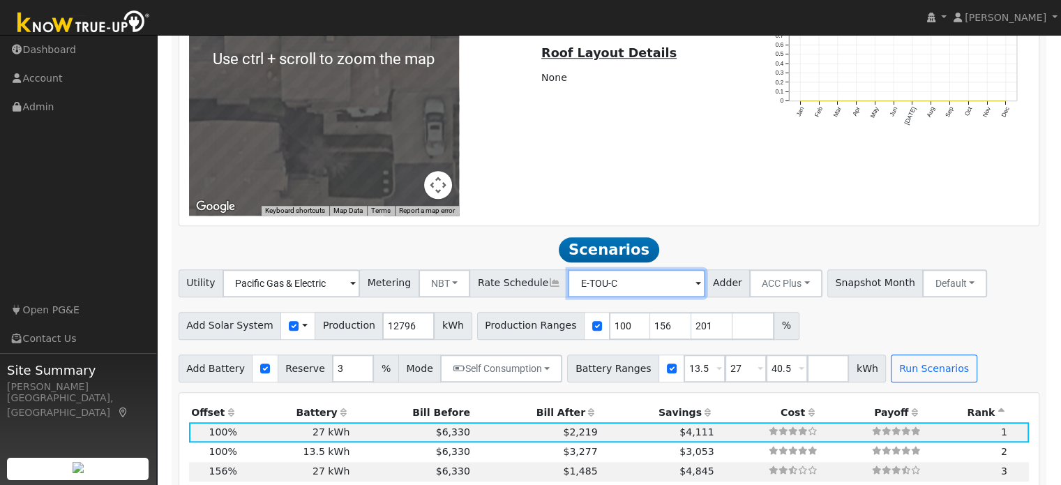
click at [360, 294] on input "E-TOU-C" at bounding box center [291, 283] width 137 height 28
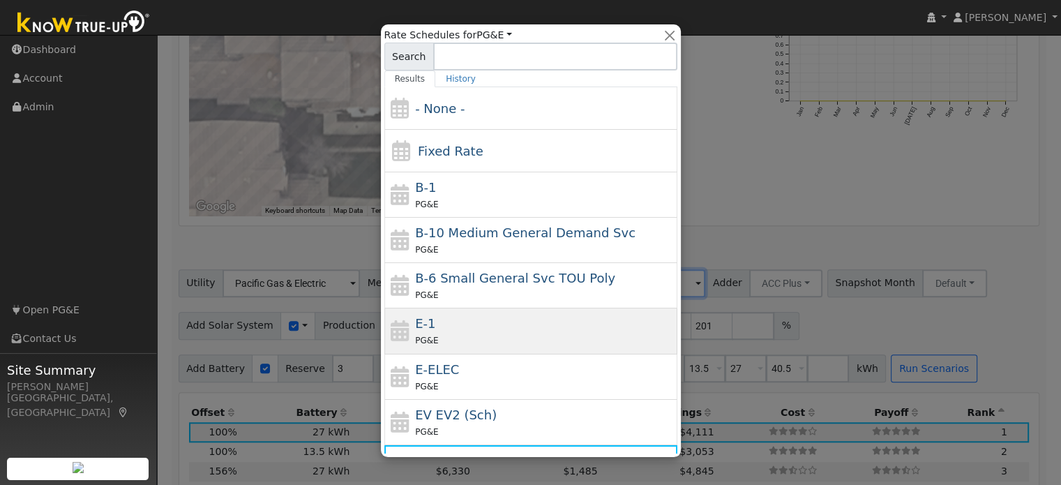
click at [442, 323] on div "E-1 PG&E" at bounding box center [544, 330] width 259 height 33
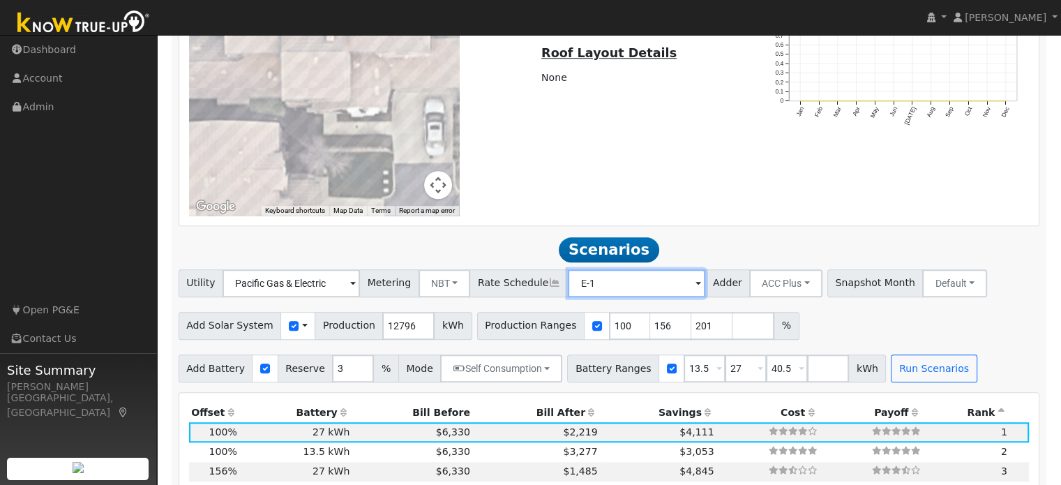
click at [360, 284] on input "E-1" at bounding box center [291, 283] width 137 height 28
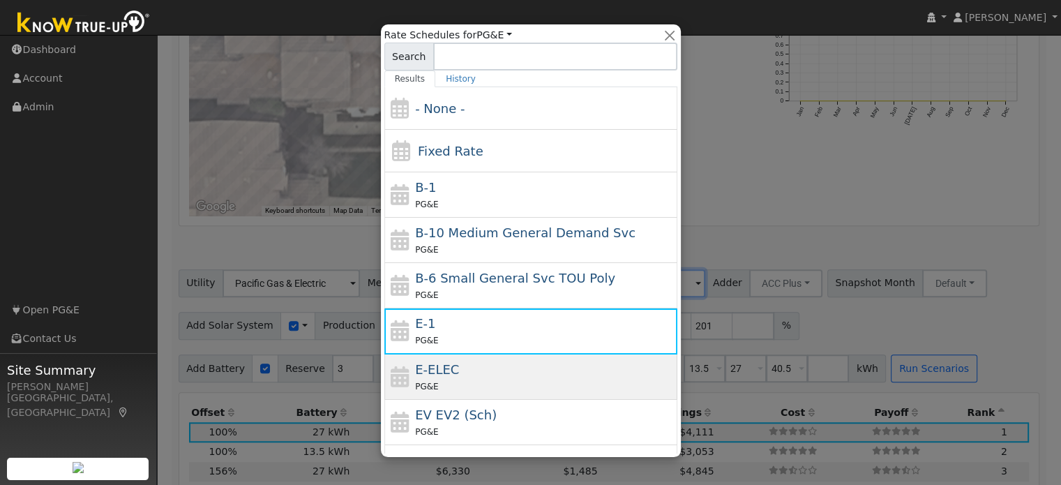
click at [466, 365] on div "E-ELEC PG&E" at bounding box center [544, 376] width 259 height 33
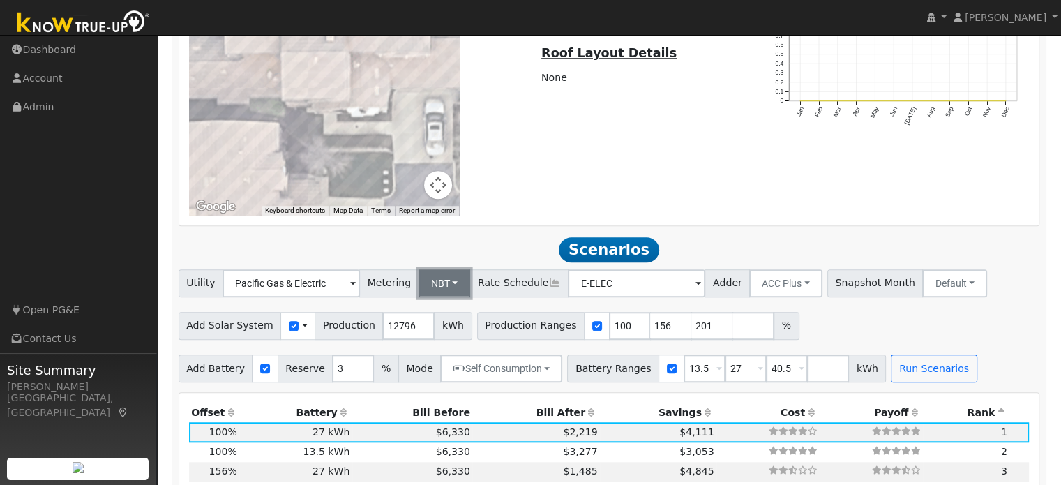
click at [431, 283] on button "NBT" at bounding box center [445, 283] width 52 height 28
click at [430, 310] on link "NEM" at bounding box center [455, 314] width 97 height 20
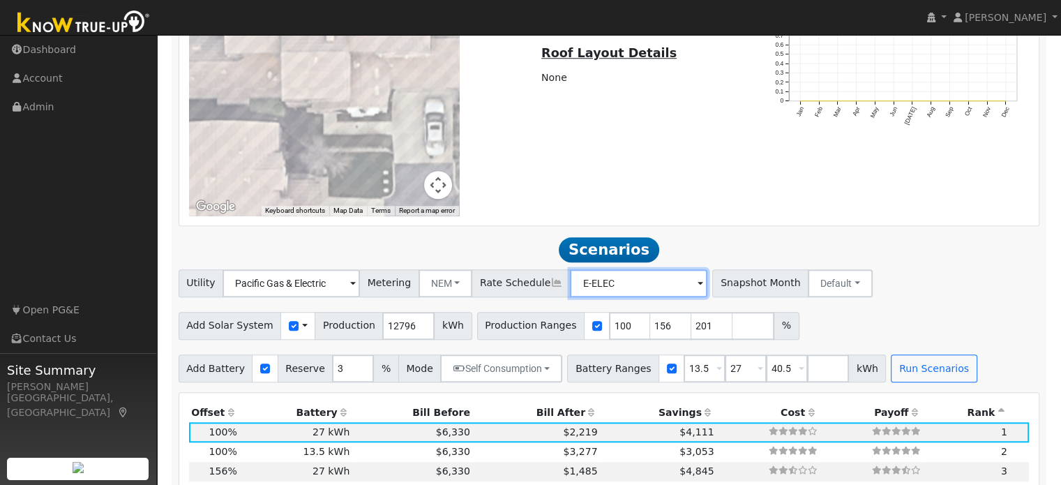
click at [360, 287] on input "E-ELEC" at bounding box center [291, 283] width 137 height 28
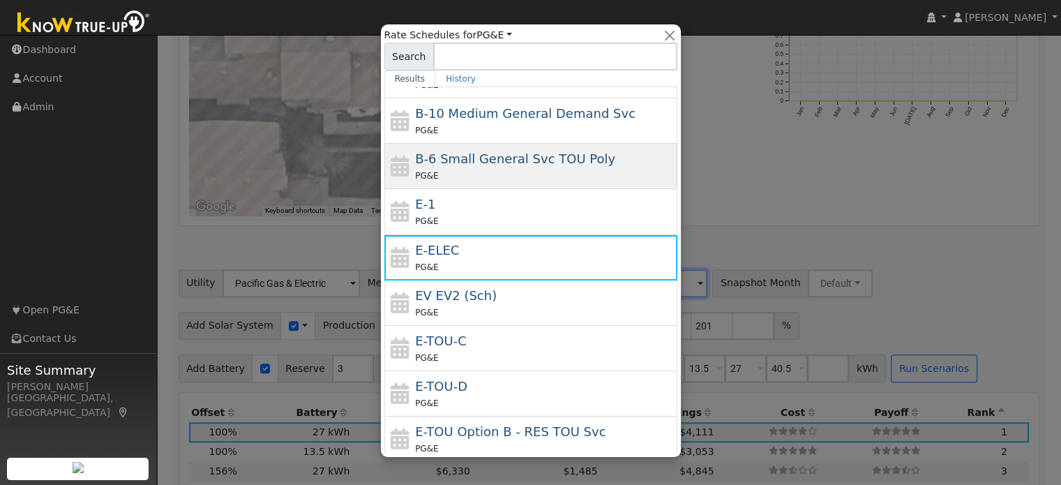
scroll to position [121, 0]
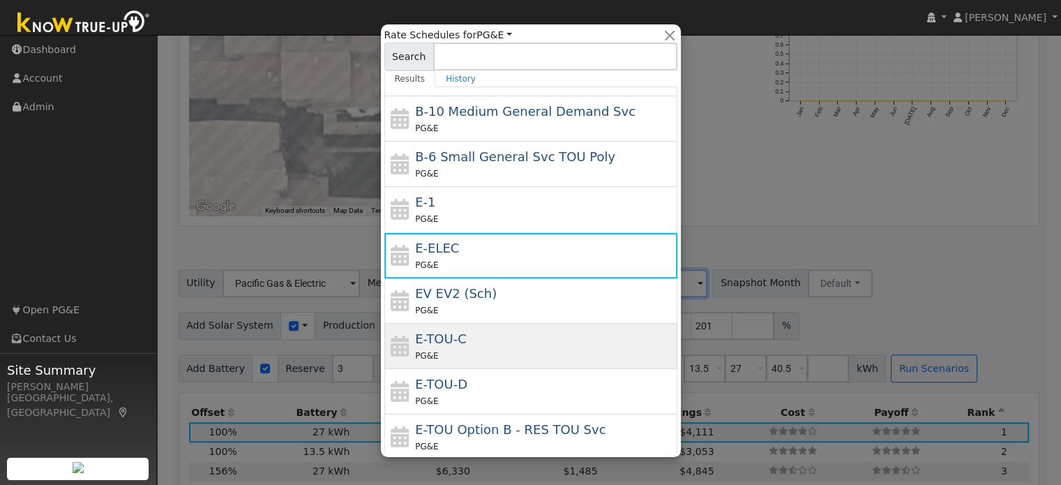
click at [488, 337] on div "E-TOU-C PG&E" at bounding box center [544, 345] width 259 height 33
type input "E-TOU-C"
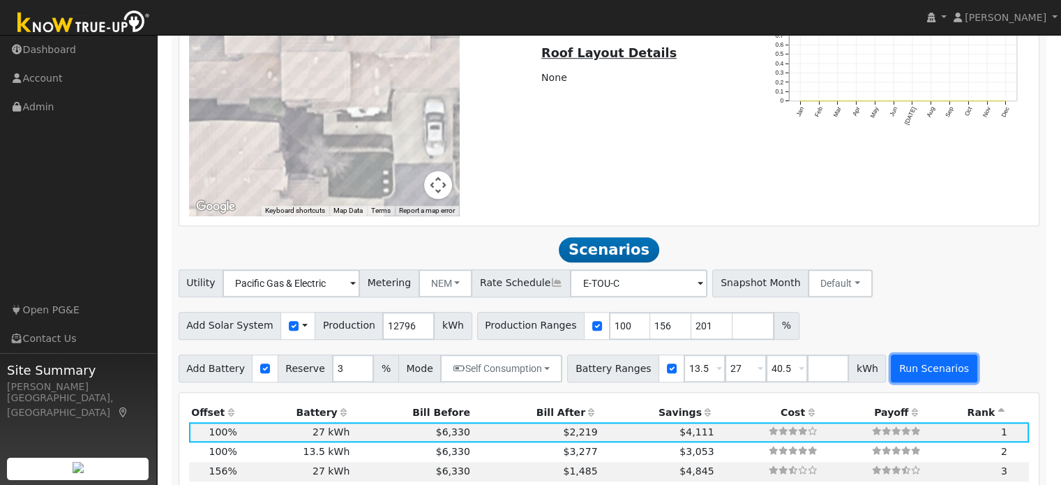
click at [900, 375] on button "Run Scenarios" at bounding box center [934, 368] width 86 height 28
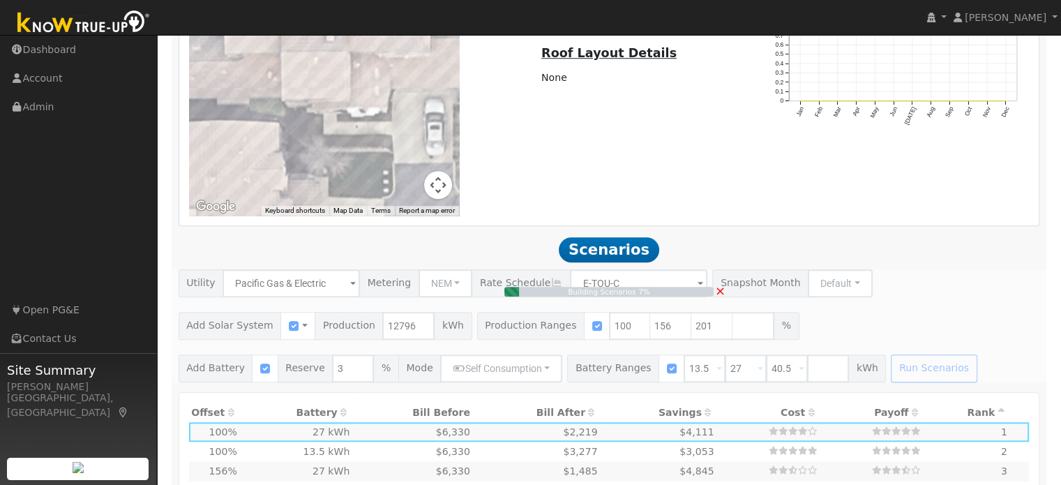
click at [816, 264] on div "Utility Pacific Gas & Electric Metering NEM NEM NBT Rate Schedule E-TOU-C - Non…" at bounding box center [609, 280] width 867 height 33
type input "17.1"
type input "$60,013"
type input "$16,200"
type input "$22,864"
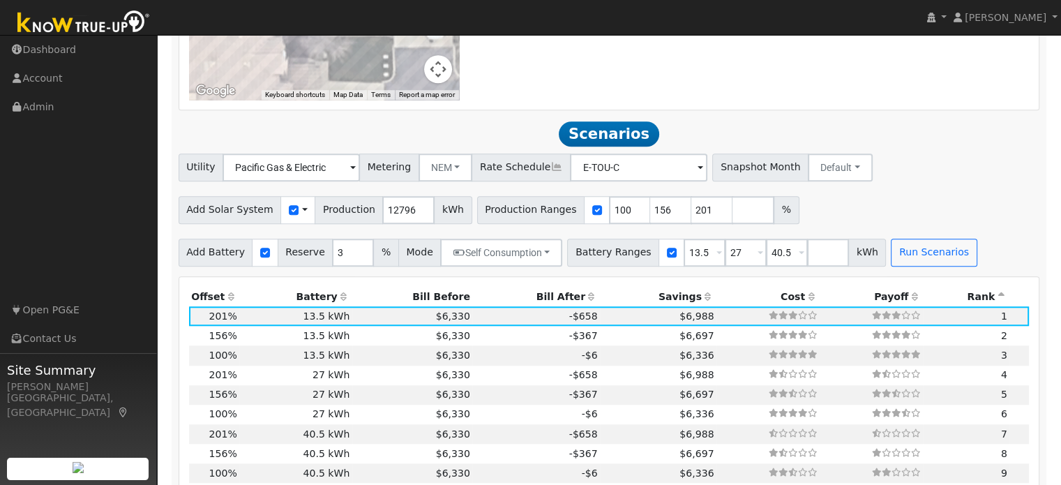
scroll to position [1202, 0]
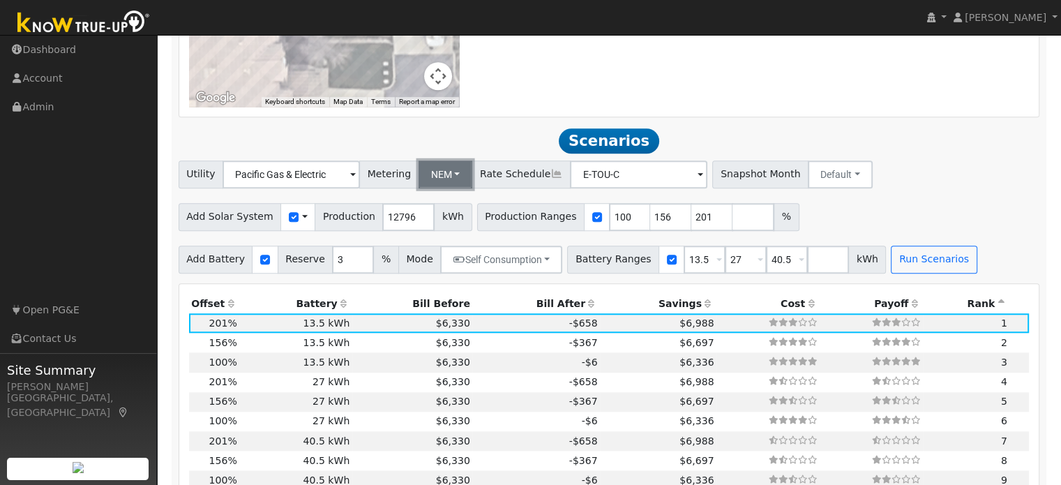
click at [439, 172] on button "NEM" at bounding box center [446, 174] width 54 height 28
click at [444, 203] on link "NEM" at bounding box center [455, 205] width 97 height 20
click at [447, 180] on button "NEM" at bounding box center [446, 174] width 54 height 28
click at [455, 223] on link "NBT" at bounding box center [455, 225] width 97 height 20
type input "E-ELEC"
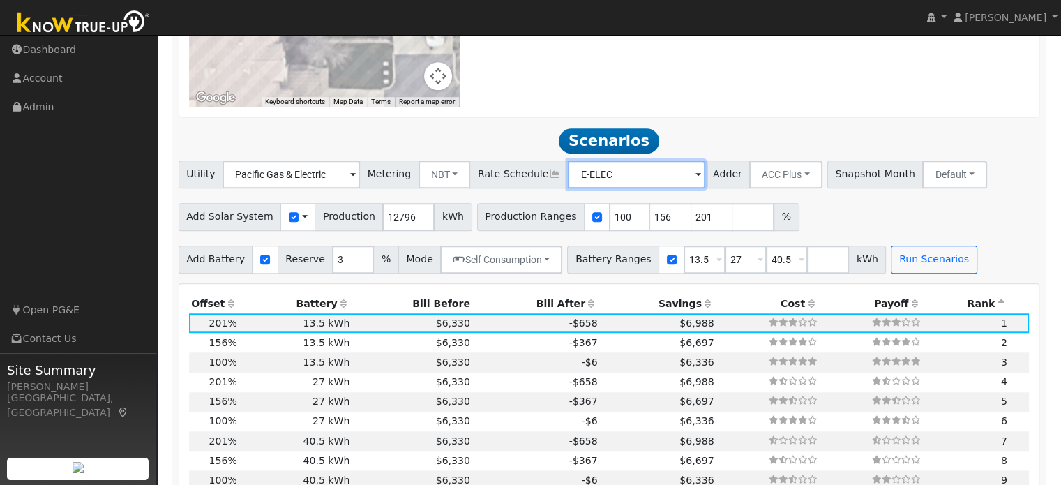
click at [360, 182] on input "E-ELEC" at bounding box center [291, 174] width 137 height 28
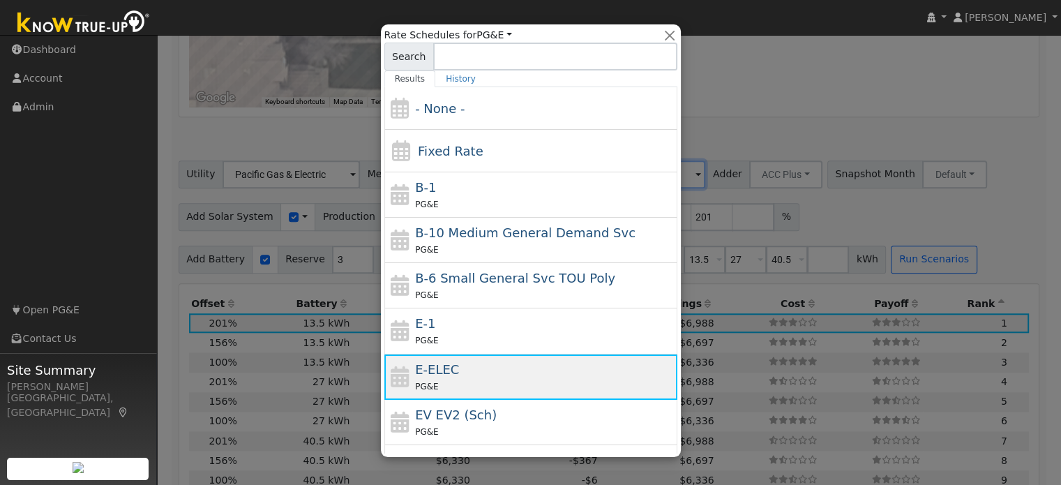
click at [531, 379] on div "PG&E" at bounding box center [544, 386] width 259 height 15
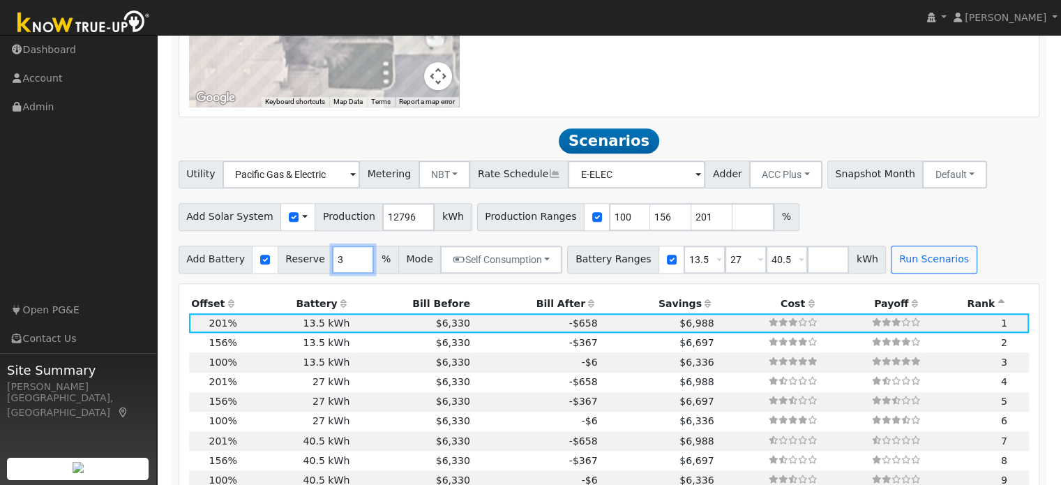
click at [336, 256] on input "3" at bounding box center [353, 260] width 42 height 28
type input "10"
click at [496, 288] on div "Production Offset Battery Reserve Mode ACC Push Incentive Bill Before Bill Afte…" at bounding box center [609, 397] width 860 height 226
click at [895, 255] on button "Run Scenarios" at bounding box center [934, 260] width 86 height 28
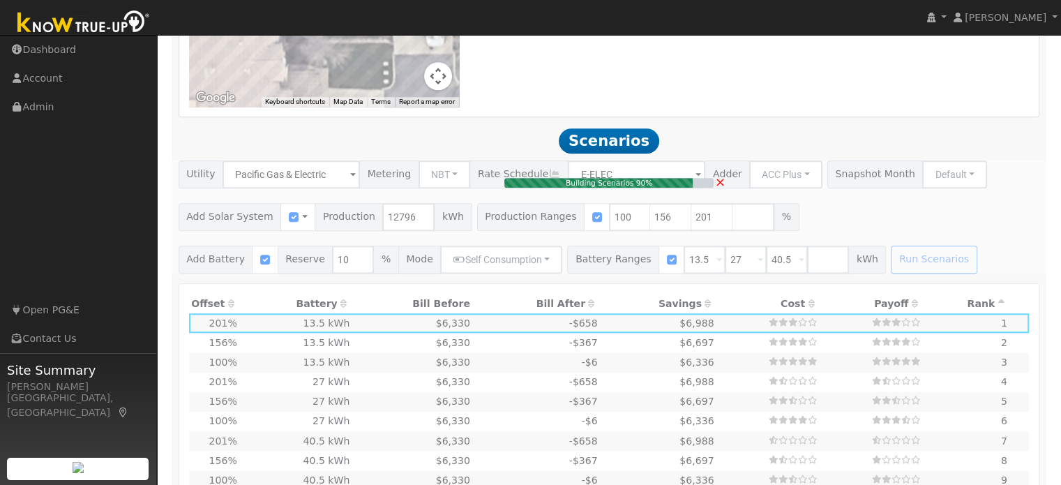
type input "8.5"
type input "$29,857"
type input "$32,400"
type input "$18,677"
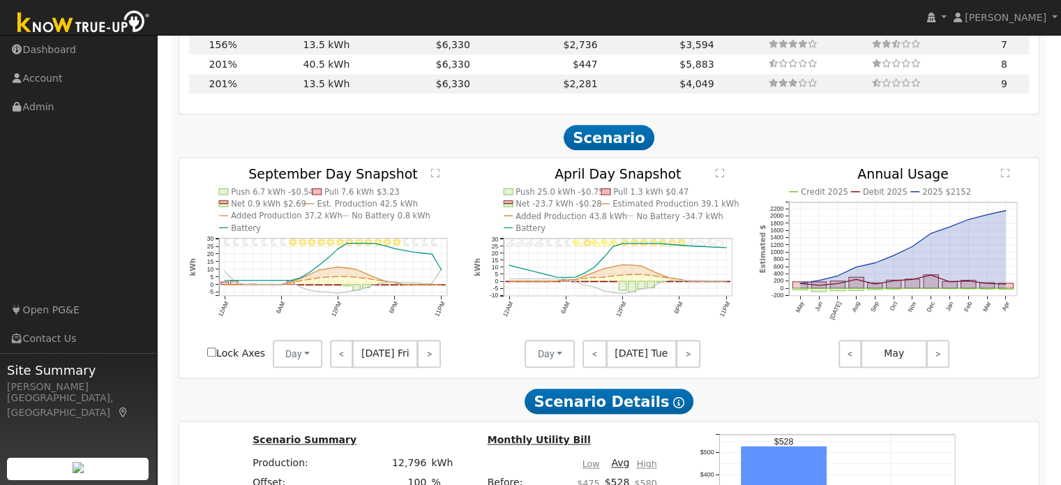
scroll to position [1585, 0]
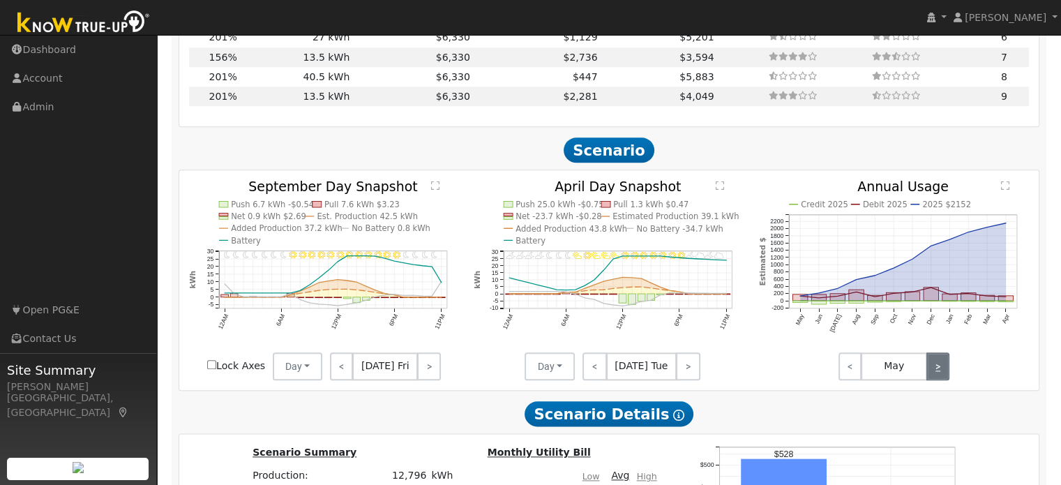
click at [935, 368] on link ">" at bounding box center [938, 366] width 23 height 28
click at [938, 373] on link ">" at bounding box center [938, 366] width 23 height 28
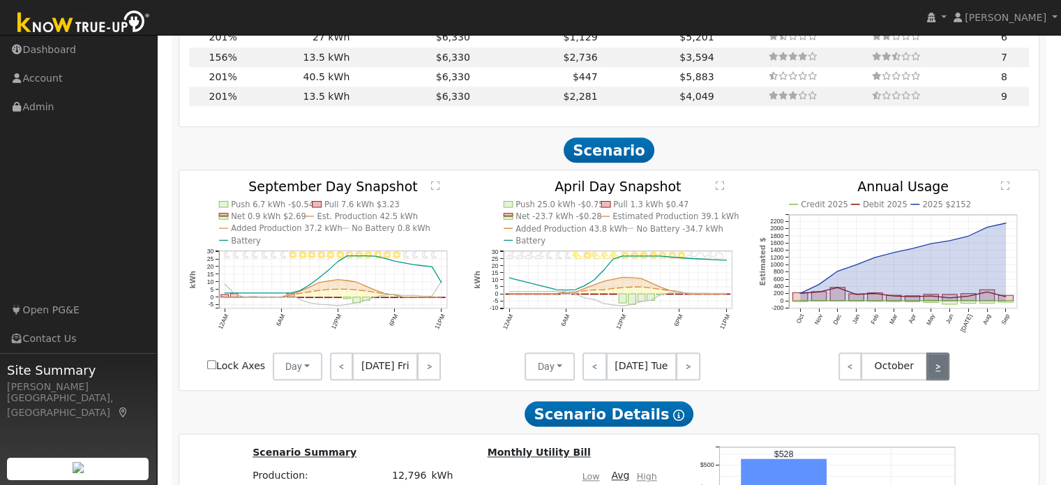
click at [938, 373] on link ">" at bounding box center [938, 366] width 23 height 28
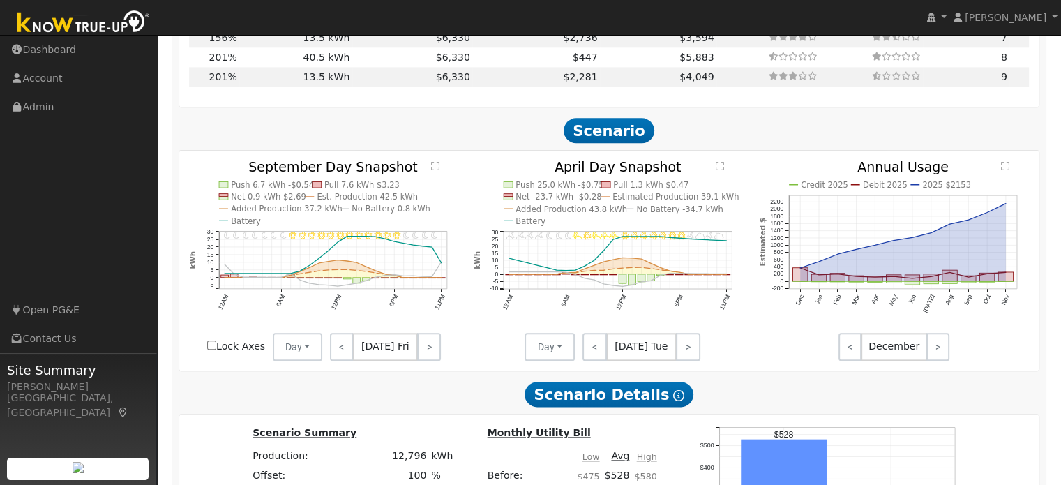
scroll to position [1605, 0]
click at [377, 344] on span "[DATE] Fri" at bounding box center [385, 347] width 66 height 28
click at [339, 351] on link "<" at bounding box center [341, 347] width 23 height 28
click at [339, 351] on link "<" at bounding box center [340, 347] width 20 height 28
click at [339, 351] on link "<" at bounding box center [339, 347] width 19 height 28
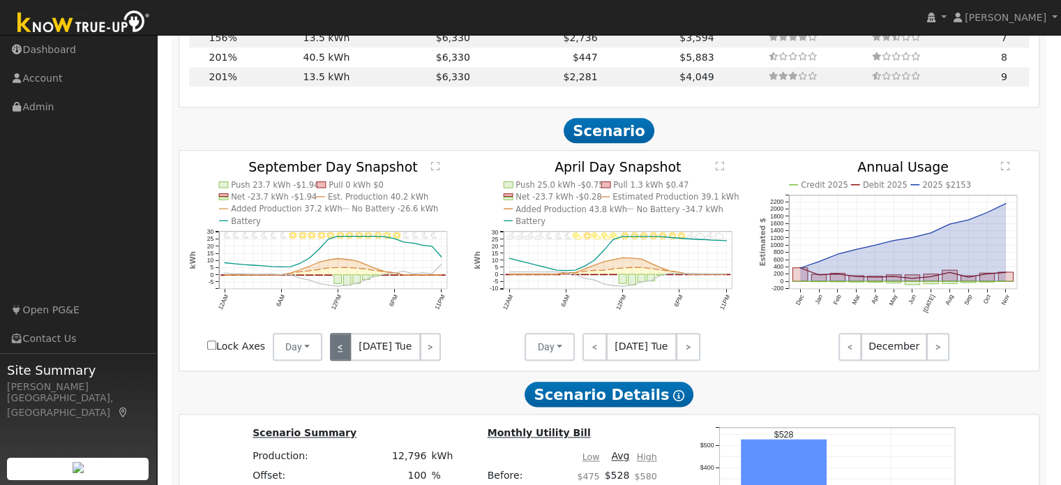
click at [339, 351] on link "<" at bounding box center [340, 347] width 21 height 28
click at [339, 351] on link "<" at bounding box center [340, 347] width 20 height 28
click at [339, 351] on link "<" at bounding box center [340, 347] width 21 height 28
click at [339, 351] on link "<" at bounding box center [341, 347] width 23 height 28
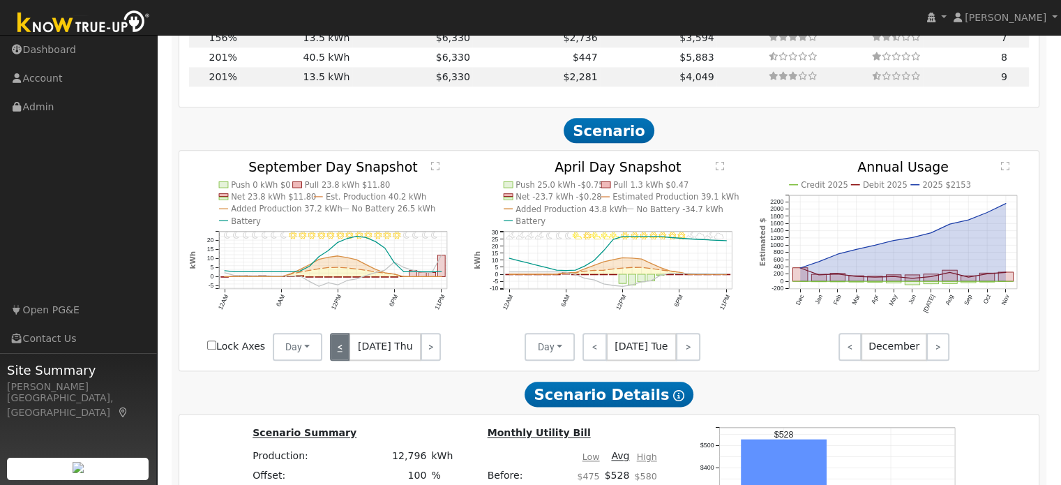
click at [339, 351] on link "<" at bounding box center [340, 347] width 20 height 28
click at [339, 351] on link "<" at bounding box center [339, 347] width 19 height 28
click at [339, 351] on link "<" at bounding box center [340, 347] width 21 height 28
click at [339, 351] on link "<" at bounding box center [339, 347] width 19 height 28
click at [339, 351] on div "< [DATE] Mon >" at bounding box center [385, 347] width 126 height 28
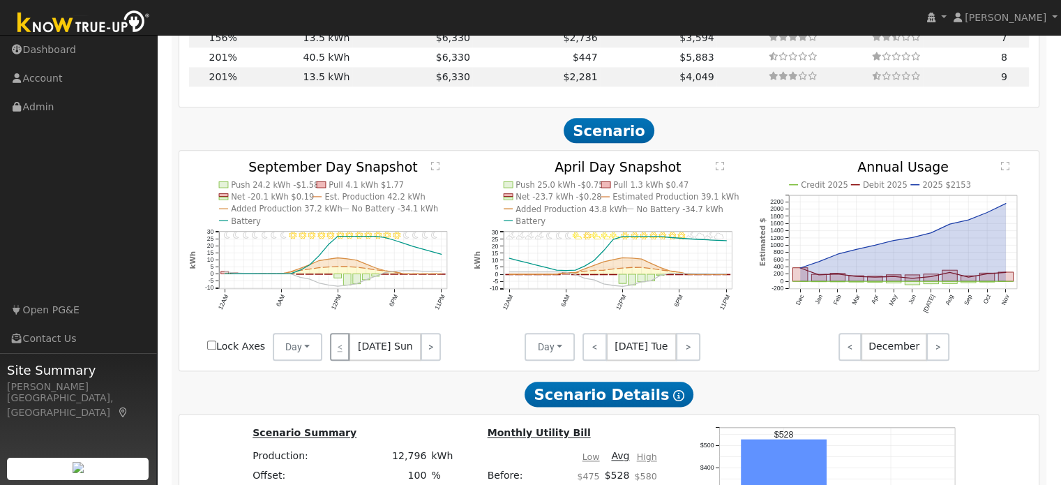
click at [339, 351] on div "< [DATE] Sun >" at bounding box center [385, 347] width 126 height 28
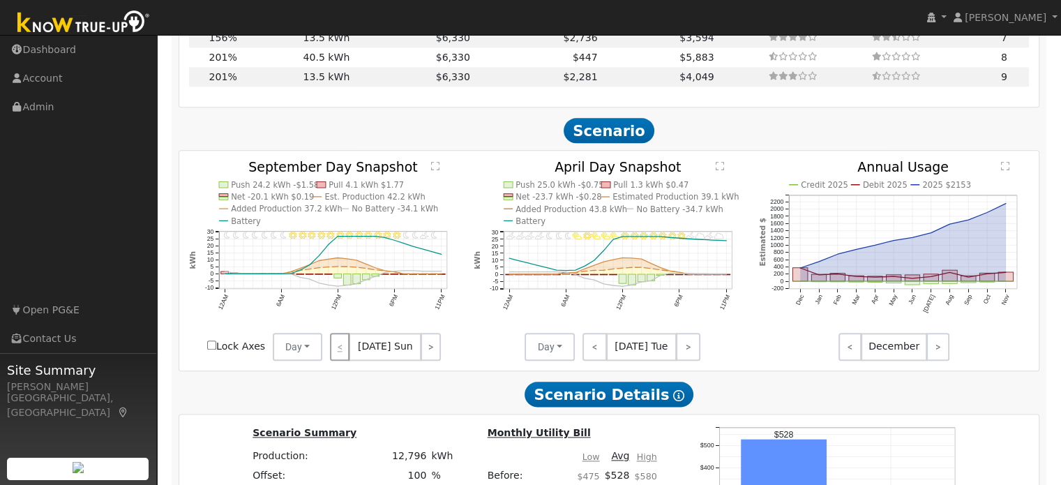
click at [339, 351] on div "< [DATE] Sun >" at bounding box center [385, 347] width 126 height 28
click at [424, 340] on link ">" at bounding box center [431, 347] width 20 height 28
click at [424, 340] on link ">" at bounding box center [431, 347] width 19 height 28
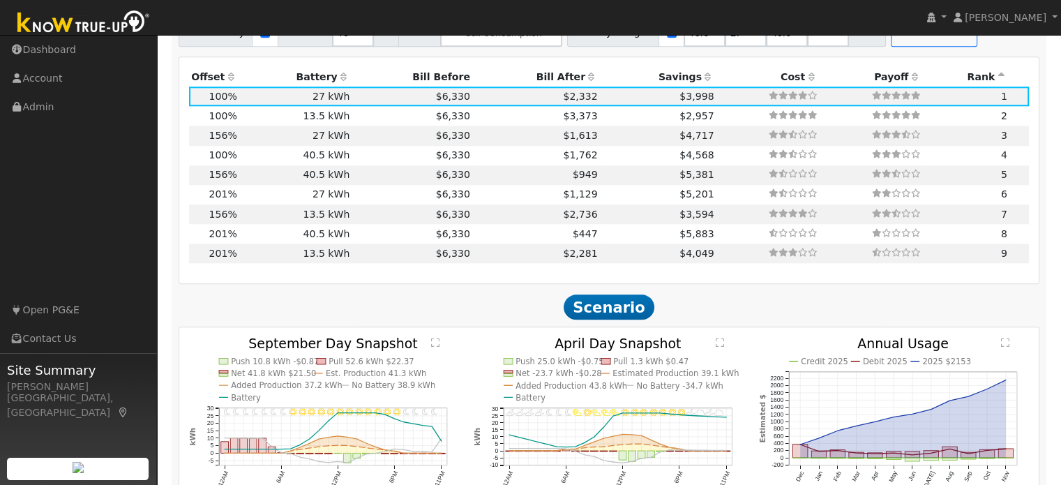
scroll to position [1429, 0]
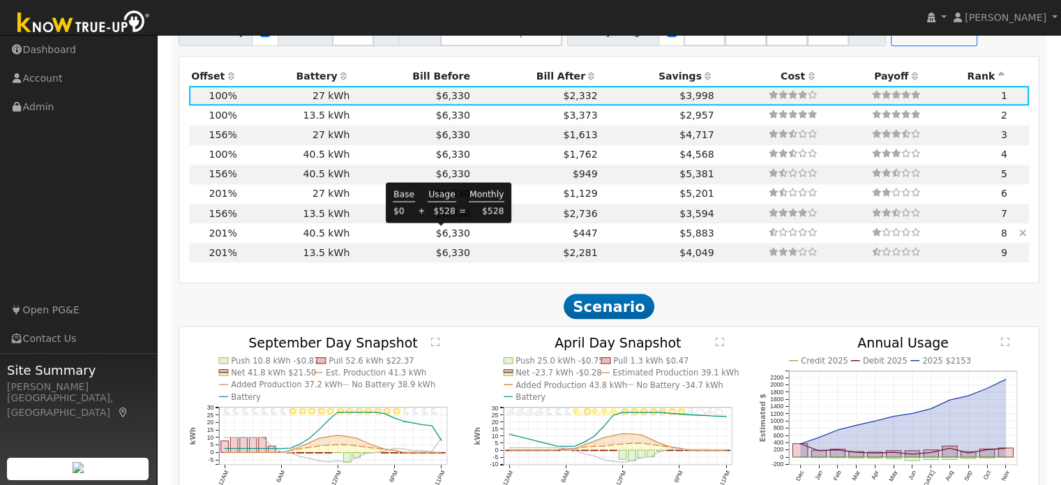
click at [449, 232] on span "$6,330" at bounding box center [453, 232] width 34 height 11
type input "17.1"
type input "$60,013"
type input "$48,600"
type input "$32,584"
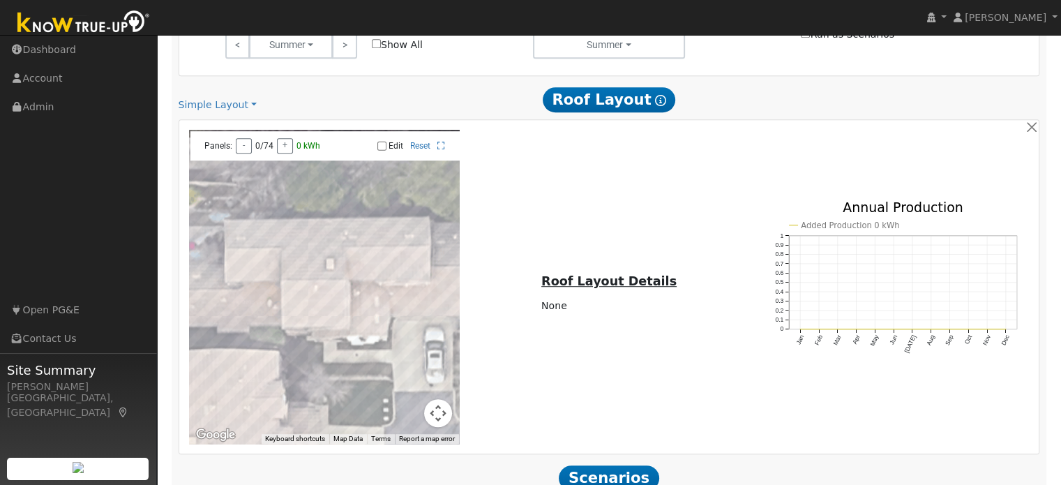
scroll to position [857, 0]
